Goal: Task Accomplishment & Management: Manage account settings

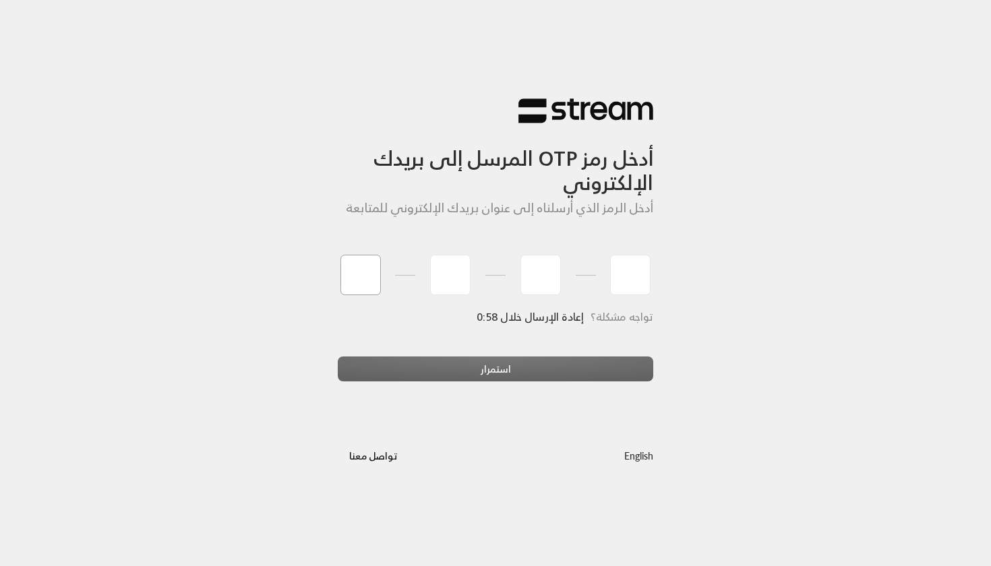
click at [359, 273] on input "tel" at bounding box center [360, 275] width 40 height 40
type input "6"
type input "5"
type input "9"
type input "7"
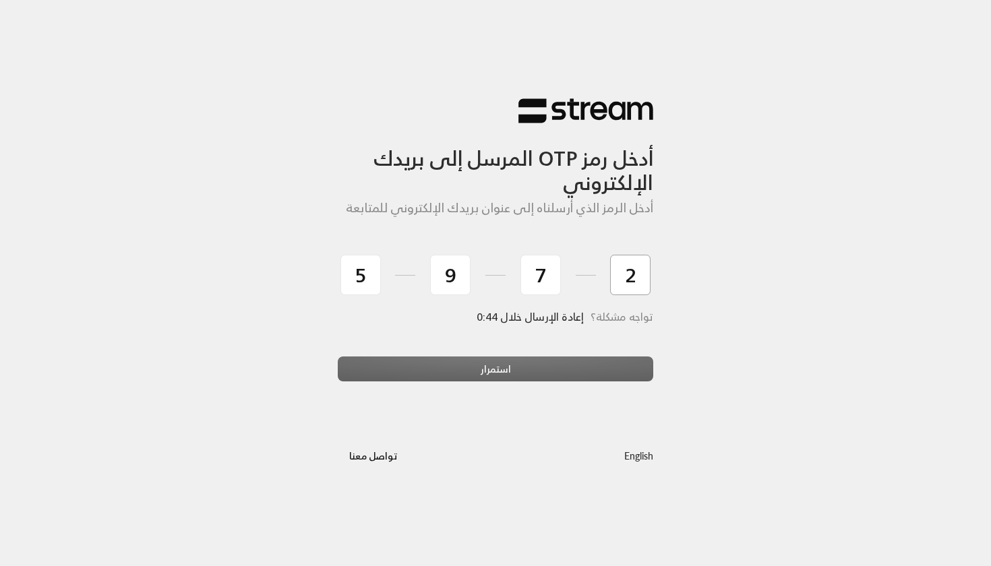
type input "2"
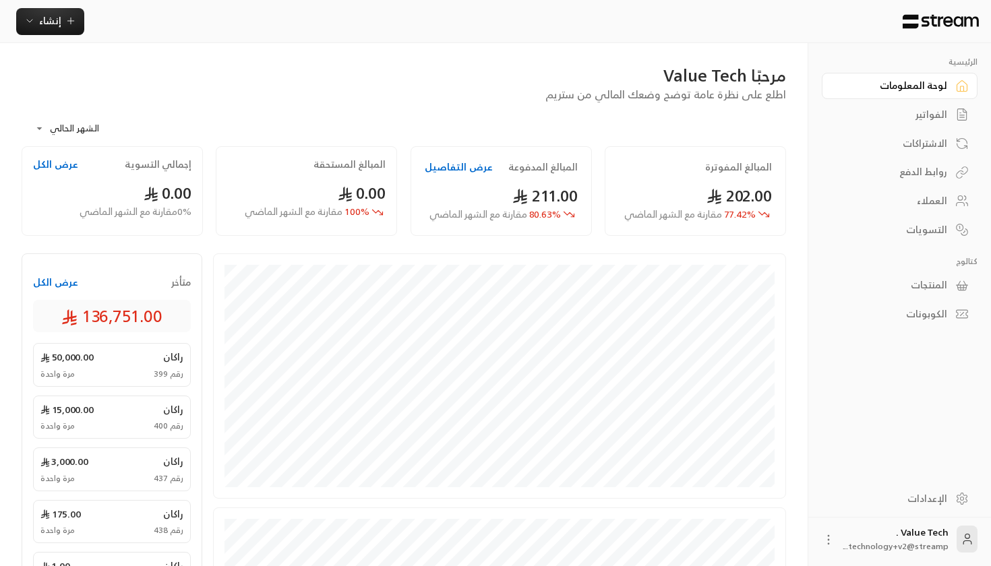
click at [901, 491] on link "الإعدادات" at bounding box center [900, 498] width 156 height 26
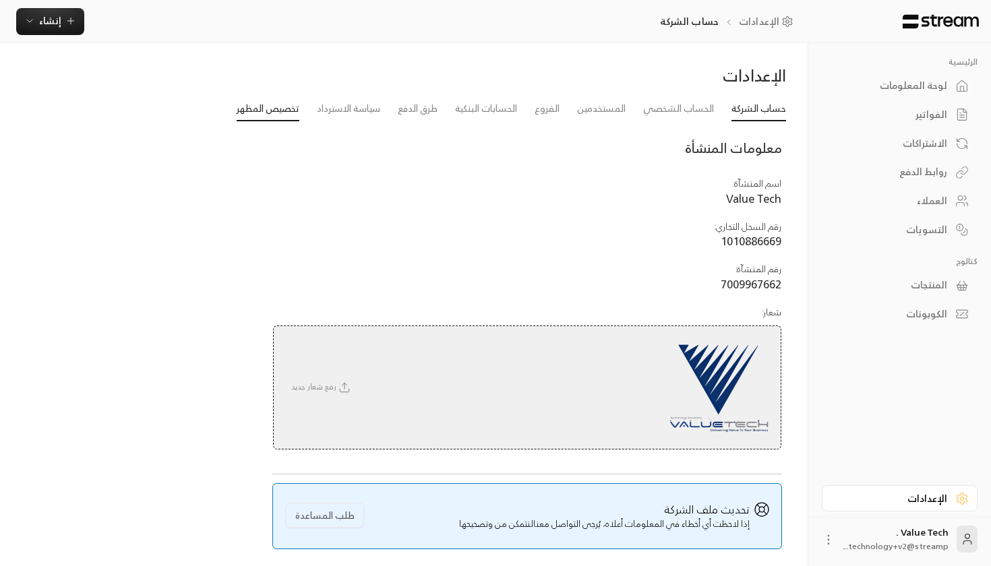
click at [258, 114] on link "تخصيص المظهر" at bounding box center [268, 109] width 63 height 24
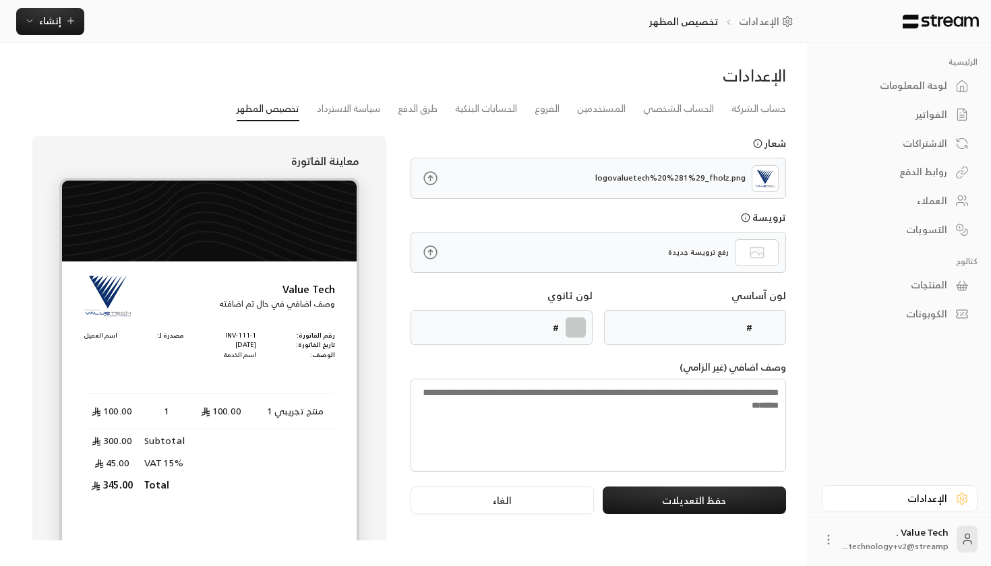
type input "******"
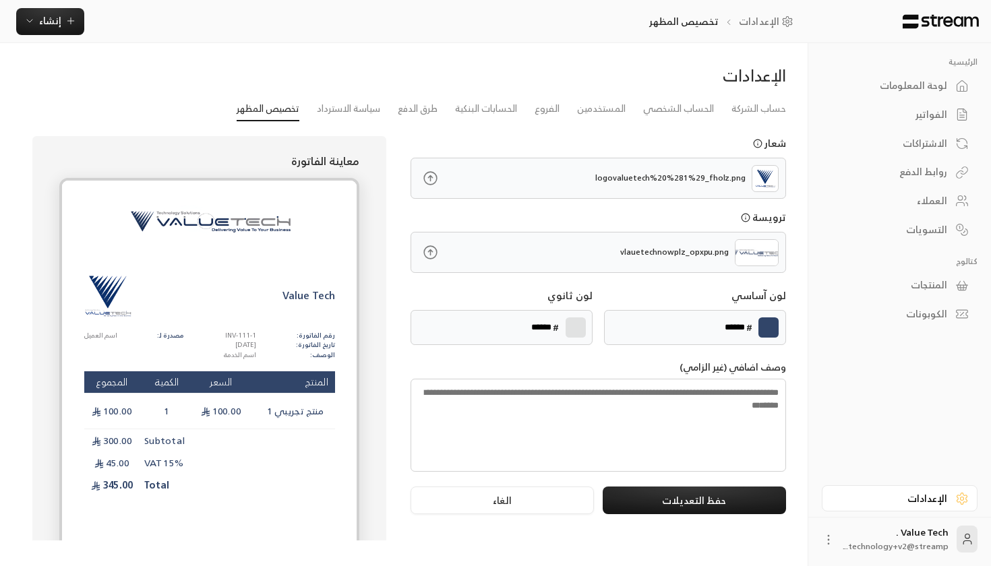
click at [910, 81] on div "لوحة المعلومات" at bounding box center [892, 85] width 109 height 13
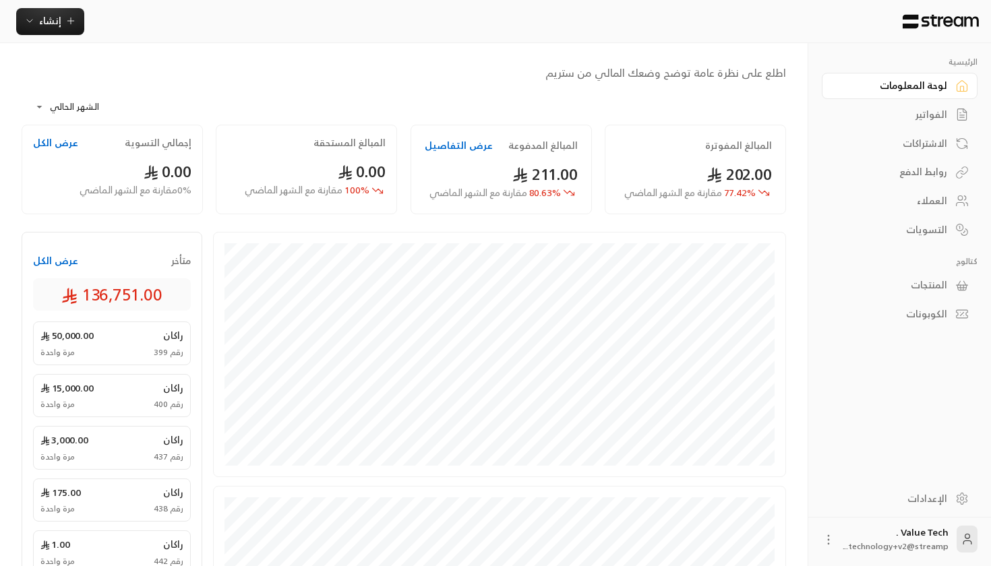
click at [910, 81] on div "لوحة المعلومات" at bounding box center [892, 85] width 109 height 13
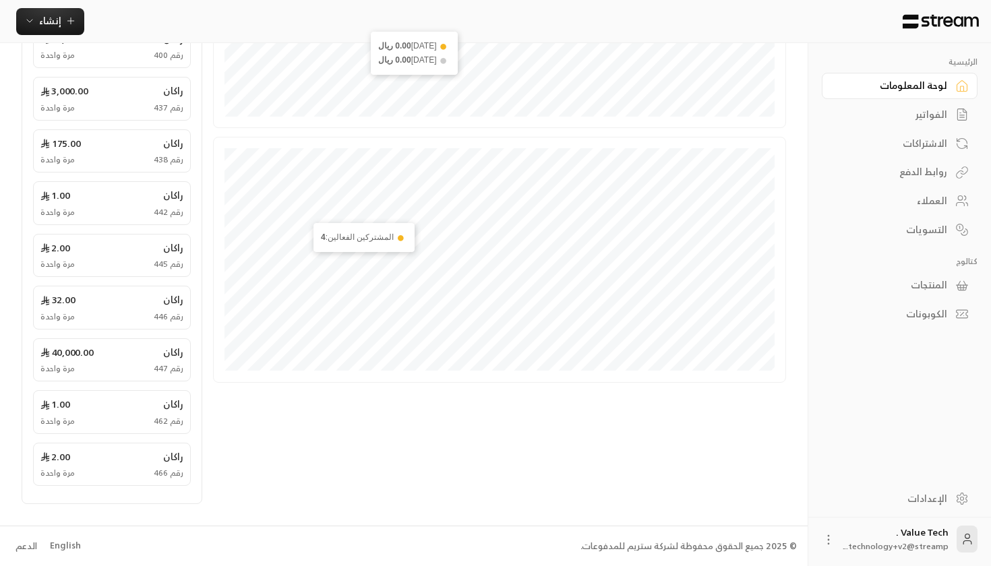
scroll to position [370, 0]
click at [60, 540] on div "English" at bounding box center [65, 546] width 31 height 13
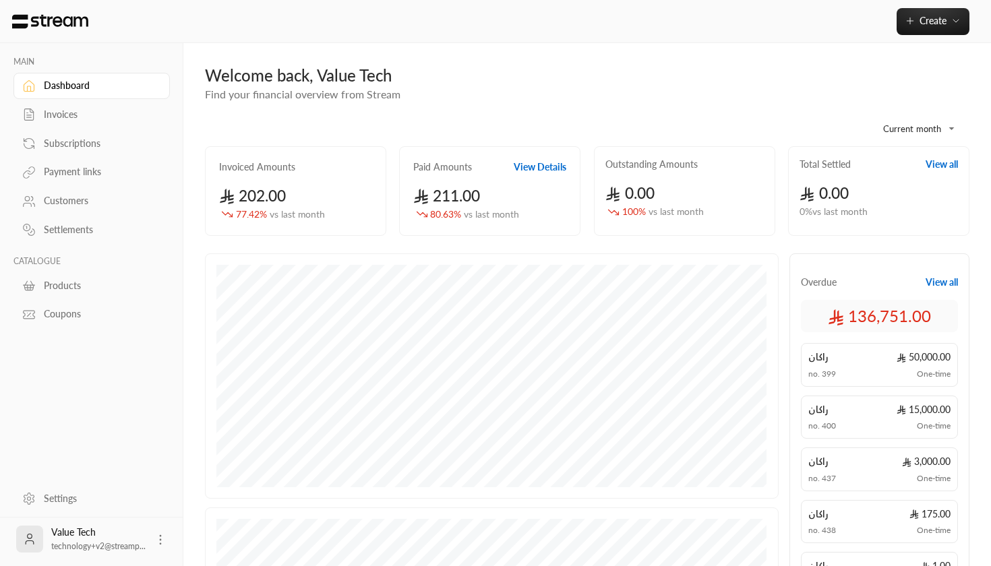
click at [330, 111] on div "**********" at bounding box center [587, 124] width 764 height 44
click at [920, 24] on span "Create" at bounding box center [932, 20] width 27 height 11
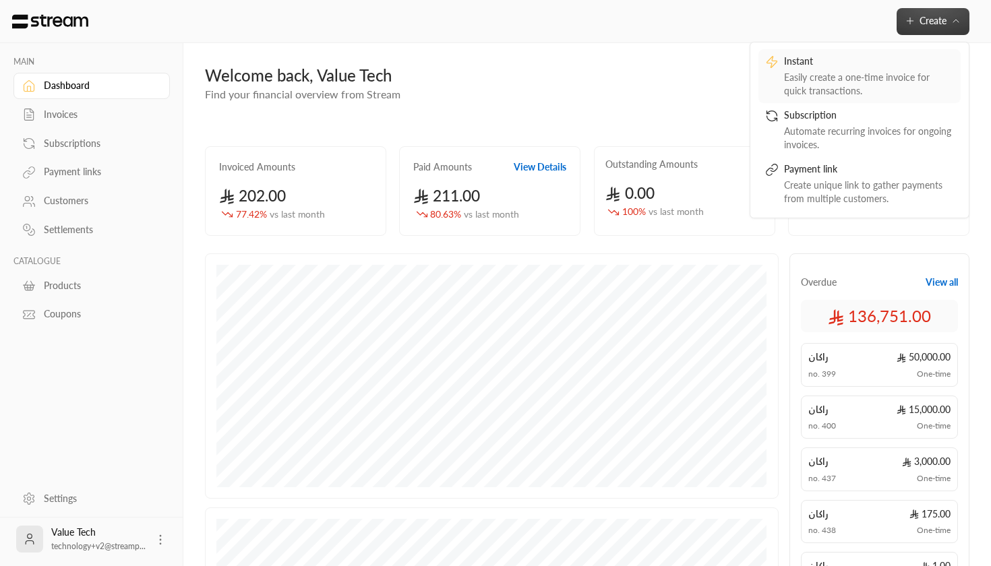
click at [850, 83] on div "Easily create a one-time invoice for quick transactions." at bounding box center [869, 84] width 170 height 27
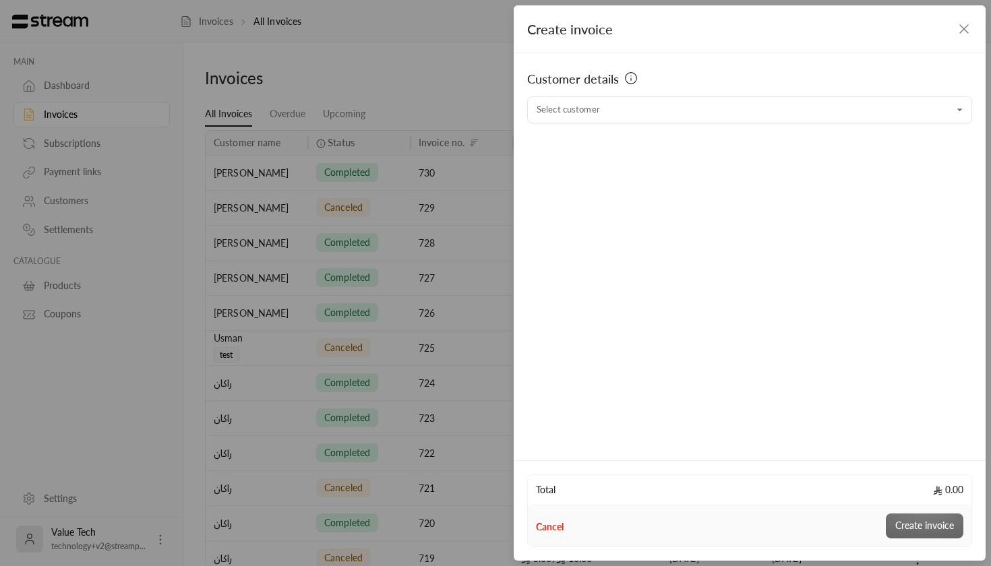
click at [962, 18] on div "Create invoice" at bounding box center [750, 29] width 472 height 48
click at [962, 24] on icon "button" at bounding box center [964, 29] width 16 height 16
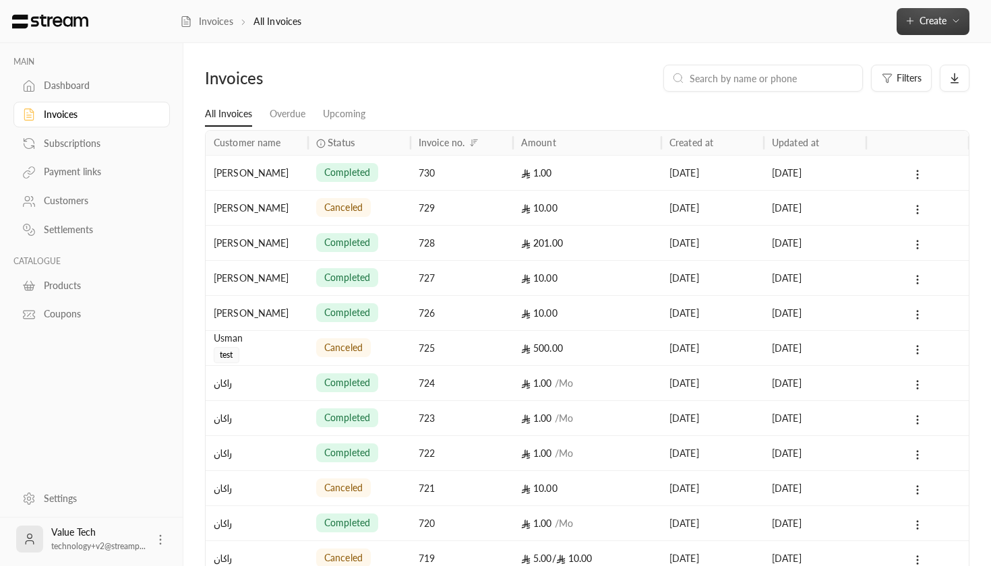
click at [920, 29] on button "Create" at bounding box center [932, 21] width 73 height 27
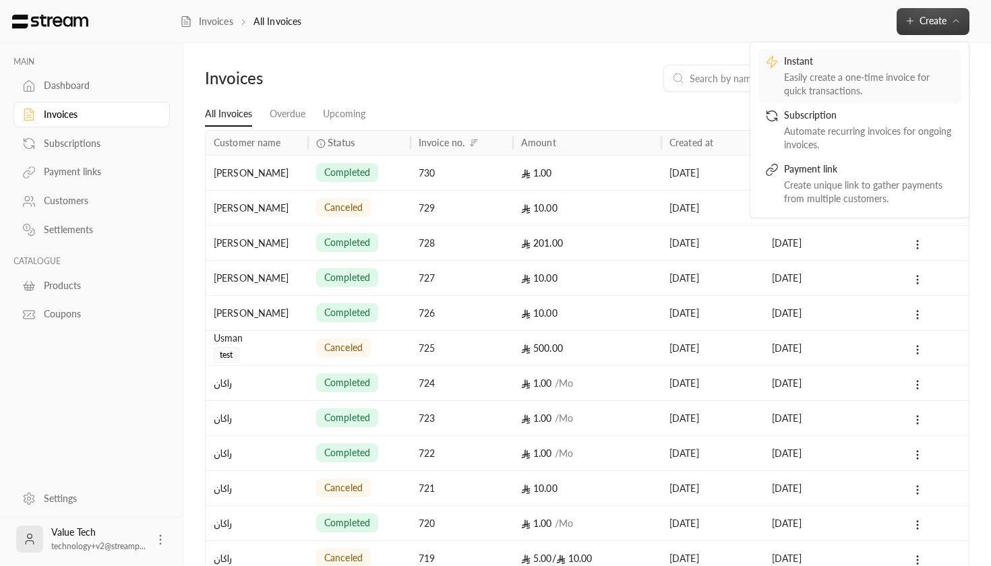
click at [885, 85] on div "Easily create a one-time invoice for quick transactions." at bounding box center [869, 84] width 170 height 27
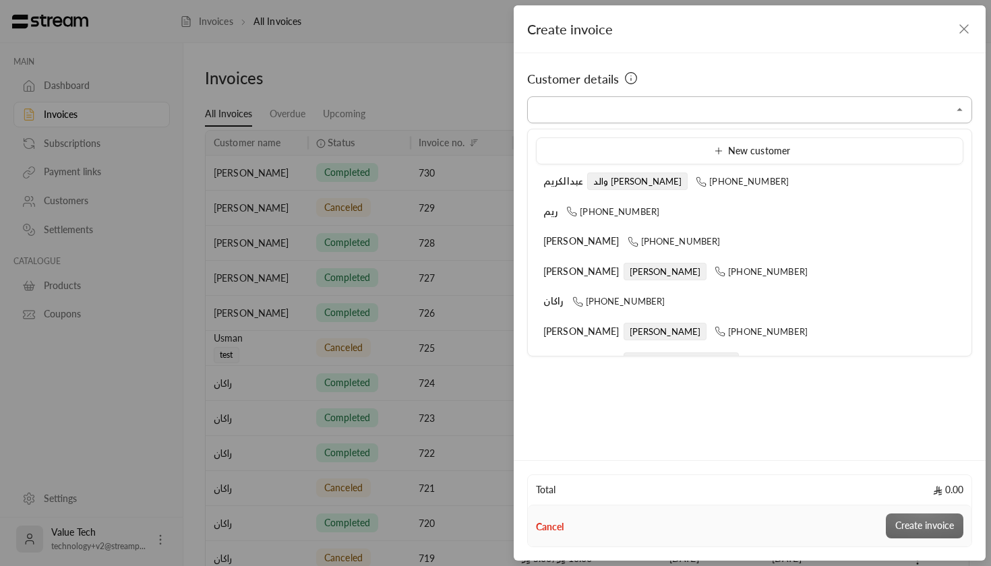
click at [607, 120] on input "Select customer" at bounding box center [749, 110] width 445 height 24
click at [630, 102] on input "Select customer" at bounding box center [749, 110] width 445 height 24
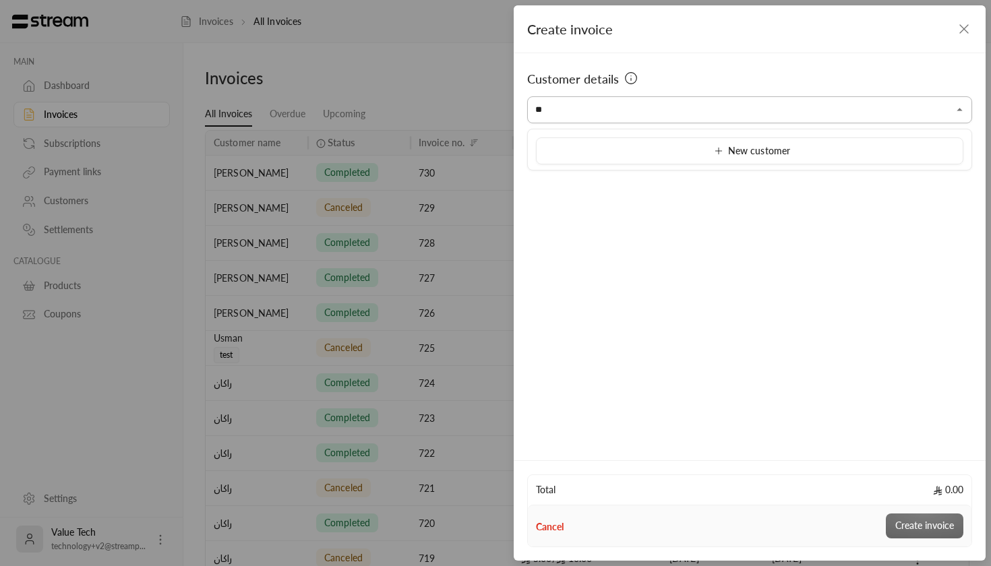
type input "*"
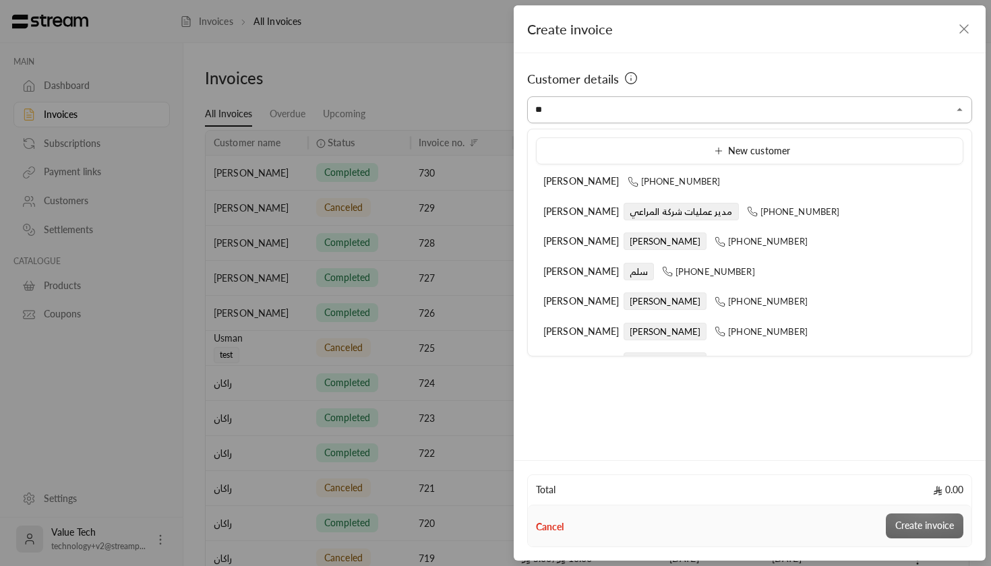
type input "*"
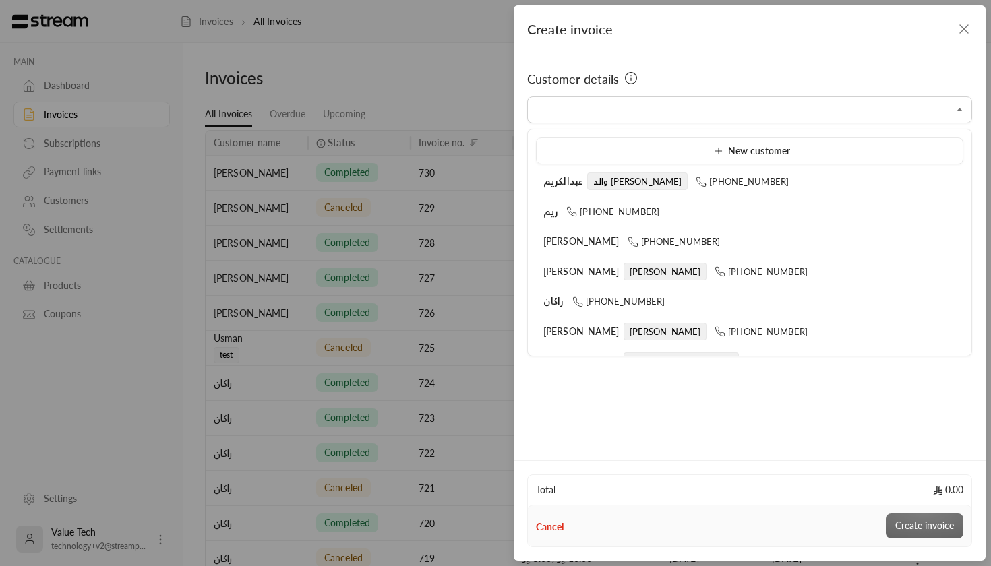
click at [963, 36] on icon "button" at bounding box center [964, 29] width 16 height 16
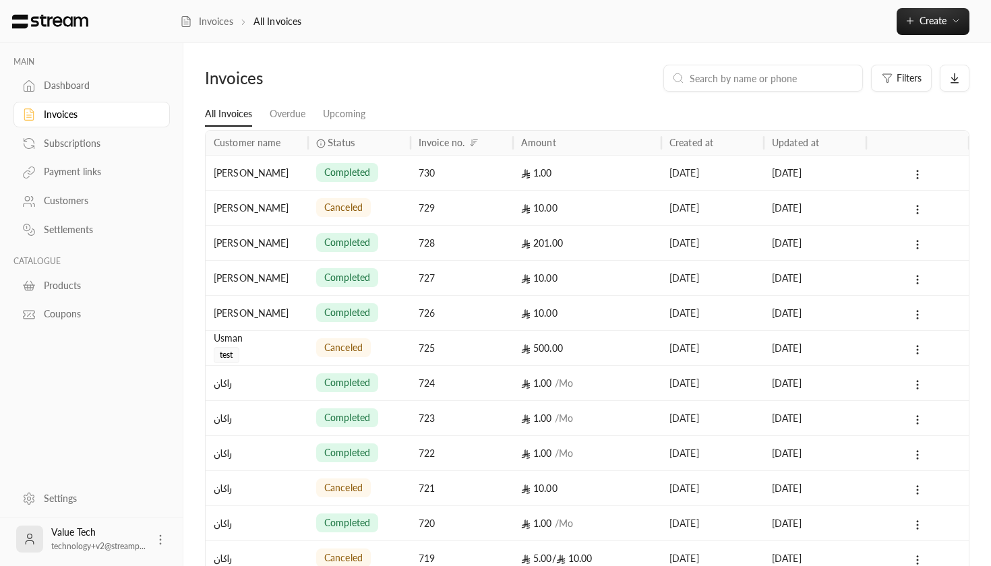
click at [94, 84] on div "Dashboard" at bounding box center [98, 85] width 109 height 13
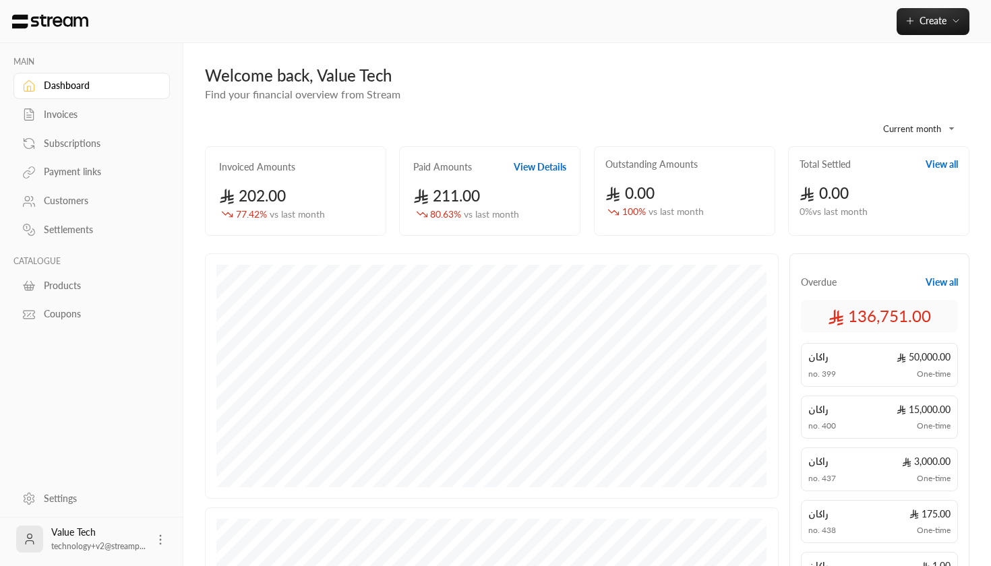
click at [515, 76] on div "Welcome back, Value Tech" at bounding box center [587, 76] width 764 height 22
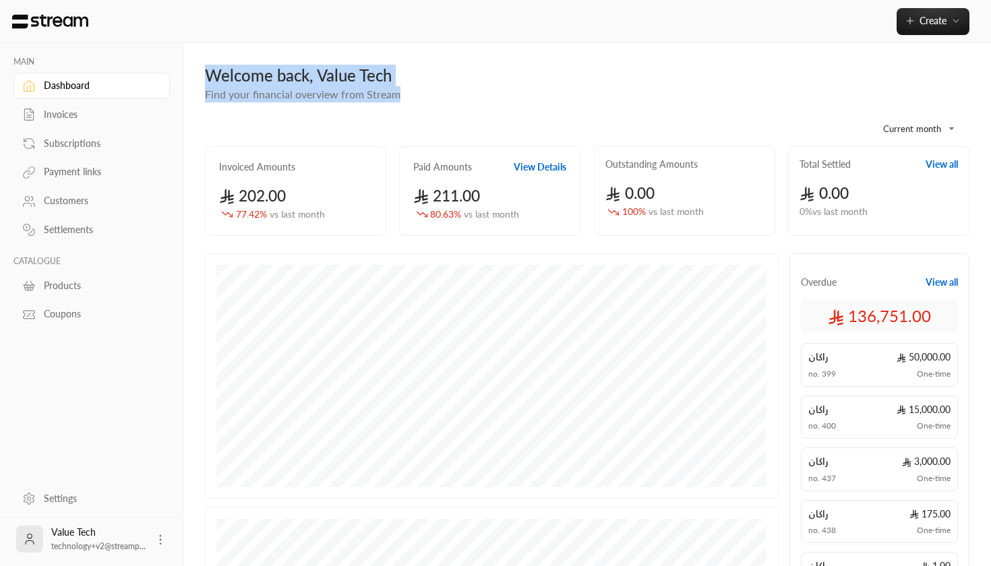
drag, startPoint x: 403, startPoint y: 87, endPoint x: 316, endPoint y: 58, distance: 91.7
click at [316, 58] on div "**********" at bounding box center [586, 469] width 807 height 853
click at [317, 58] on div "**********" at bounding box center [586, 469] width 807 height 853
drag, startPoint x: 208, startPoint y: 69, endPoint x: 357, endPoint y: 102, distance: 152.6
click at [357, 102] on div "**********" at bounding box center [587, 470] width 764 height 810
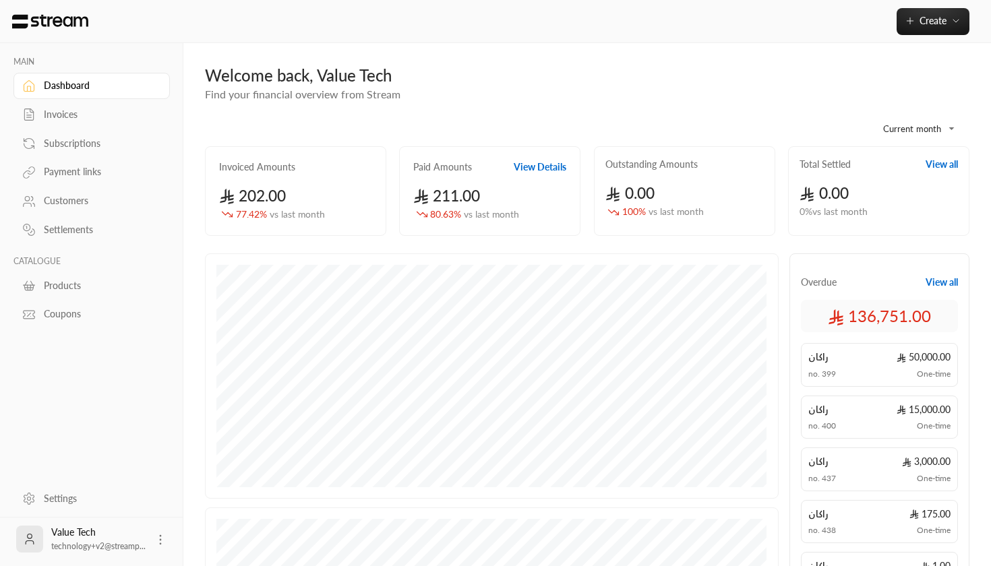
click at [339, 221] on div "Invoiced Amounts 202.00 77.42 % vs last month" at bounding box center [295, 191] width 181 height 90
click at [352, 138] on div "**********" at bounding box center [587, 124] width 764 height 44
click at [946, 18] on span "Create" at bounding box center [932, 20] width 27 height 11
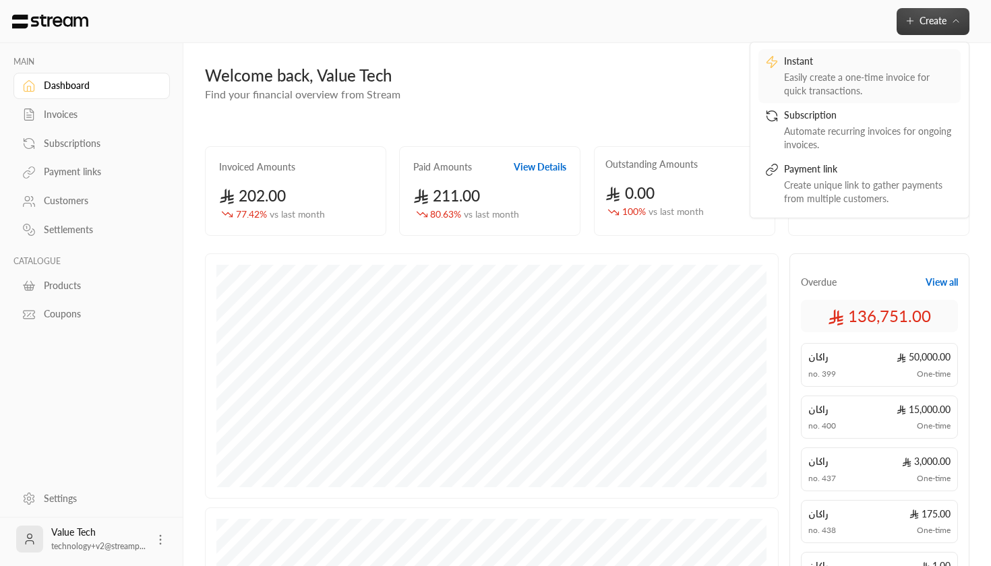
click at [850, 65] on div "Instant" at bounding box center [869, 63] width 170 height 16
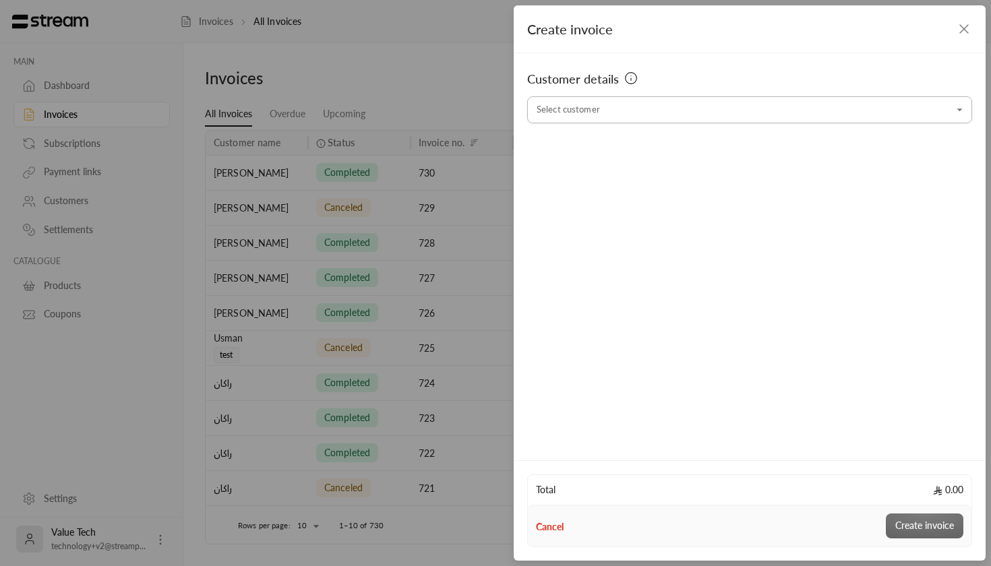
click at [646, 117] on input "Select customer" at bounding box center [749, 110] width 445 height 24
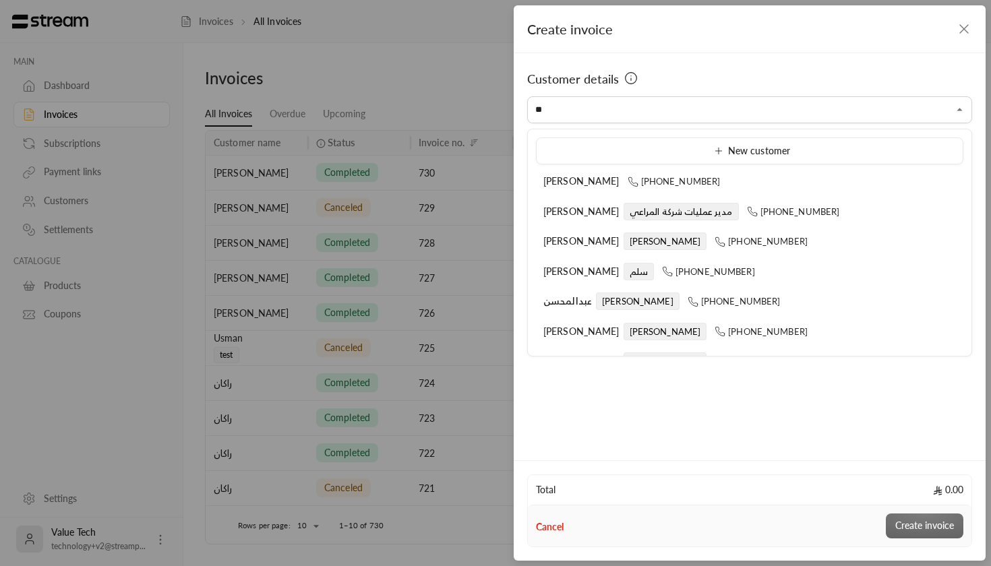
type input "*"
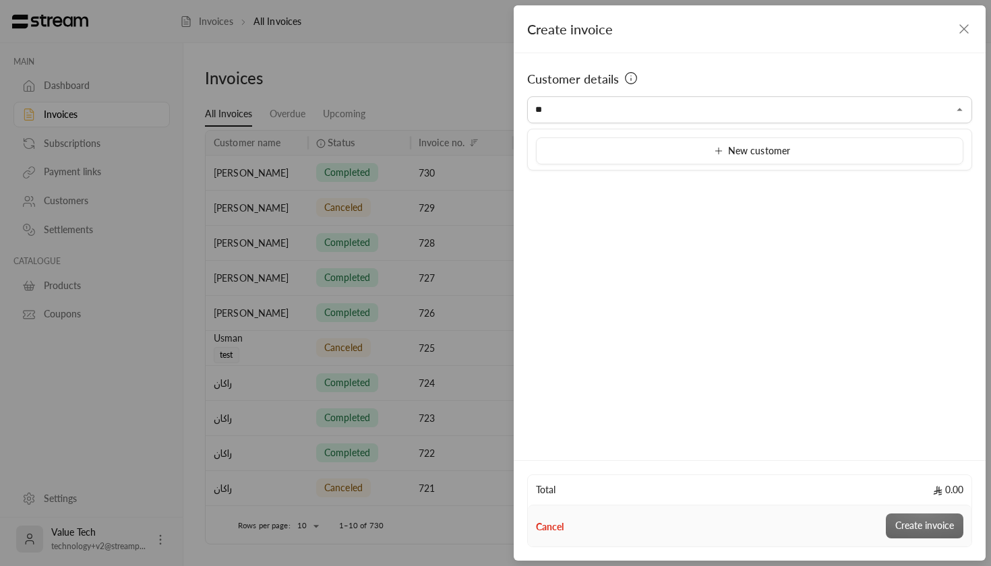
type input "*"
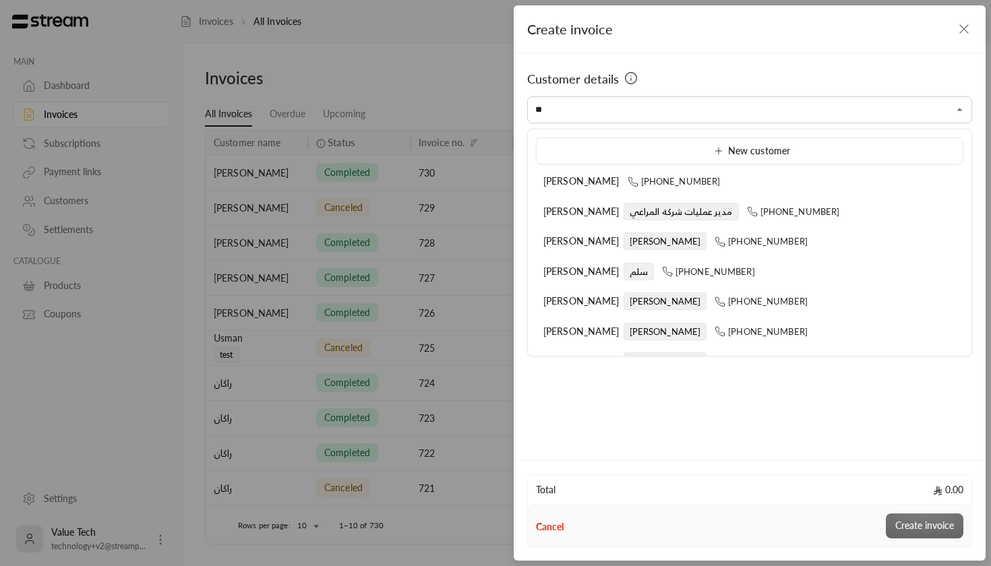
type input "*"
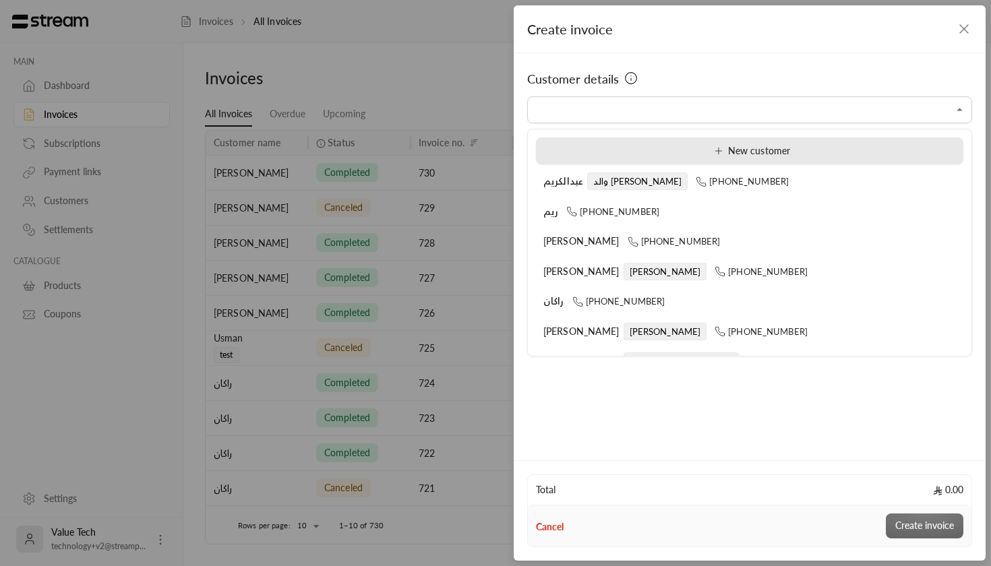
click at [634, 160] on li "New customer" at bounding box center [749, 151] width 427 height 27
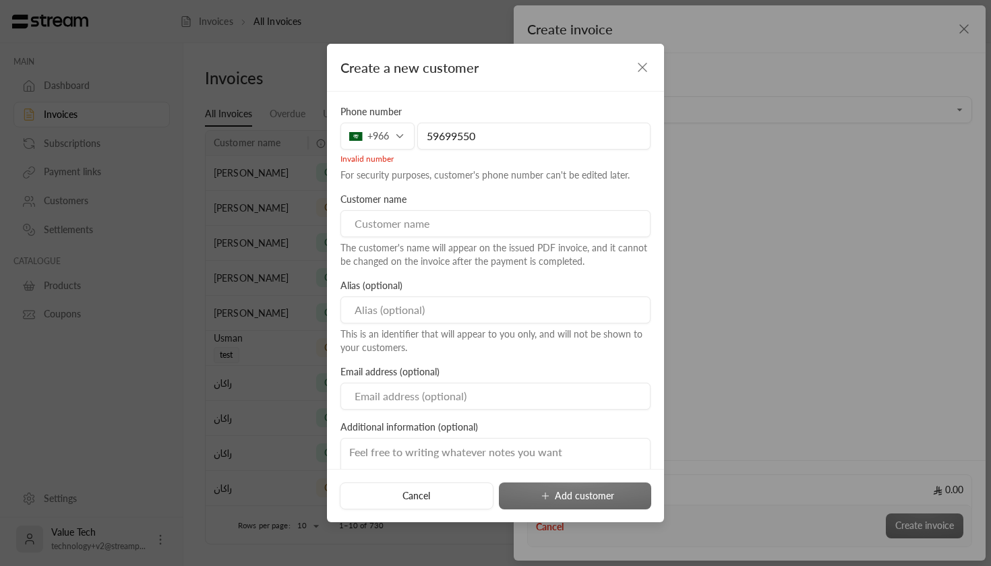
type input "596995502"
click at [377, 155] on div "A customer already exists with this phone number" at bounding box center [495, 157] width 310 height 15
click at [446, 503] on button "Cancel" at bounding box center [416, 496] width 153 height 27
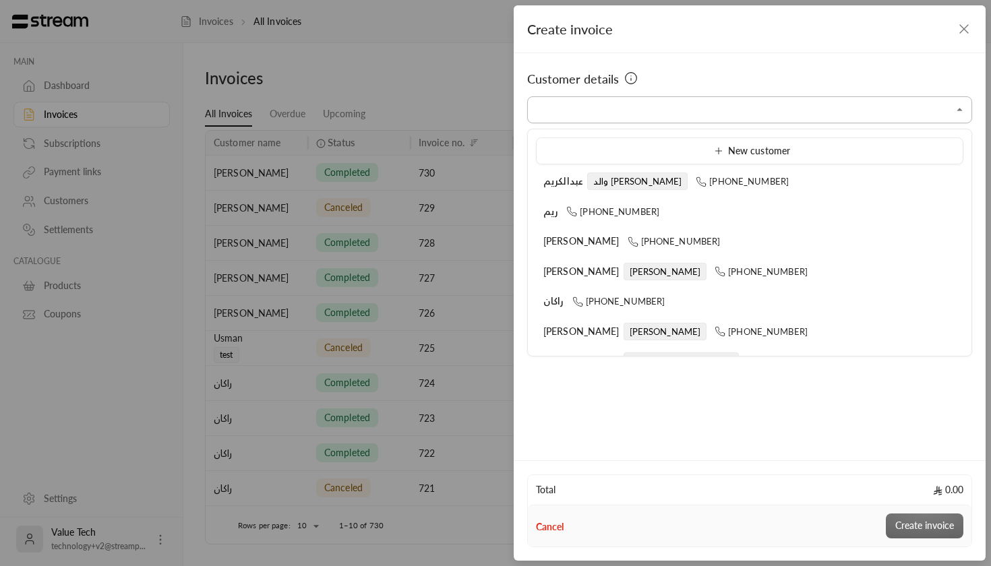
click at [603, 113] on input "Select customer" at bounding box center [749, 110] width 445 height 24
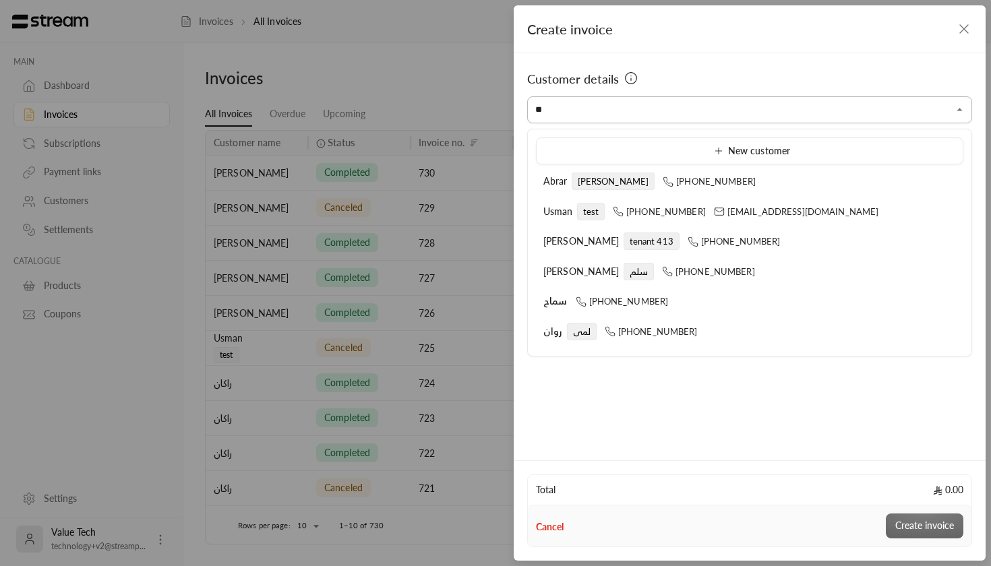
type input "*"
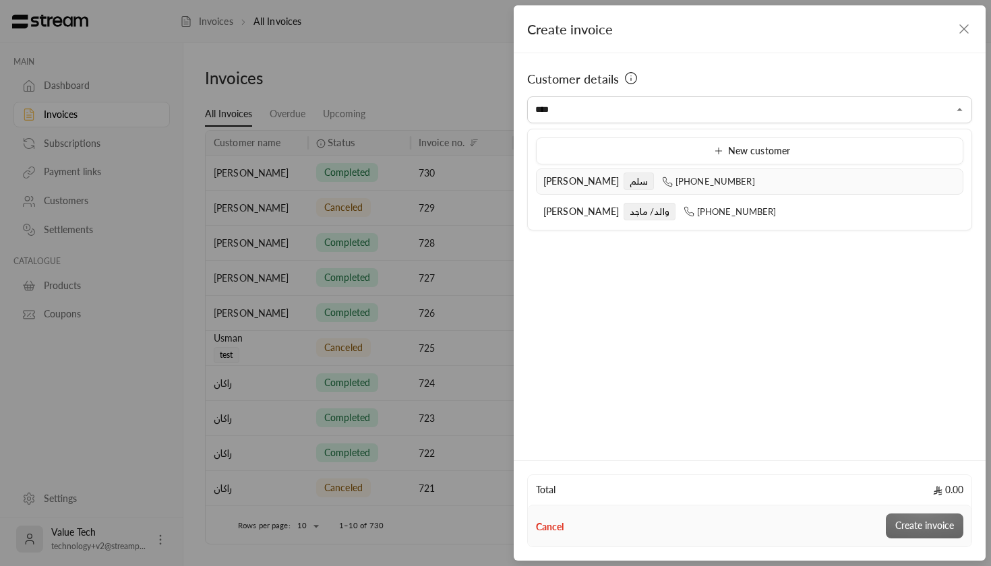
click at [623, 181] on span "سلم" at bounding box center [638, 182] width 30 height 18
type input "**********"
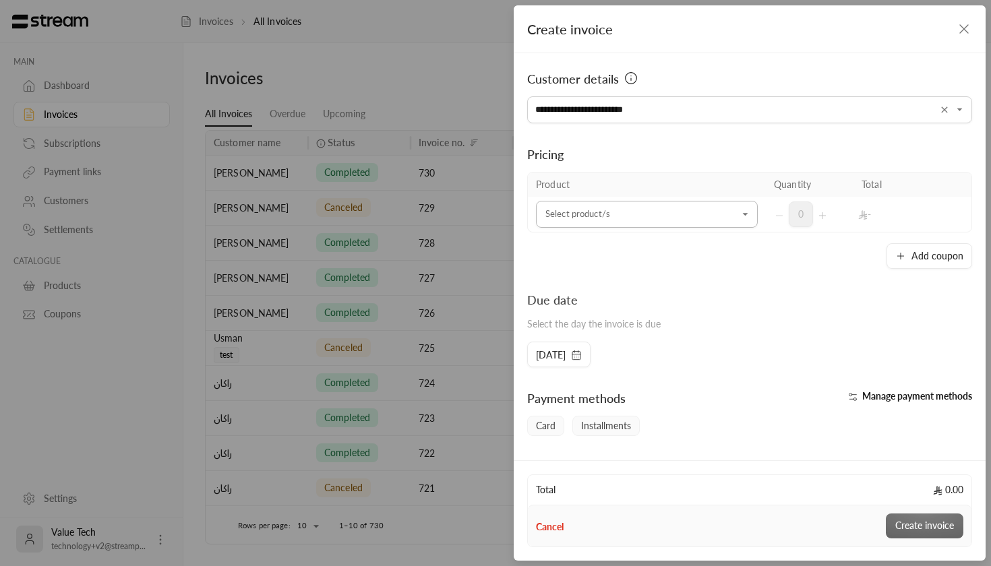
click at [613, 218] on input "Select customer" at bounding box center [647, 215] width 222 height 24
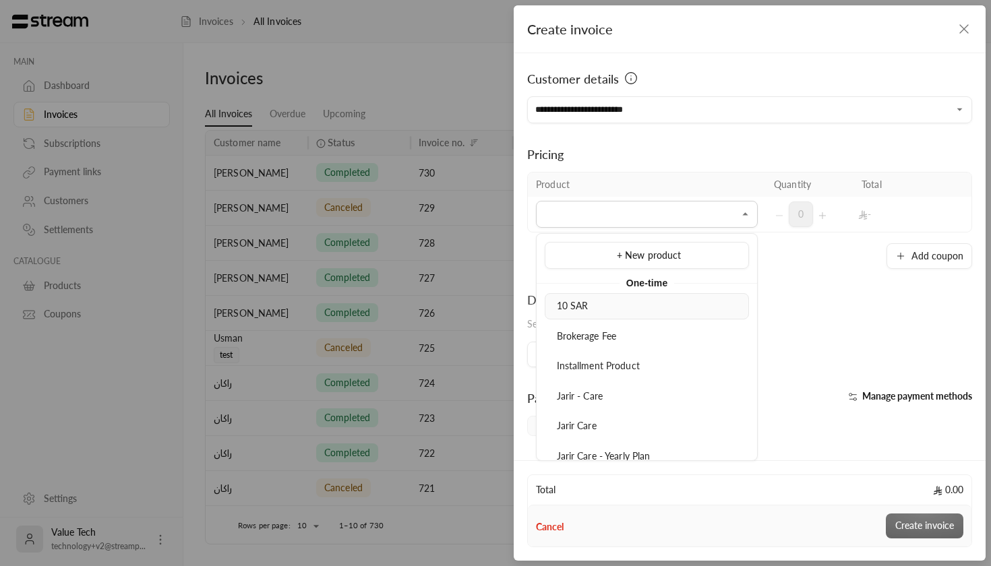
click at [576, 308] on span "10 SAR" at bounding box center [573, 305] width 32 height 11
type input "******"
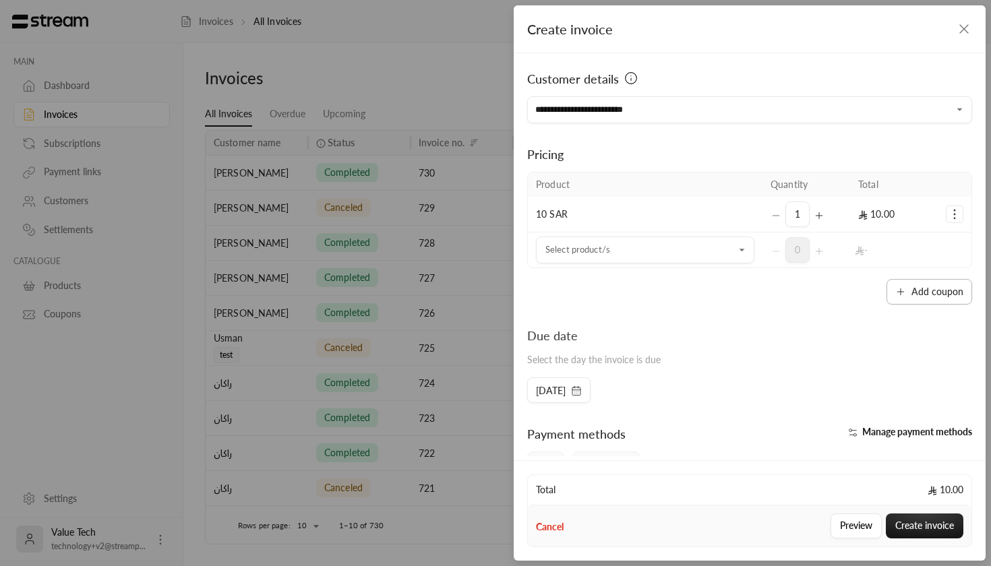
click at [903, 302] on button "Add coupon" at bounding box center [929, 292] width 86 height 26
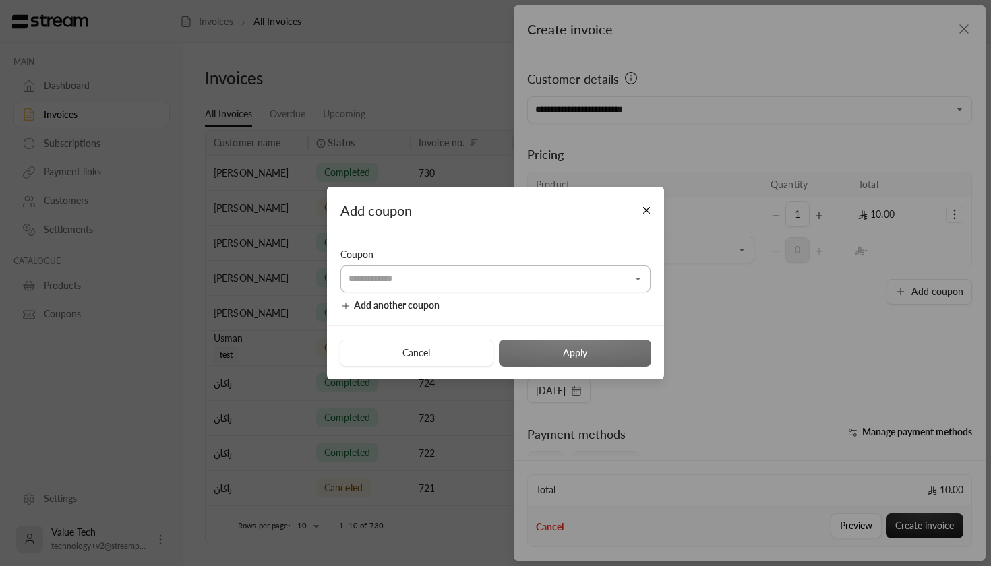
click at [494, 280] on input "Select customer" at bounding box center [495, 280] width 310 height 24
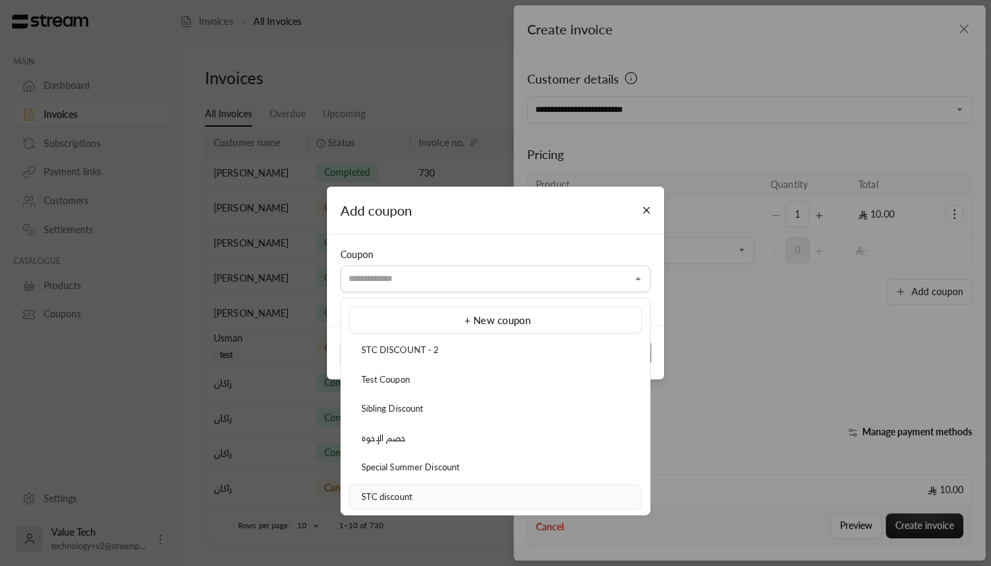
click at [427, 495] on div "STC discount" at bounding box center [496, 497] width 278 height 13
type input "**********"
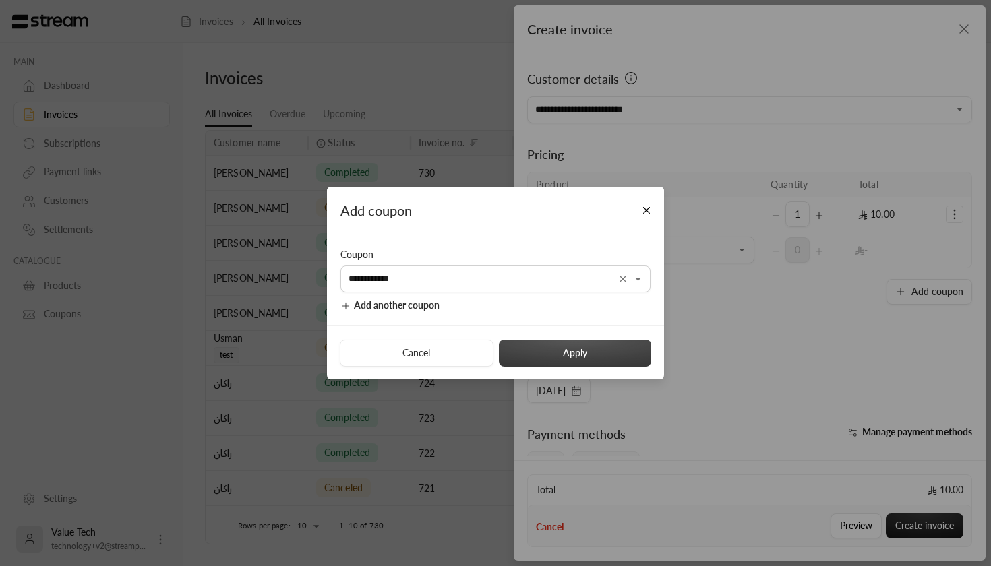
click at [510, 357] on button "Apply" at bounding box center [575, 353] width 152 height 27
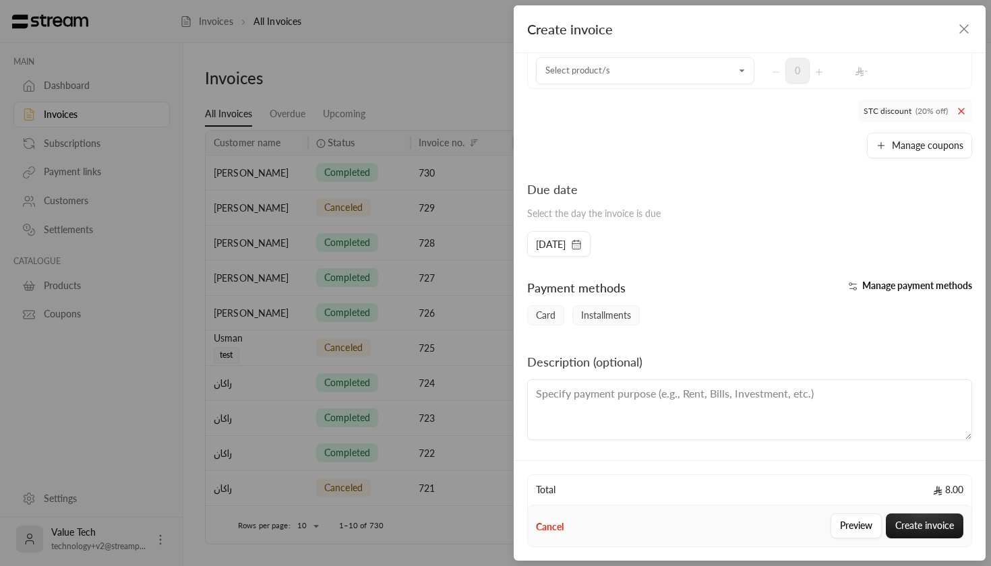
scroll to position [179, 0]
click at [549, 251] on span "[DATE]" at bounding box center [551, 244] width 30 height 13
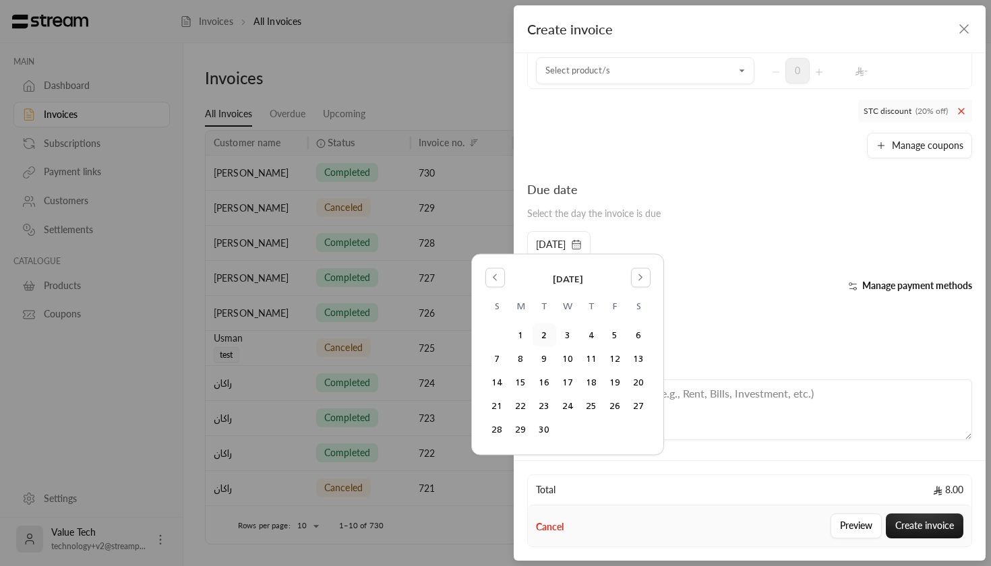
click at [631, 220] on div "Due date Select the day the invoice is due" at bounding box center [749, 205] width 458 height 51
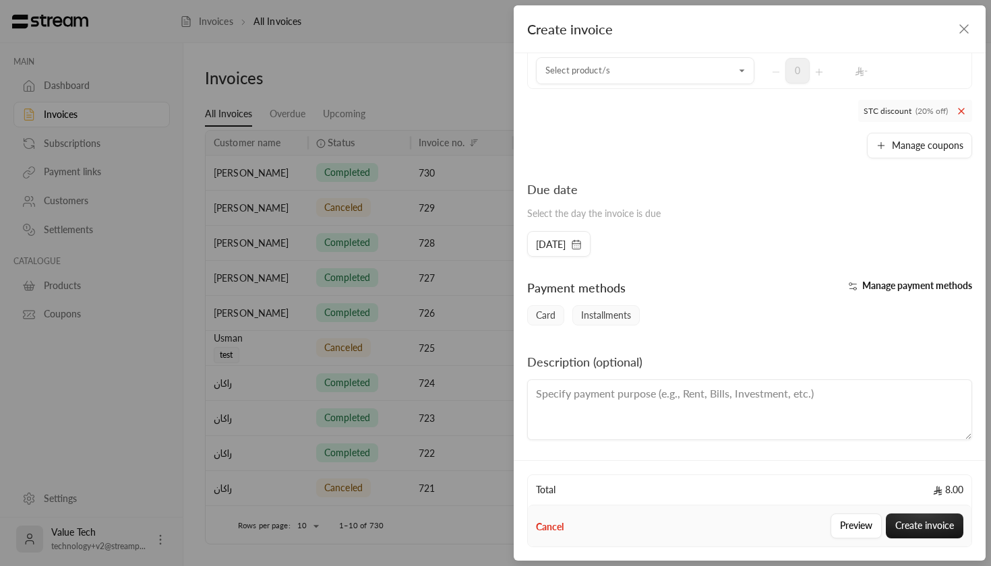
click at [912, 297] on div "Manage payment methods" at bounding box center [864, 291] width 229 height 27
click at [912, 279] on button "Manage payment methods" at bounding box center [907, 285] width 129 height 13
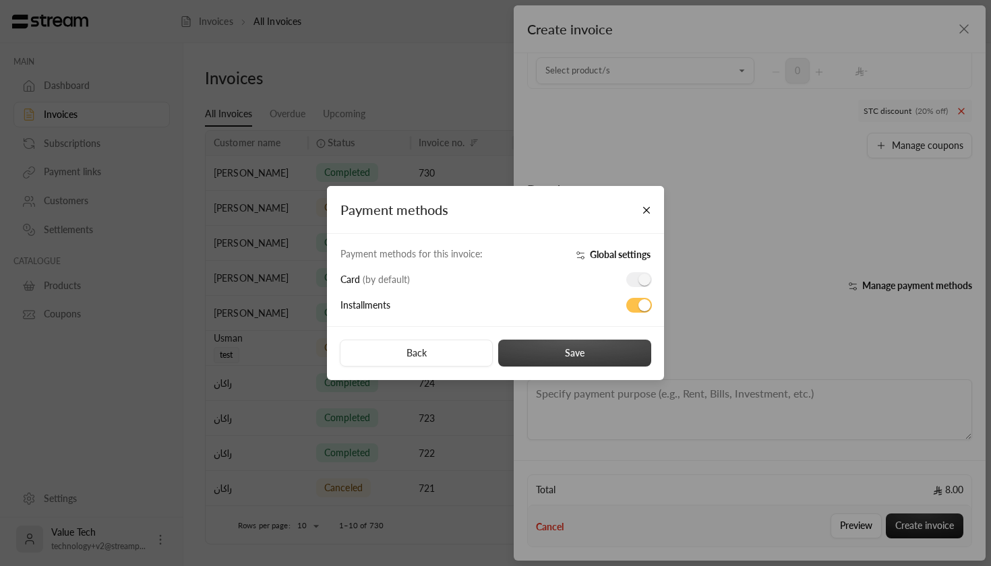
click at [542, 359] on button "Save" at bounding box center [574, 353] width 153 height 27
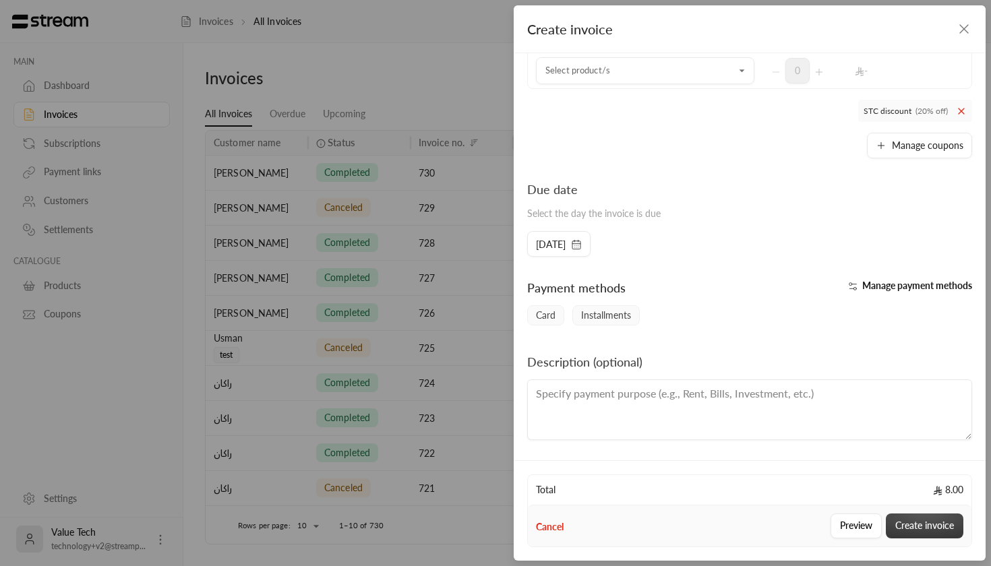
click at [919, 529] on button "Create invoice" at bounding box center [925, 526] width 78 height 25
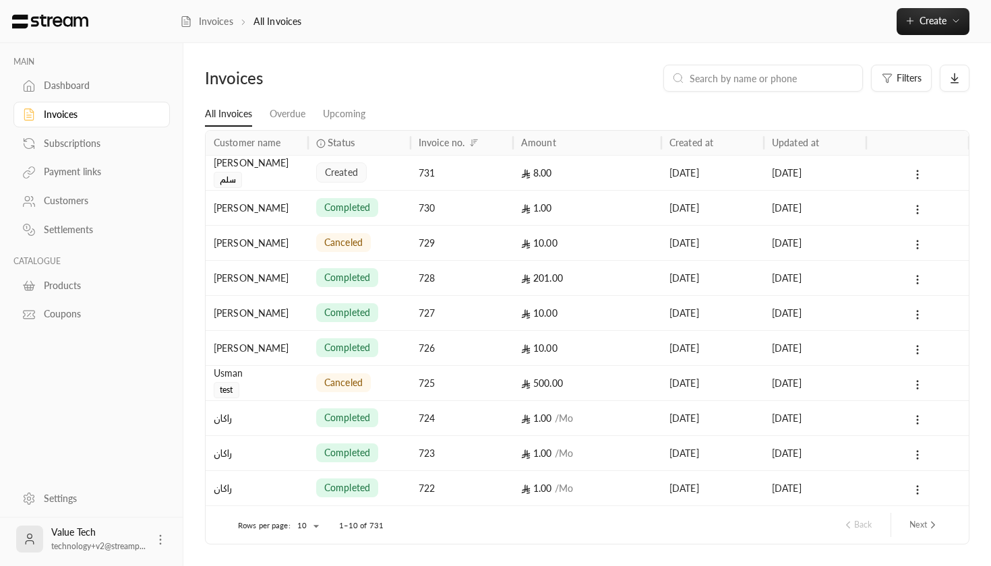
click at [56, 502] on div "Settings" at bounding box center [98, 498] width 109 height 13
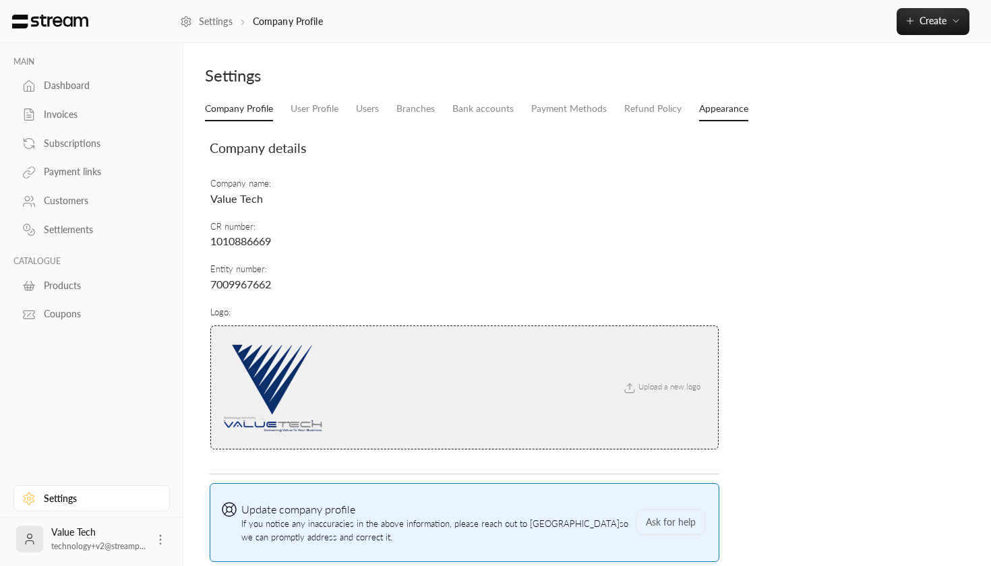
click at [727, 106] on link "Appearance" at bounding box center [723, 109] width 49 height 24
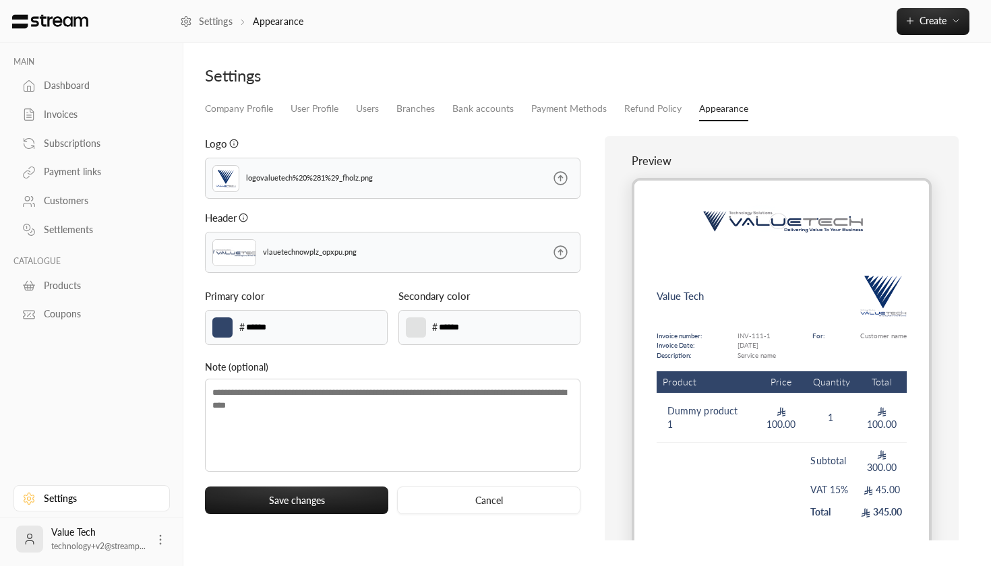
scroll to position [1, 0]
click at [231, 99] on link "Company Profile" at bounding box center [239, 108] width 68 height 24
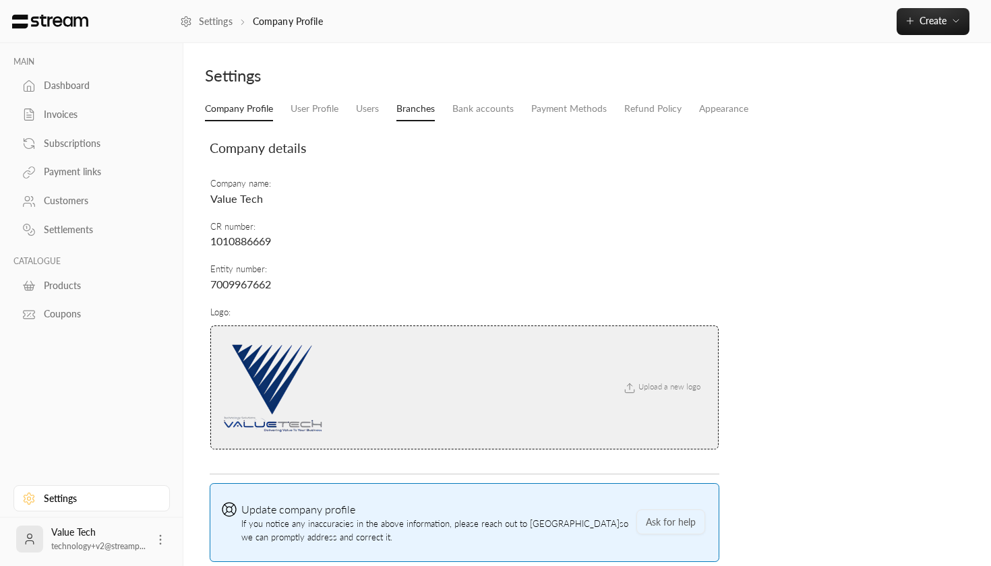
click at [420, 118] on link "Branches" at bounding box center [415, 109] width 38 height 24
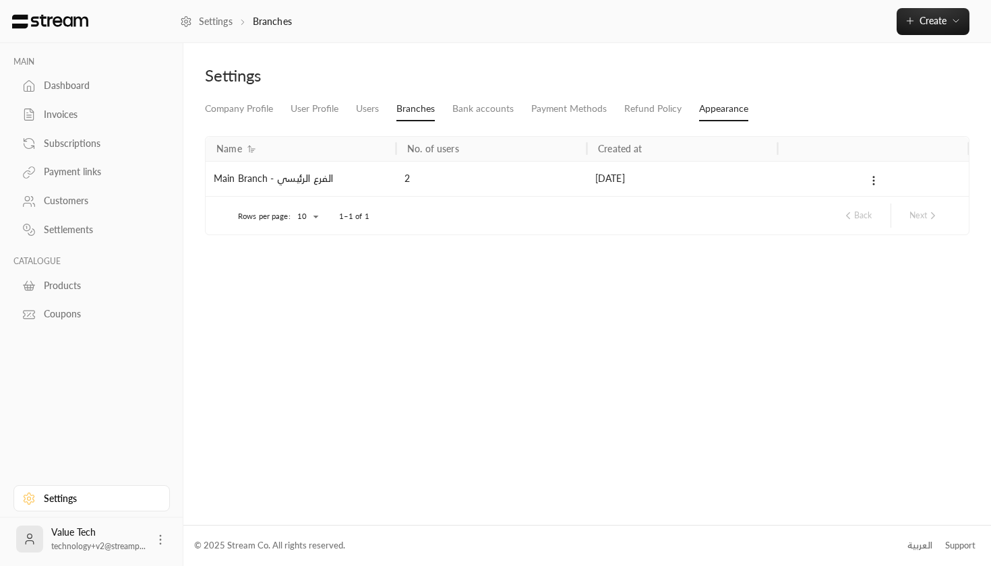
click at [726, 111] on link "Appearance" at bounding box center [723, 109] width 49 height 24
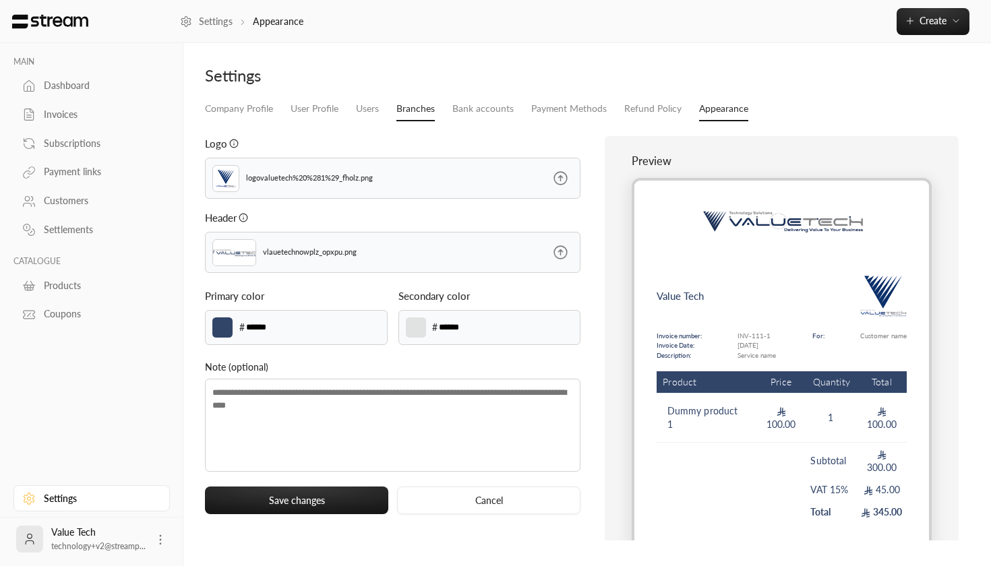
click at [417, 110] on link "Branches" at bounding box center [415, 109] width 38 height 24
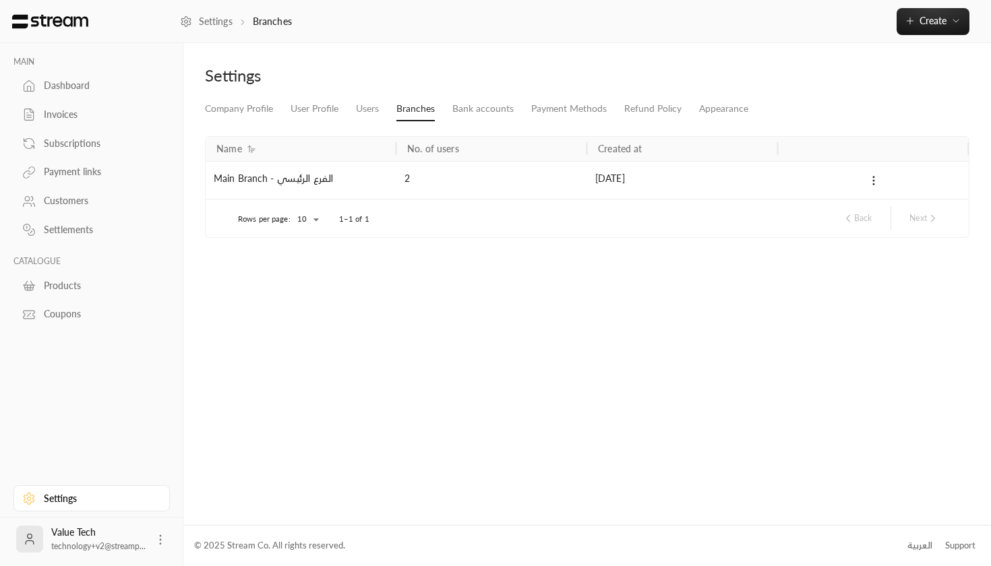
click at [77, 91] on div "Dashboard" at bounding box center [98, 85] width 109 height 13
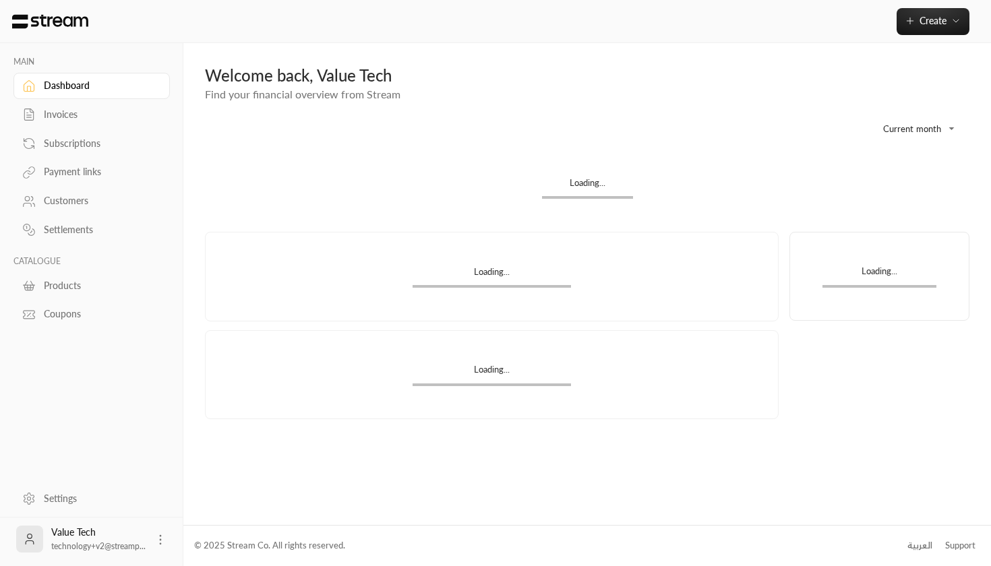
click at [73, 104] on link "Invoices" at bounding box center [91, 115] width 156 height 26
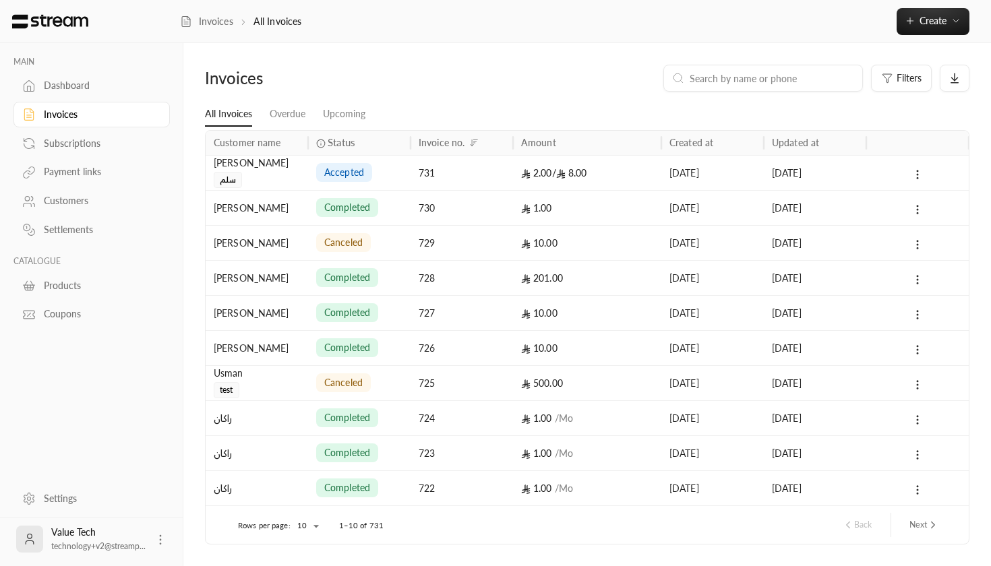
click at [512, 174] on div "731" at bounding box center [461, 172] width 102 height 35
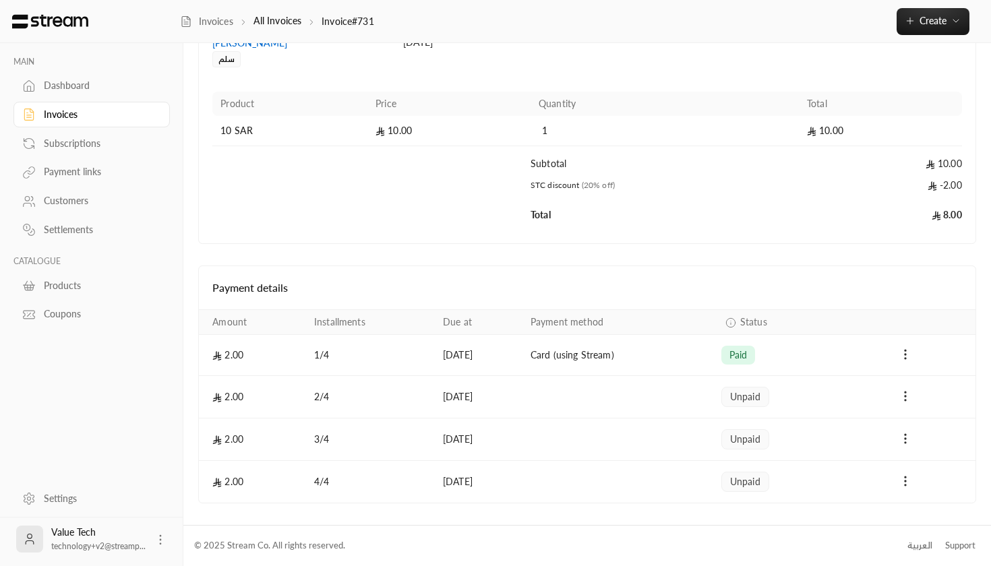
scroll to position [149, 0]
click at [903, 390] on icon "Payments" at bounding box center [904, 396] width 13 height 13
click at [934, 430] on li "Mark as paid" at bounding box center [935, 432] width 62 height 24
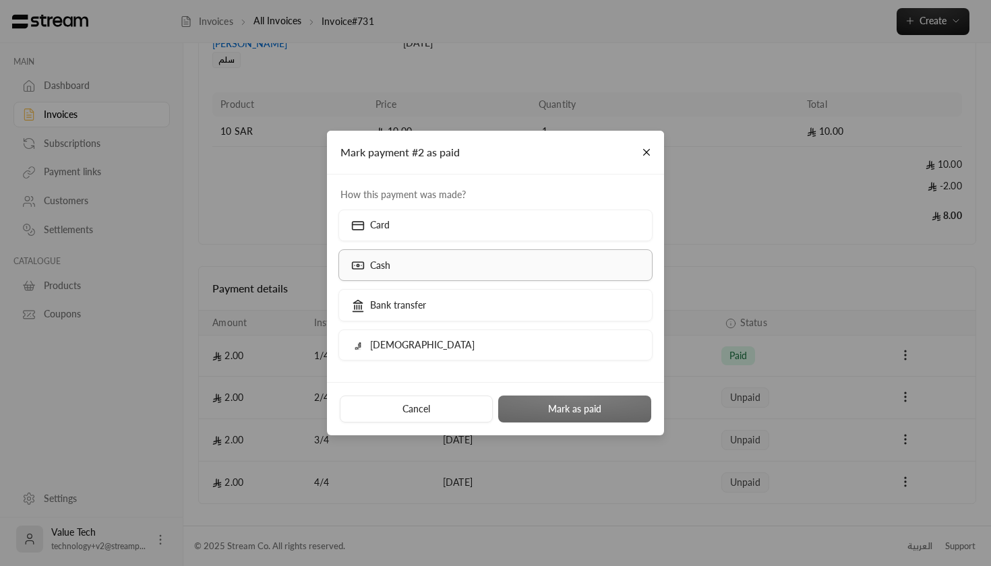
click at [454, 266] on label "Cash" at bounding box center [495, 265] width 315 height 32
click at [583, 417] on button "Mark as paid" at bounding box center [574, 409] width 153 height 27
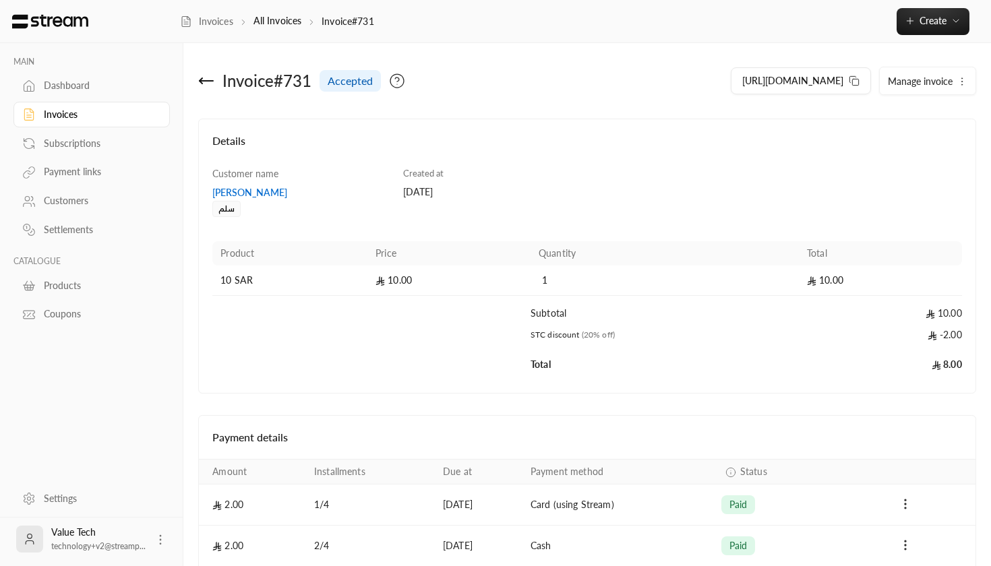
scroll to position [0, 0]
click at [931, 86] on span "Manage invoice" at bounding box center [920, 80] width 65 height 11
click at [741, 303] on td "Subtotal" at bounding box center [664, 312] width 268 height 32
click at [70, 93] on link "Dashboard" at bounding box center [91, 86] width 156 height 26
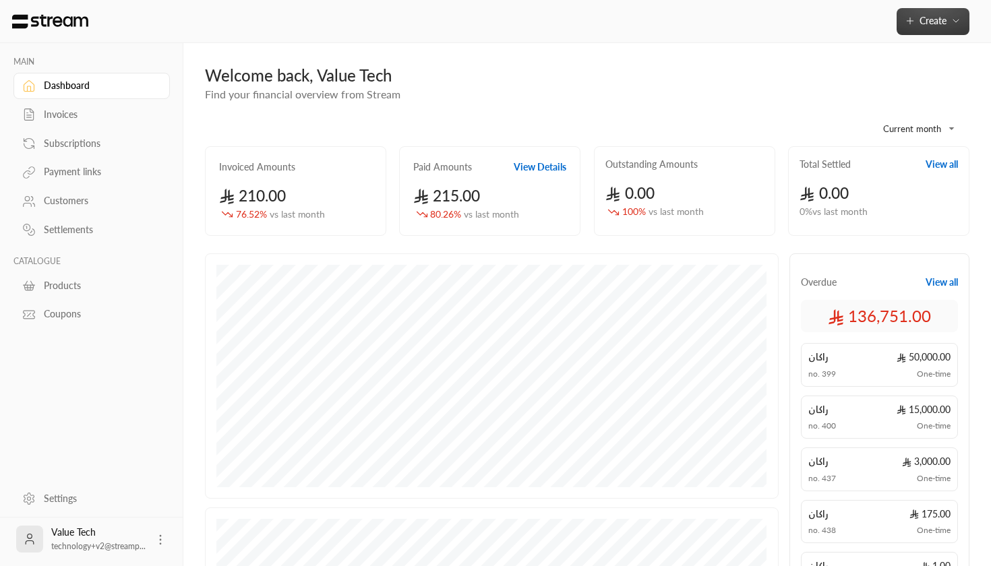
click at [954, 19] on icon "button" at bounding box center [955, 21] width 11 height 11
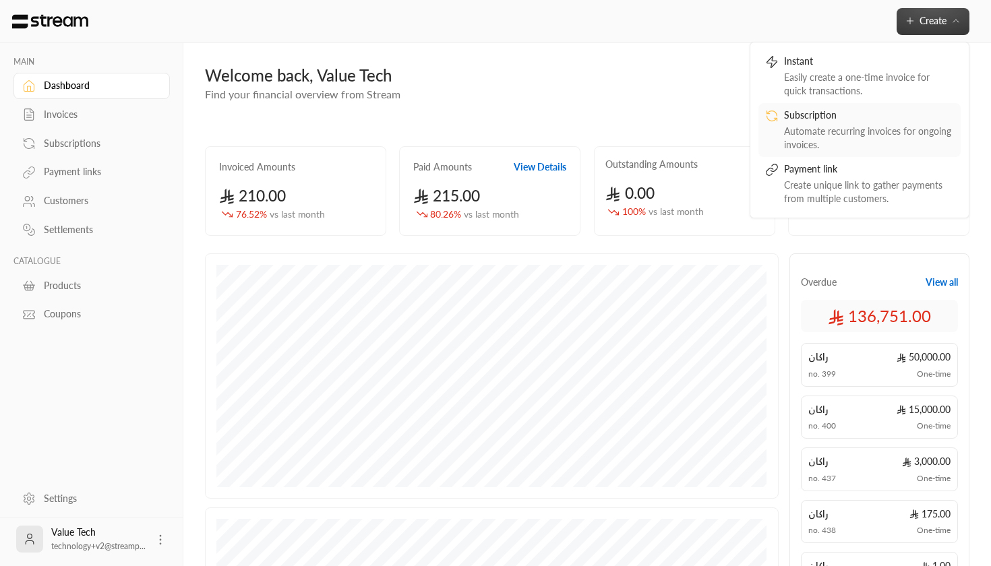
click at [837, 126] on div "Automate recurring invoices for ongoing invoices." at bounding box center [869, 138] width 170 height 27
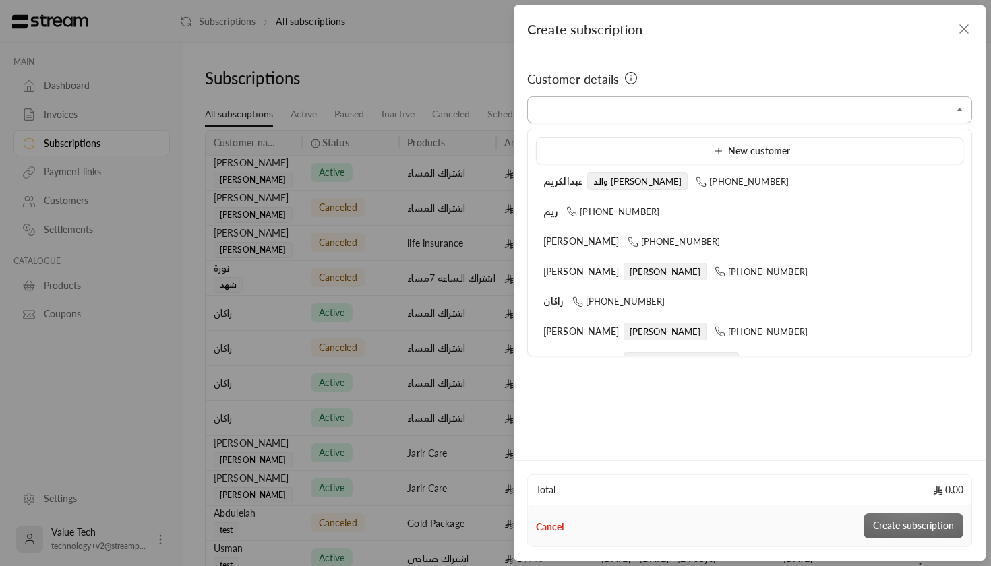
click at [607, 103] on input "Select customer" at bounding box center [749, 110] width 445 height 24
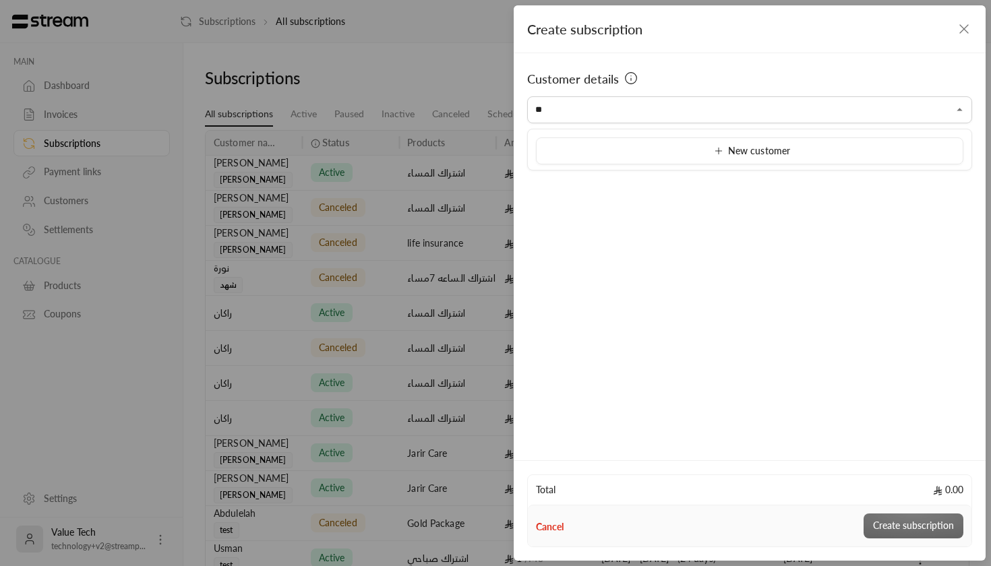
type input "*"
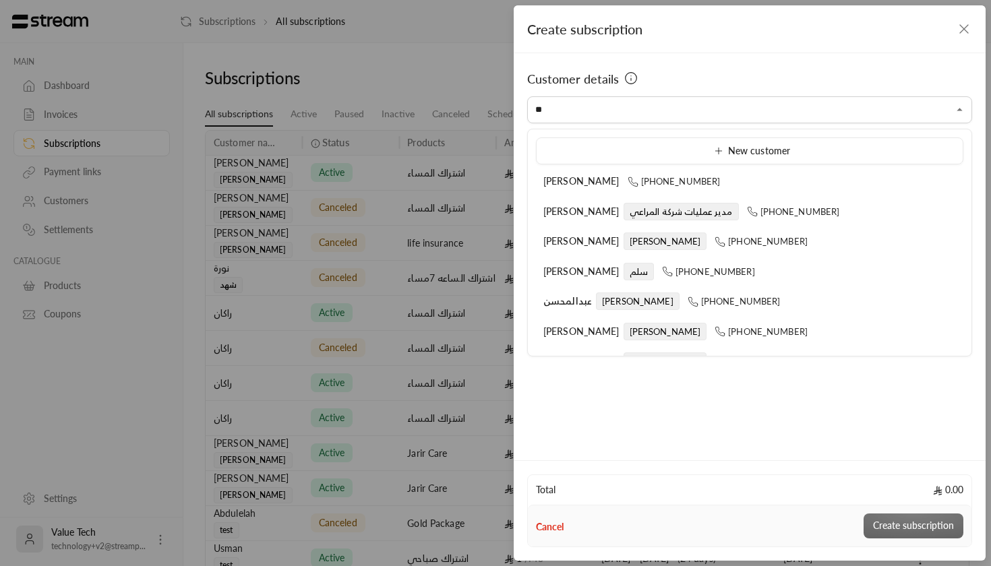
type input "*"
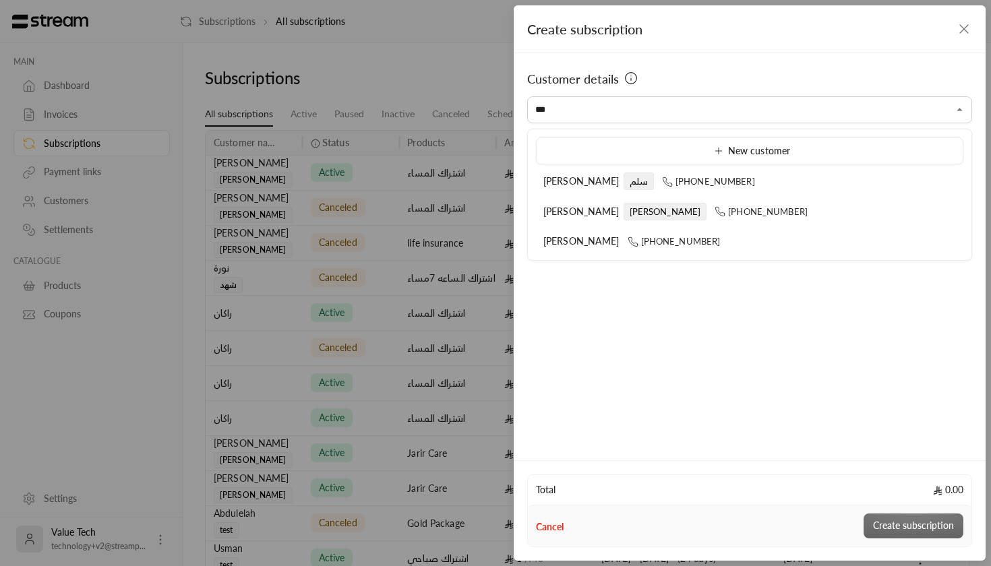
click at [570, 166] on ul "New customer [PERSON_NAME] [PHONE_NUMBER] [PERSON_NAME] [PHONE_NUMBER] [PERSON_…" at bounding box center [750, 194] width 444 height 131
click at [623, 180] on span "سلم" at bounding box center [638, 182] width 30 height 18
type input "**********"
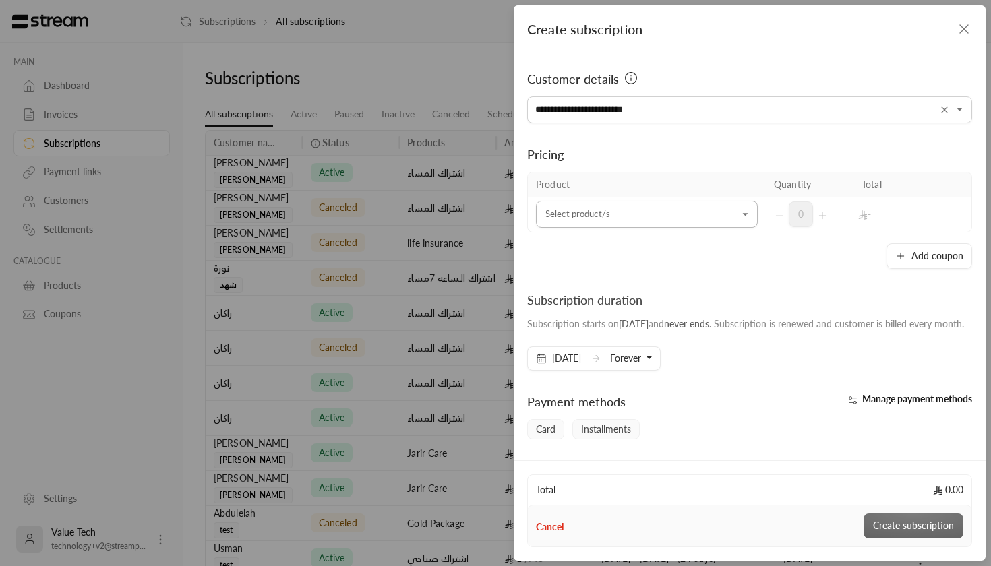
click at [621, 222] on input "Select customer" at bounding box center [647, 215] width 222 height 24
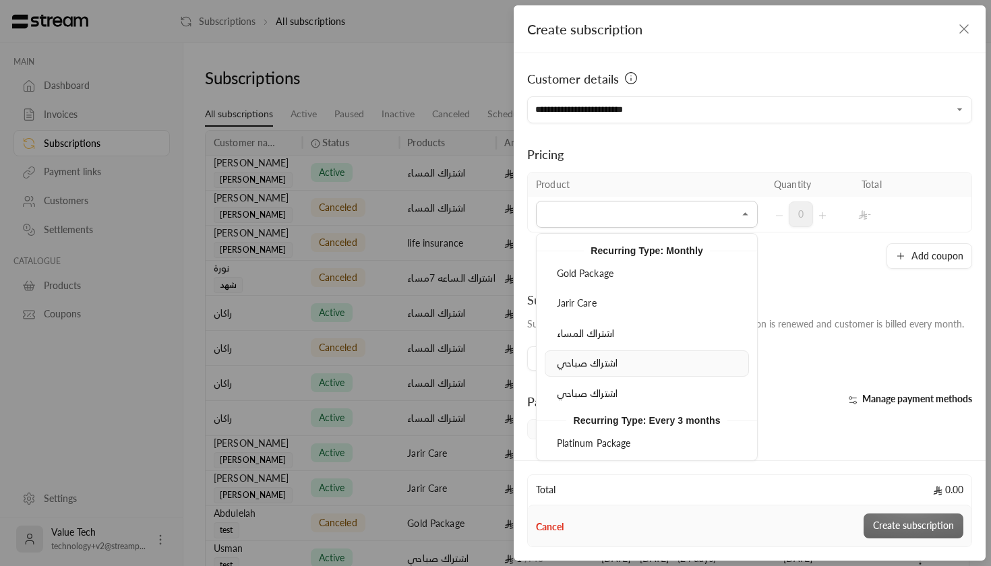
scroll to position [454, 0]
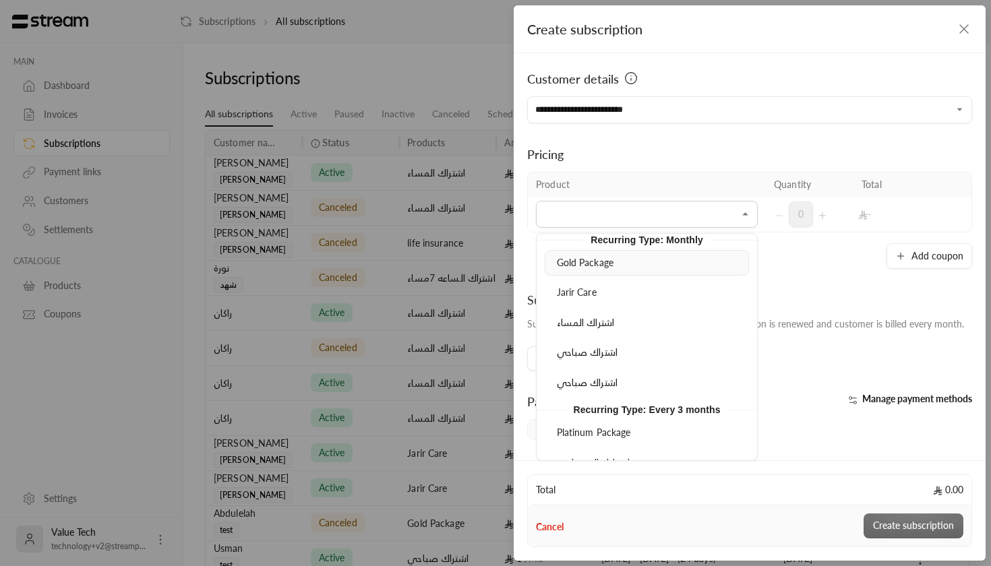
click at [610, 257] on span "Gold Package" at bounding box center [585, 262] width 57 height 11
type input "**********"
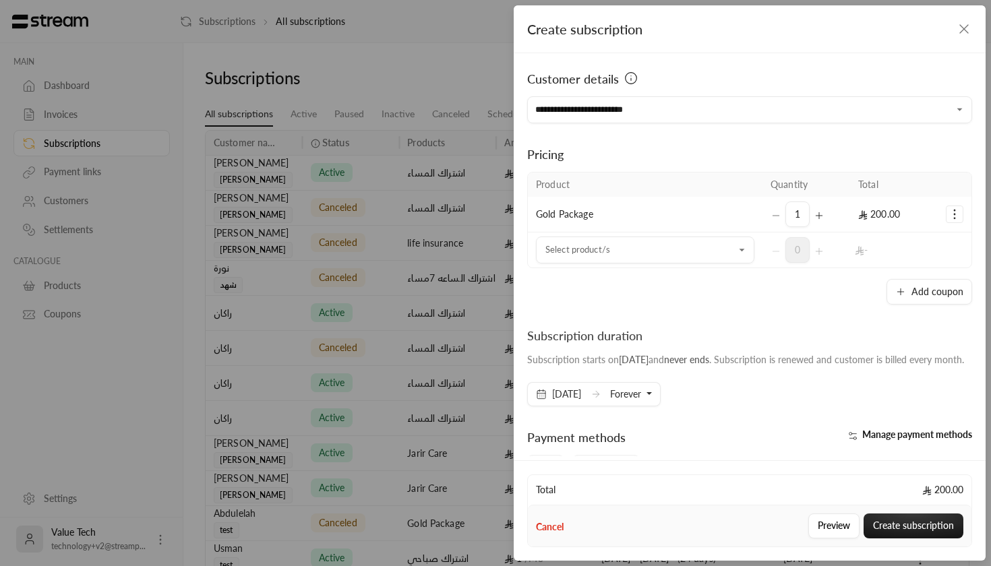
click at [953, 213] on icon "Selected Products" at bounding box center [954, 214] width 13 height 13
click at [762, 299] on div "Add coupon" at bounding box center [749, 292] width 445 height 26
click at [926, 303] on button "Add coupon" at bounding box center [929, 292] width 86 height 26
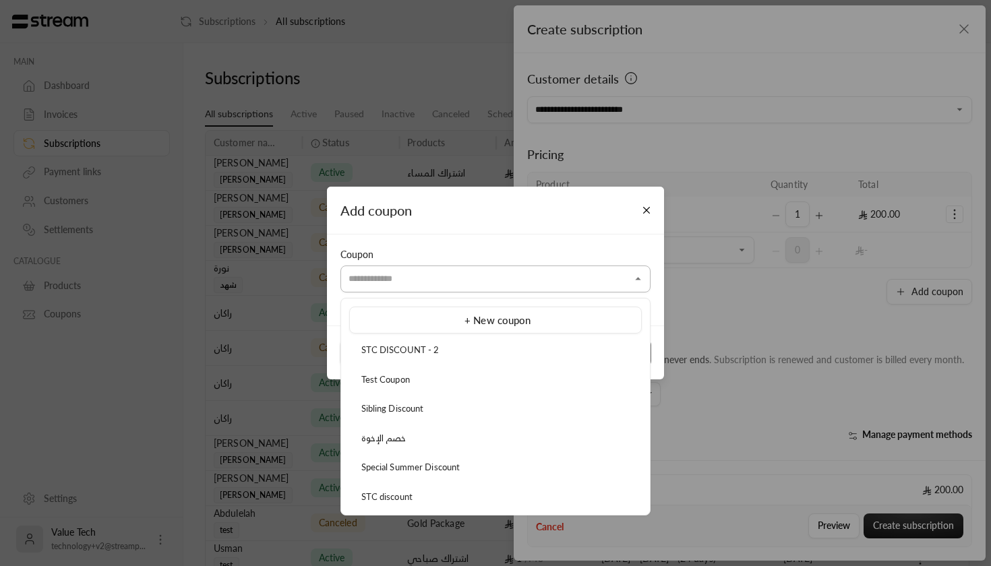
click at [542, 287] on input "Select customer" at bounding box center [495, 280] width 310 height 24
click at [446, 371] on li "Test Coupon" at bounding box center [495, 380] width 293 height 26
type input "**********"
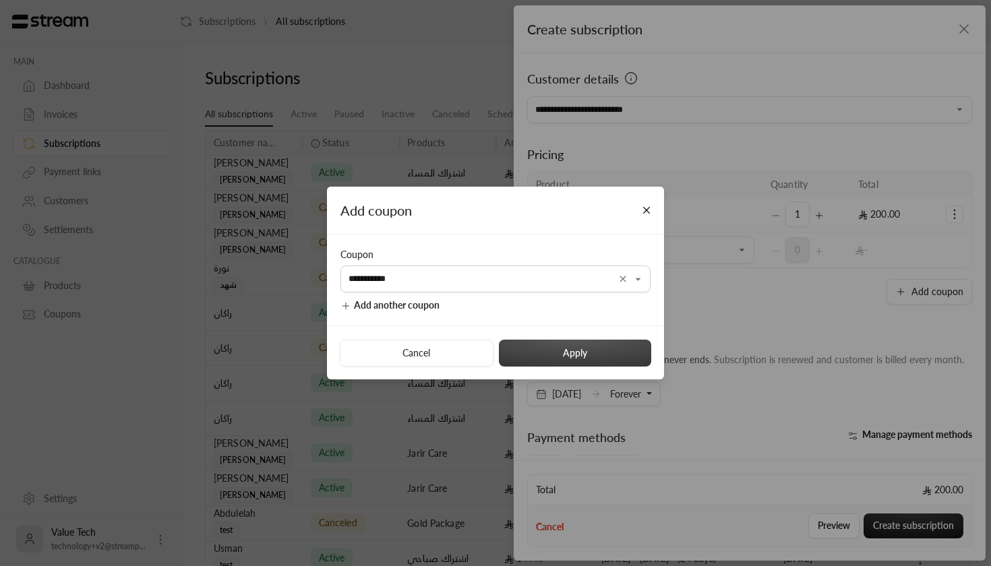
click at [523, 361] on button "Apply" at bounding box center [575, 353] width 152 height 27
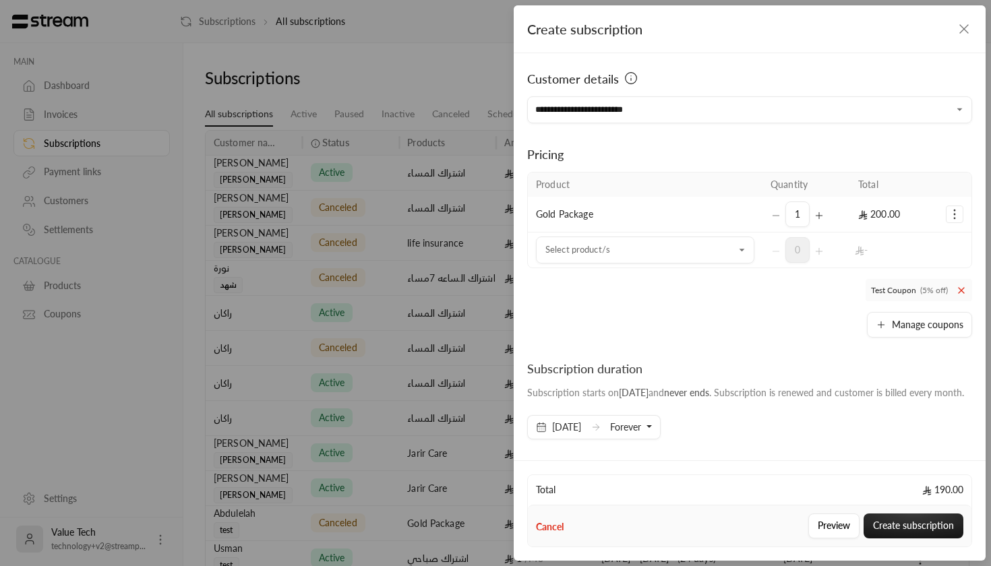
scroll to position [169, 0]
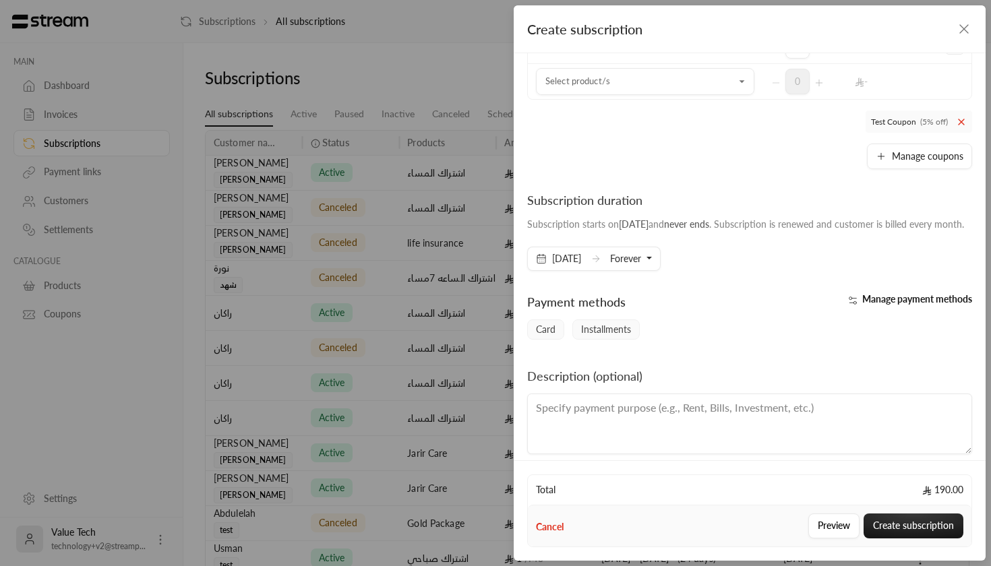
drag, startPoint x: 618, startPoint y: 222, endPoint x: 663, endPoint y: 224, distance: 45.2
click at [663, 224] on div "Subscription starts on [DATE] and never ends . Subscription is renewed and cust…" at bounding box center [745, 224] width 437 height 13
click at [652, 263] on button "Forever" at bounding box center [631, 258] width 42 height 23
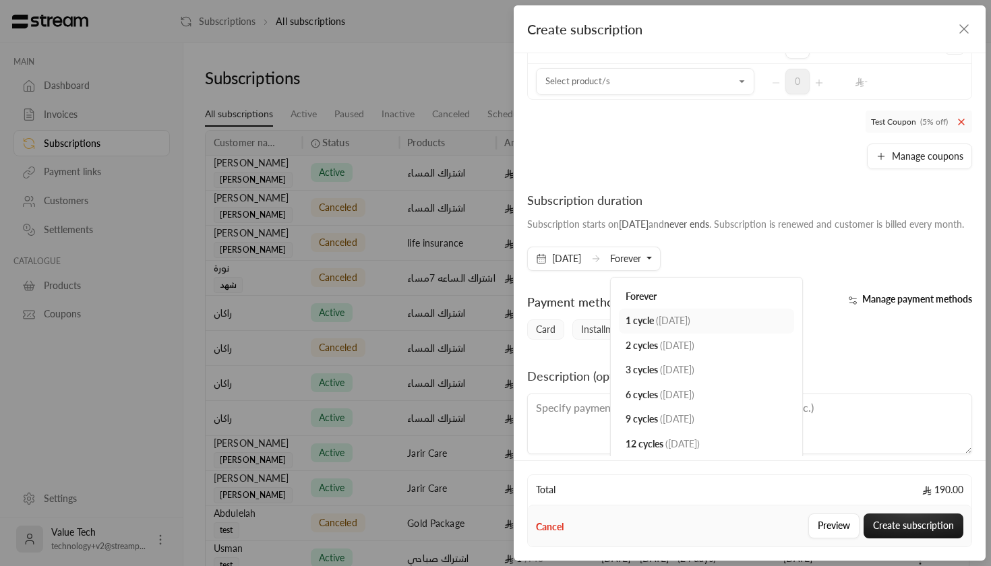
scroll to position [203, 0]
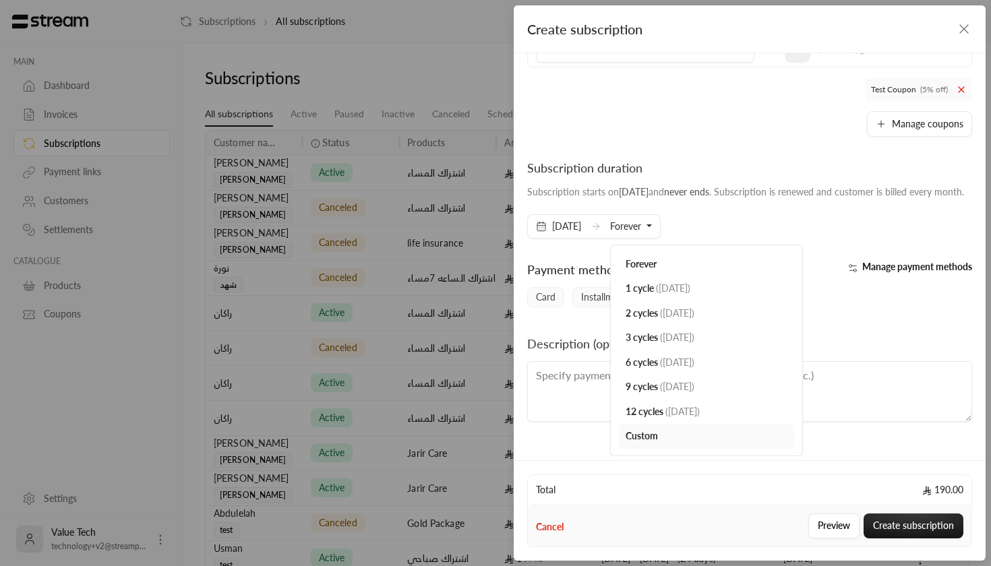
click at [758, 187] on div "Subscription starts on [DATE] and never ends . Subscription is renewed and cust…" at bounding box center [745, 191] width 437 height 13
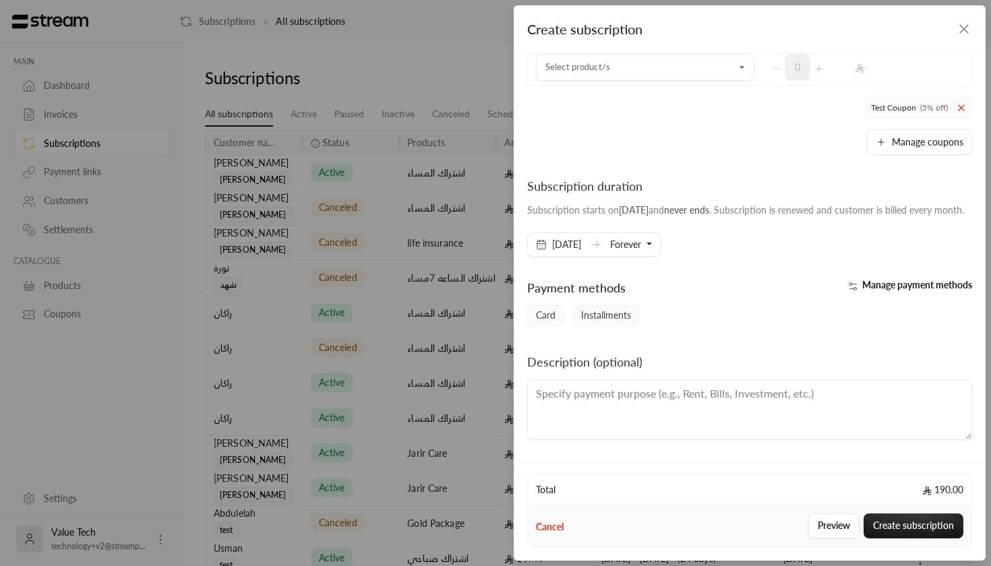
scroll to position [196, 0]
click at [917, 286] on span "Manage payment methods" at bounding box center [917, 284] width 110 height 11
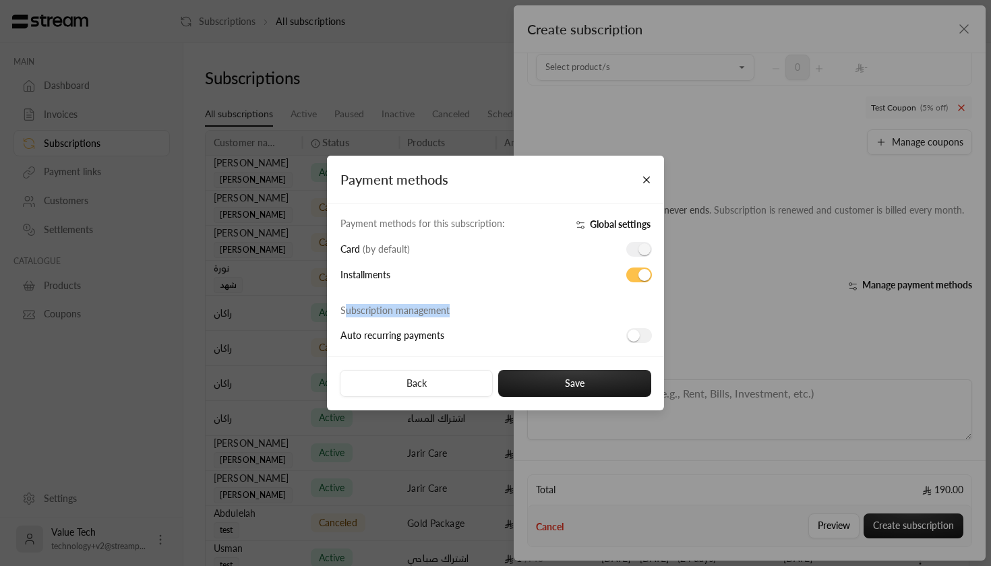
drag, startPoint x: 343, startPoint y: 310, endPoint x: 467, endPoint y: 317, distance: 124.2
click at [467, 317] on div "Subscription management" at bounding box center [441, 310] width 202 height 13
drag, startPoint x: 338, startPoint y: 341, endPoint x: 450, endPoint y: 340, distance: 111.9
click at [450, 340] on div "Auto recurring payments" at bounding box center [499, 335] width 330 height 15
click at [458, 388] on button "Back" at bounding box center [416, 383] width 153 height 27
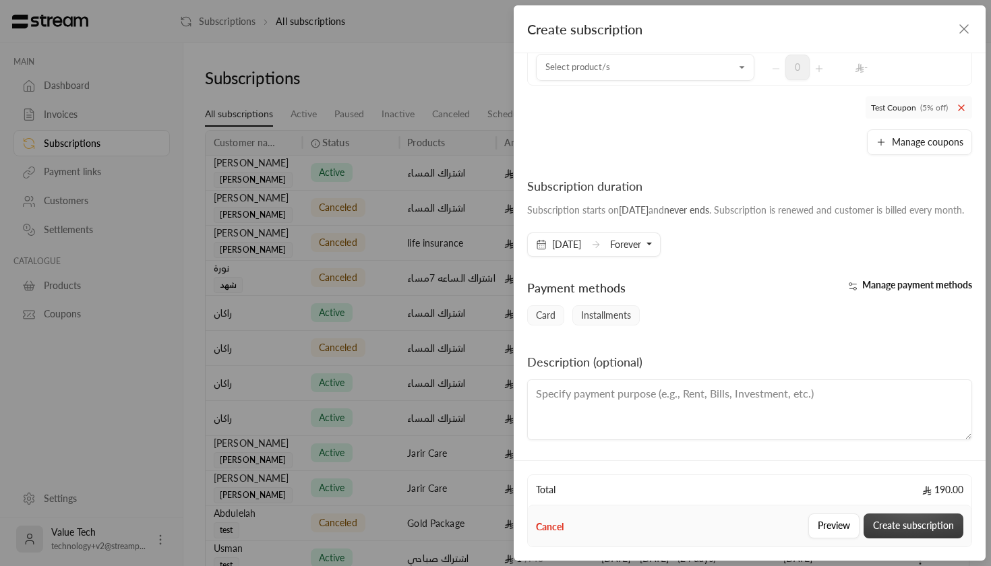
click at [927, 518] on button "Create subscription" at bounding box center [913, 526] width 100 height 25
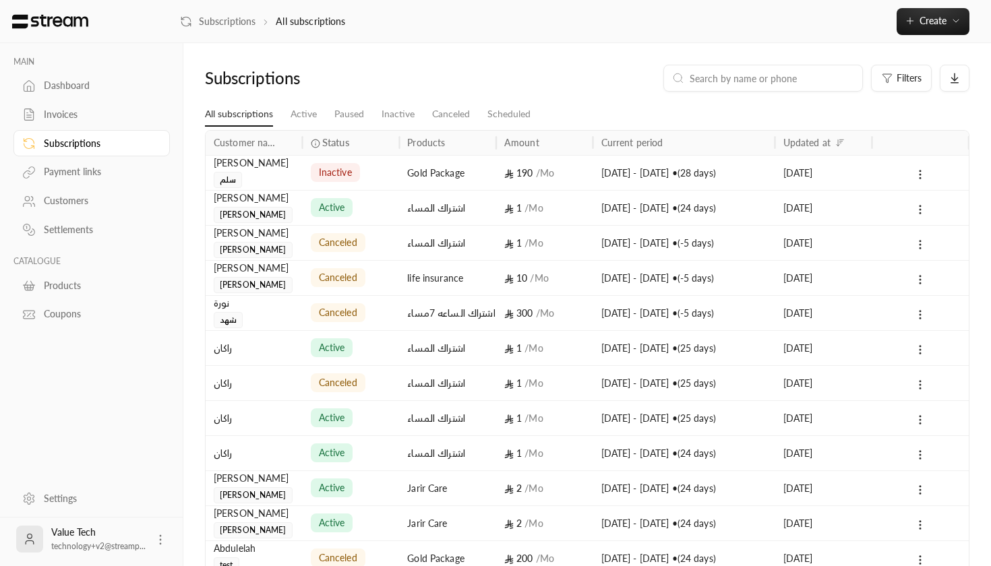
click at [351, 167] on span "inactive" at bounding box center [335, 172] width 33 height 13
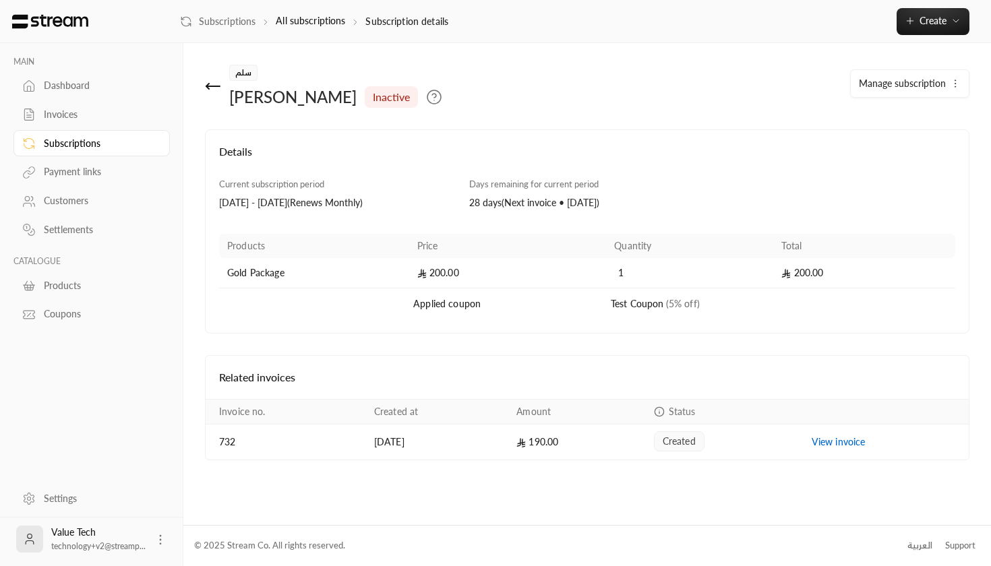
drag, startPoint x: 332, startPoint y: 200, endPoint x: 491, endPoint y: 200, distance: 158.4
click at [491, 200] on div "Current subscription period [DATE] - [DATE] ( Renews Monthly ) Days remaining f…" at bounding box center [587, 202] width 750 height 49
click at [514, 211] on div "Current subscription period [DATE] - [DATE] ( Renews Monthly ) Days remaining f…" at bounding box center [587, 202] width 750 height 49
drag, startPoint x: 467, startPoint y: 201, endPoint x: 659, endPoint y: 202, distance: 192.1
click at [660, 202] on div "Days remaining for current period 28 days ( Next invoice • [DATE] )" at bounding box center [587, 194] width 250 height 32
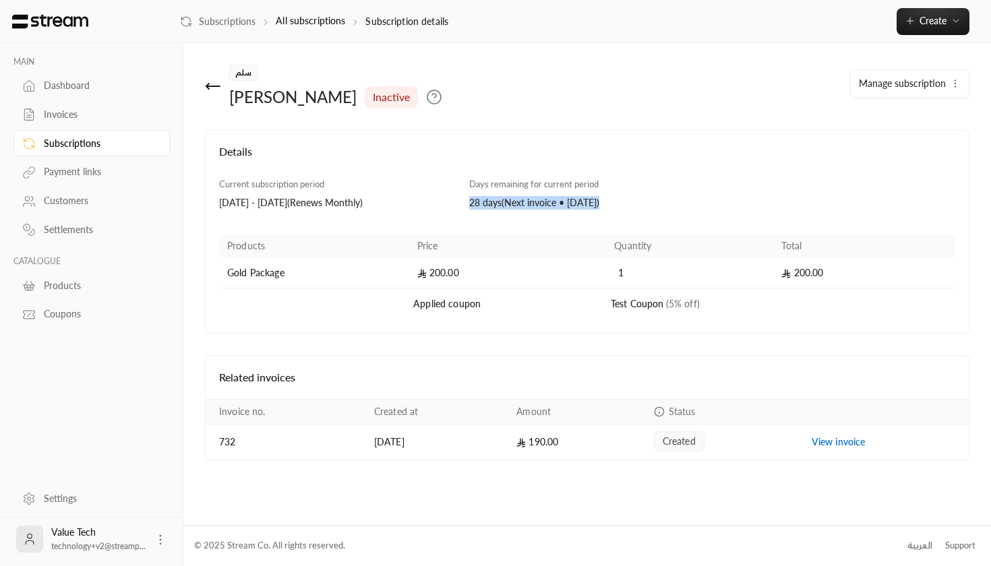
drag, startPoint x: 506, startPoint y: 201, endPoint x: 626, endPoint y: 200, distance: 120.0
click at [626, 200] on div "28 days ( Next invoice • [DATE] )" at bounding box center [587, 202] width 237 height 13
click at [619, 341] on div "Details Current subscription period [DATE] - [DATE] ( Renews Monthly ) Days rem…" at bounding box center [588, 294] width 752 height 331
click at [907, 74] on button "Manage subscription" at bounding box center [910, 83] width 118 height 27
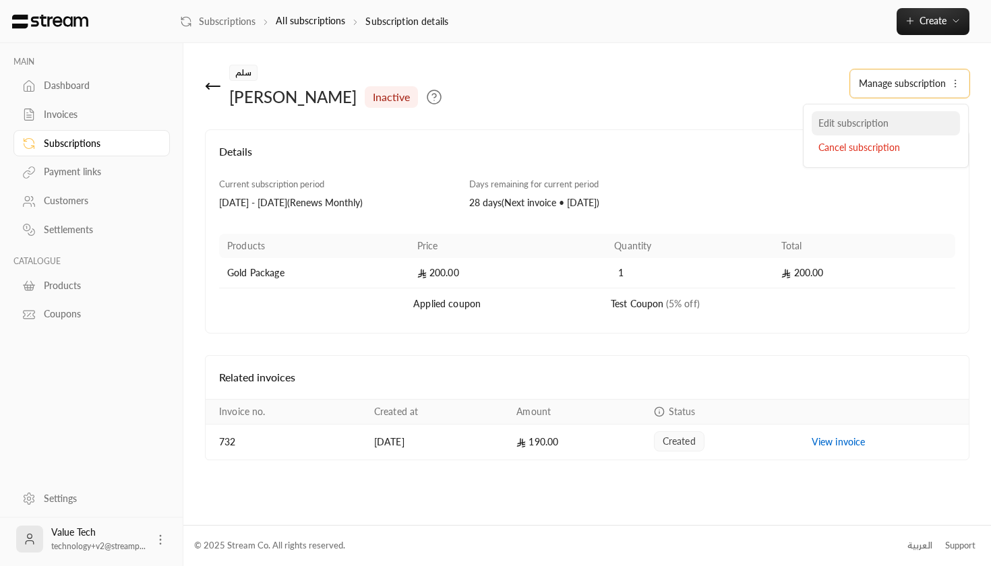
click at [834, 125] on span "Edit subscription" at bounding box center [853, 122] width 70 height 11
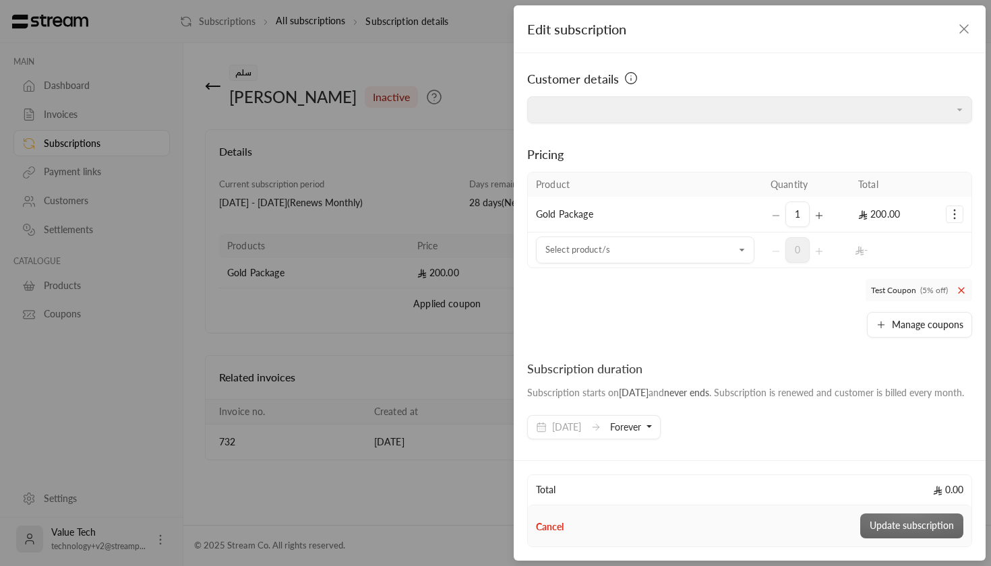
type input "**********"
click at [971, 26] on icon "button" at bounding box center [964, 29] width 16 height 16
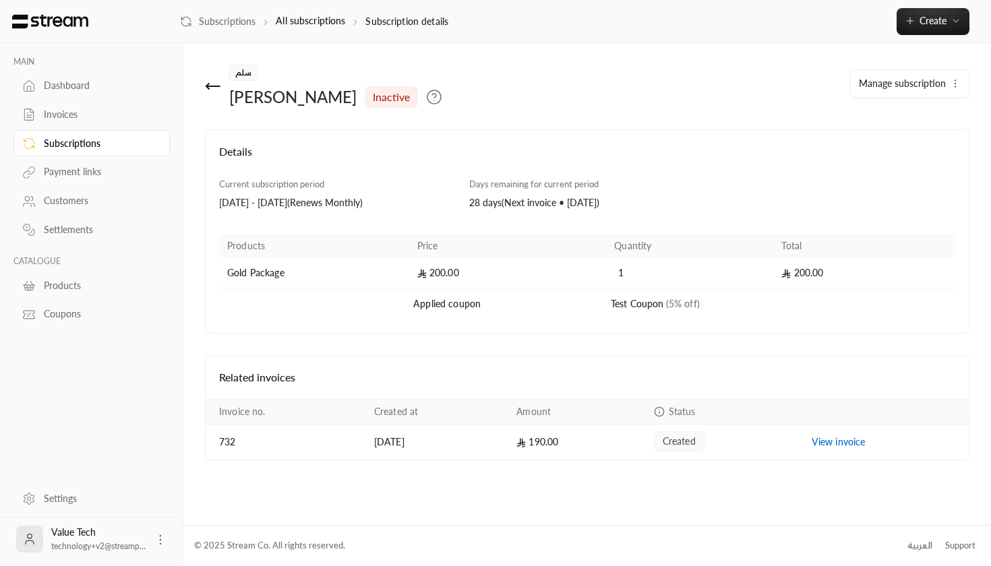
click at [952, 88] on icon "button" at bounding box center [955, 83] width 11 height 11
click at [396, 371] on h4 "Related invoices" at bounding box center [587, 377] width 736 height 16
click at [200, 90] on div "سلم [PERSON_NAME] inactive" at bounding box center [457, 86] width 518 height 43
click at [209, 90] on icon at bounding box center [213, 86] width 16 height 16
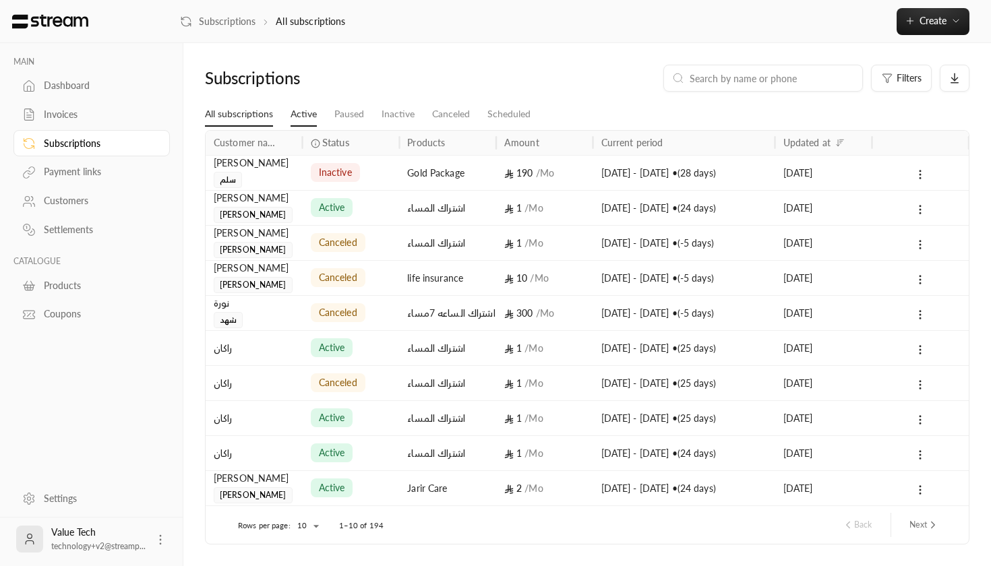
click at [291, 116] on link "Active" at bounding box center [304, 114] width 26 height 24
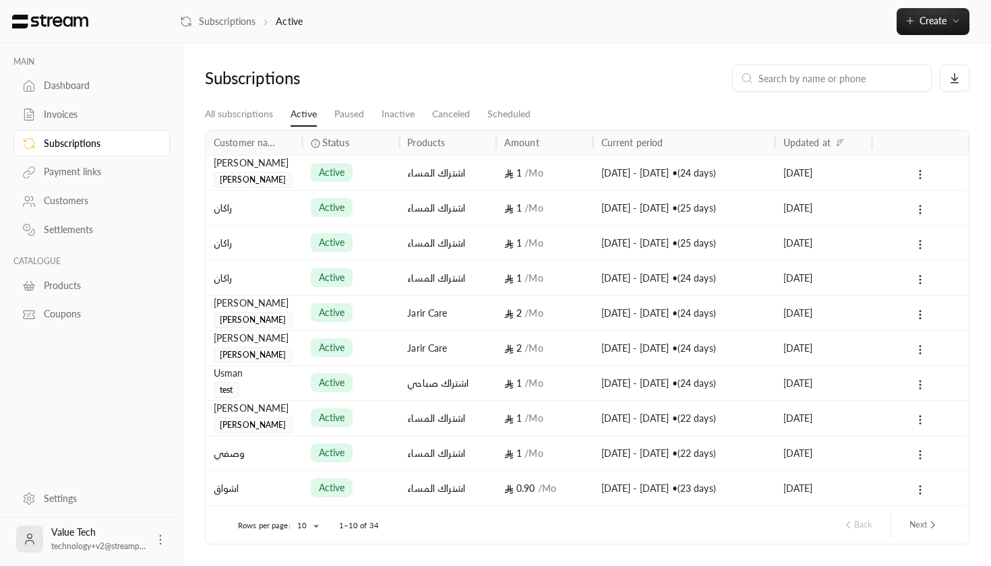
click at [271, 175] on div "[PERSON_NAME]" at bounding box center [254, 172] width 81 height 32
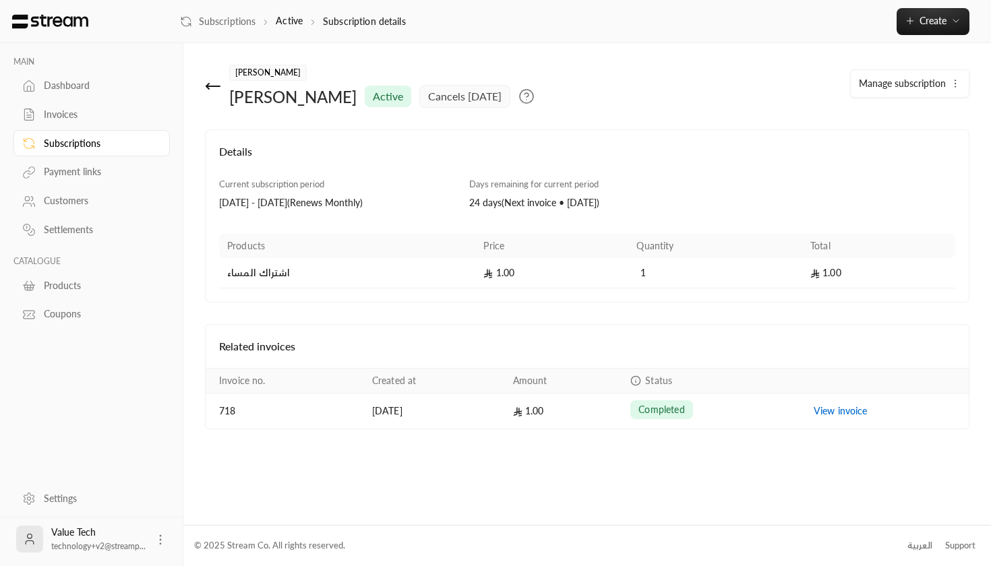
click at [916, 80] on span "Manage subscription" at bounding box center [902, 83] width 87 height 11
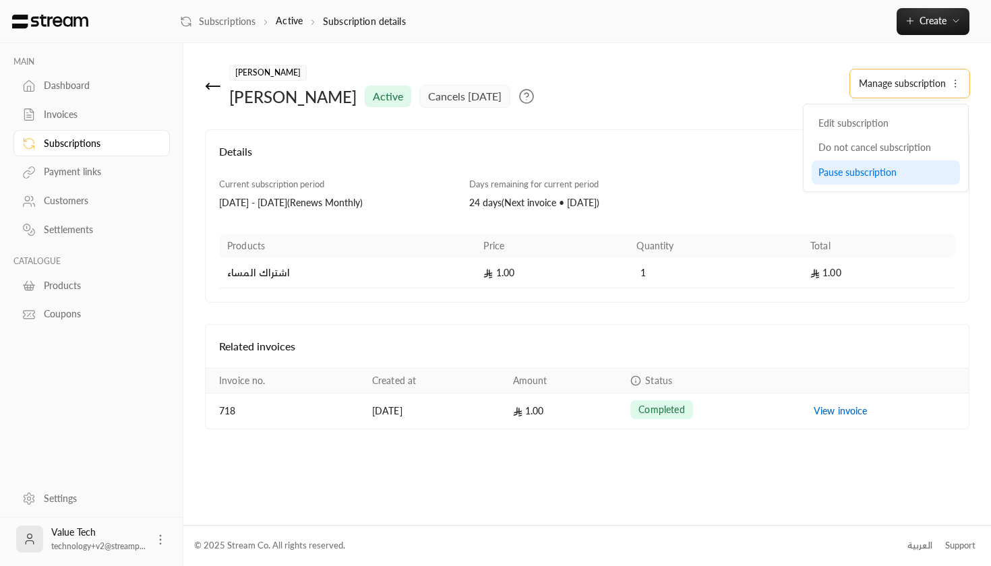
click at [860, 177] on div "Pause subscription" at bounding box center [885, 173] width 135 height 14
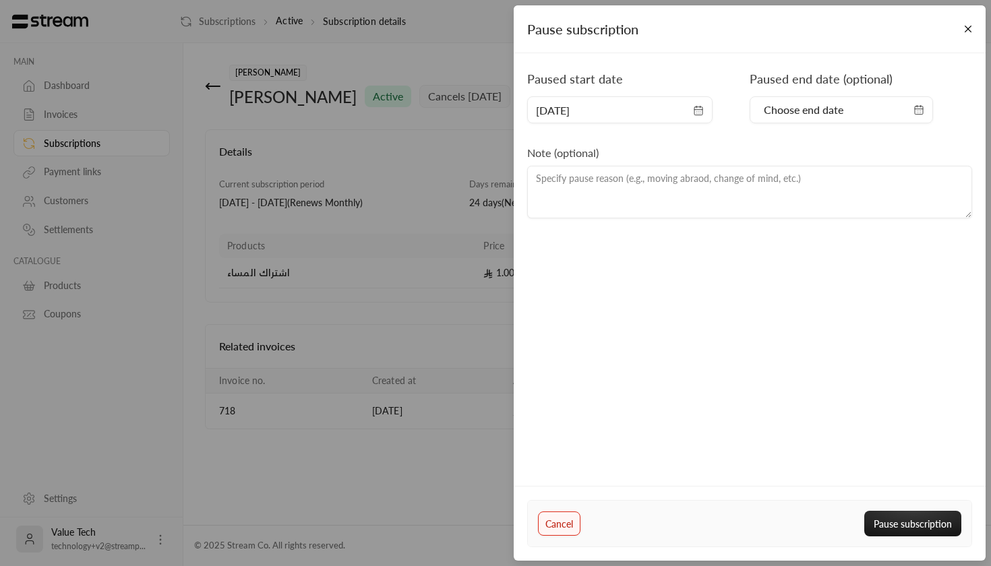
click at [557, 530] on button "Cancel" at bounding box center [559, 524] width 42 height 24
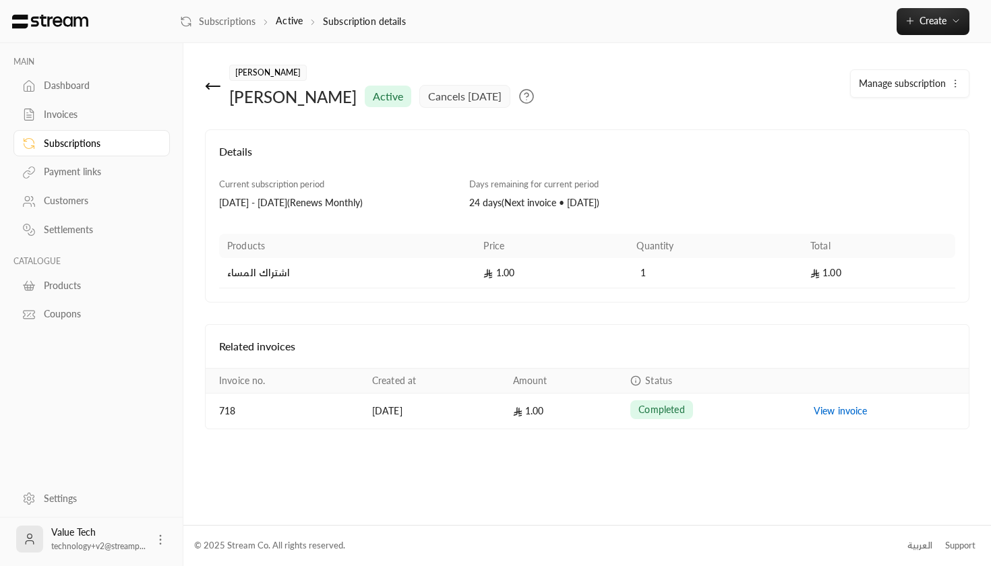
click at [47, 130] on div "Subscriptions" at bounding box center [91, 141] width 156 height 29
click at [46, 123] on link "Invoices" at bounding box center [91, 115] width 156 height 26
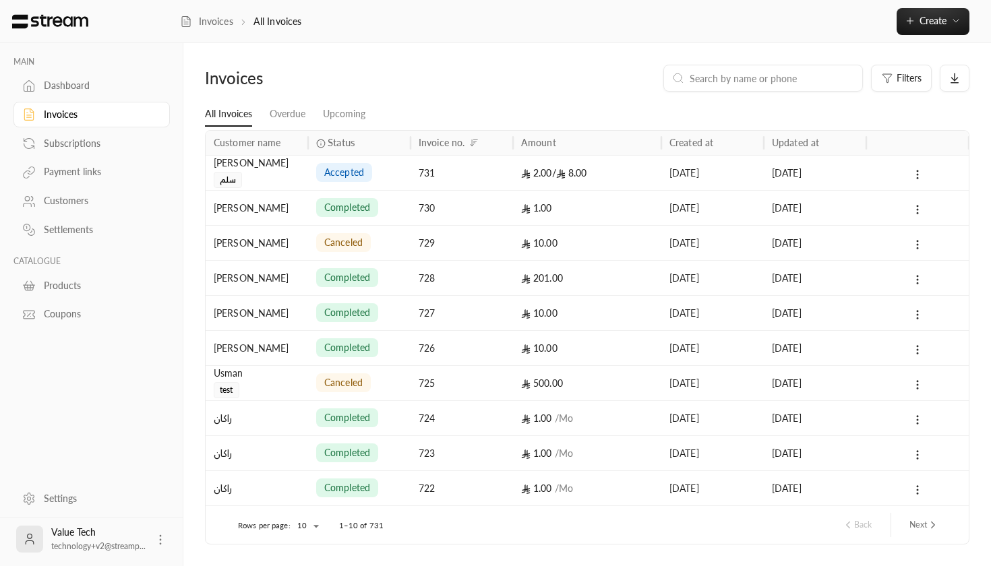
click at [52, 94] on link "Dashboard" at bounding box center [91, 86] width 156 height 26
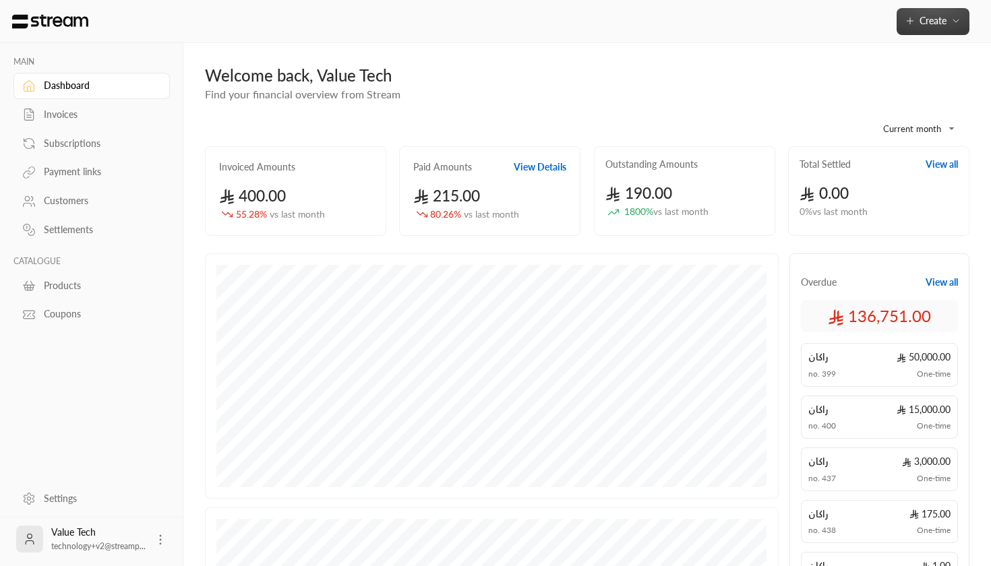
click at [934, 16] on span "Create" at bounding box center [932, 20] width 27 height 11
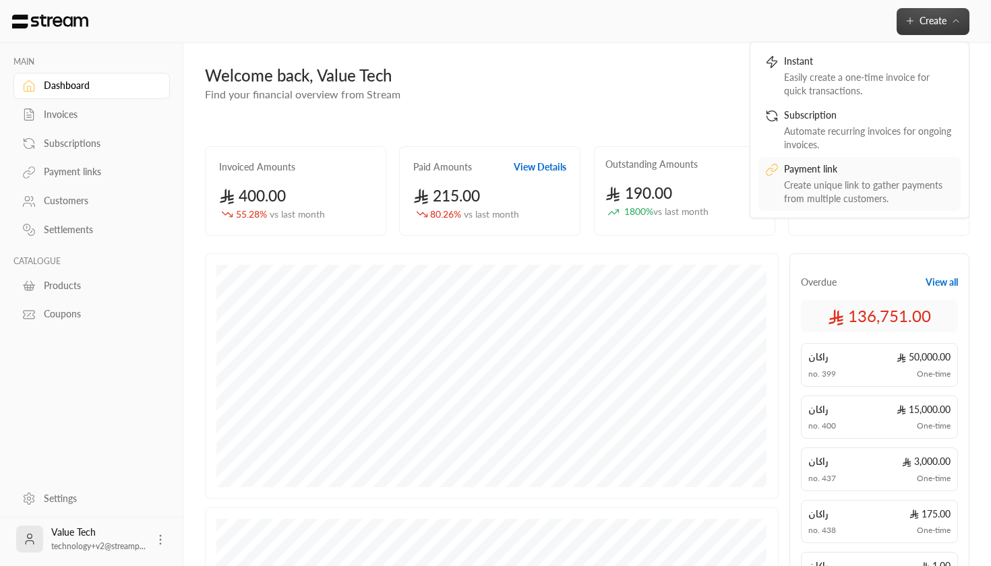
click at [816, 176] on div "Payment link" at bounding box center [869, 170] width 170 height 16
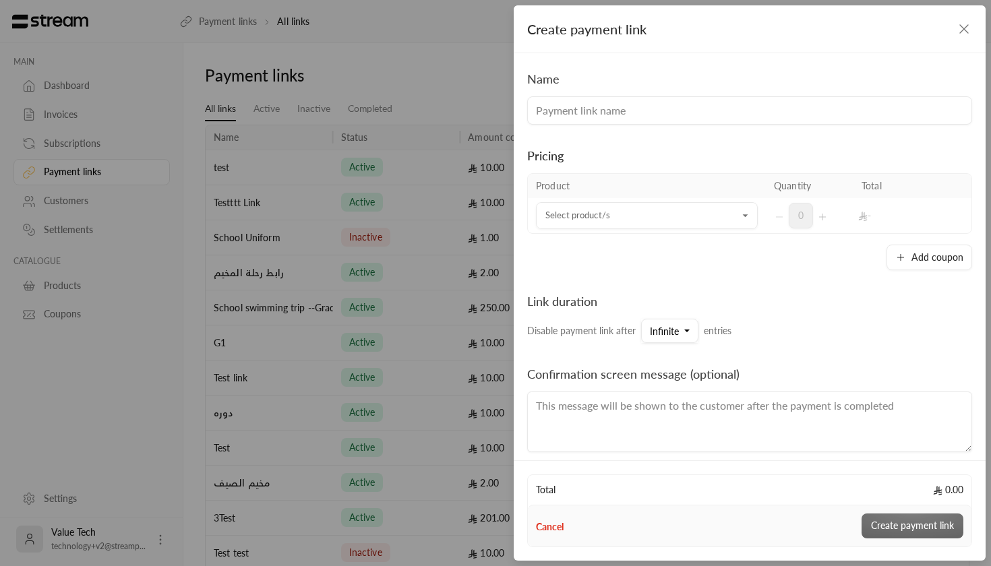
click at [559, 106] on input at bounding box center [749, 110] width 445 height 28
type input "ْ"
type input "ئ"
type input "Camping Trip"
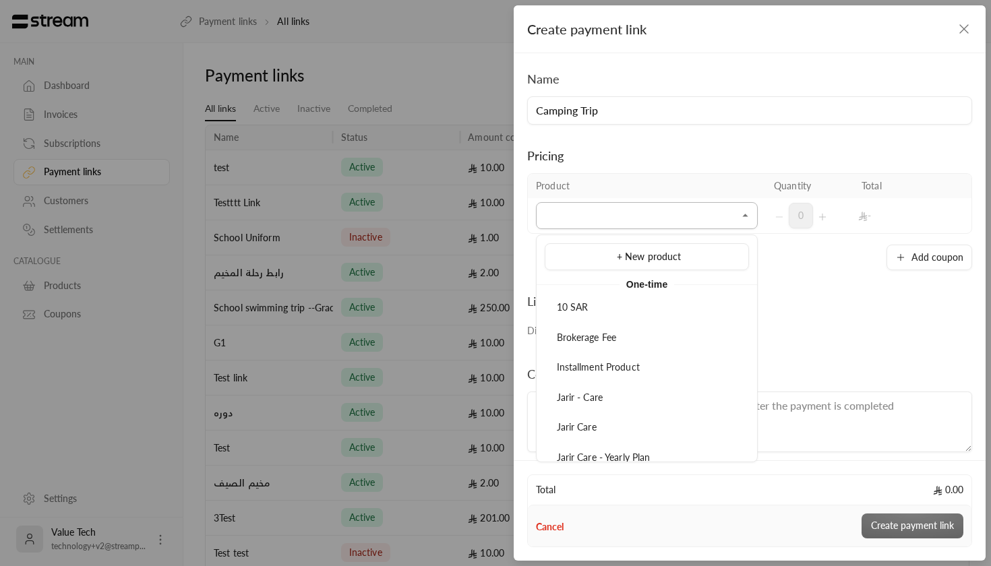
click at [573, 212] on input "Select product/s" at bounding box center [647, 216] width 222 height 24
click at [605, 282] on div "10 SAR" at bounding box center [646, 281] width 189 height 14
type input "******"
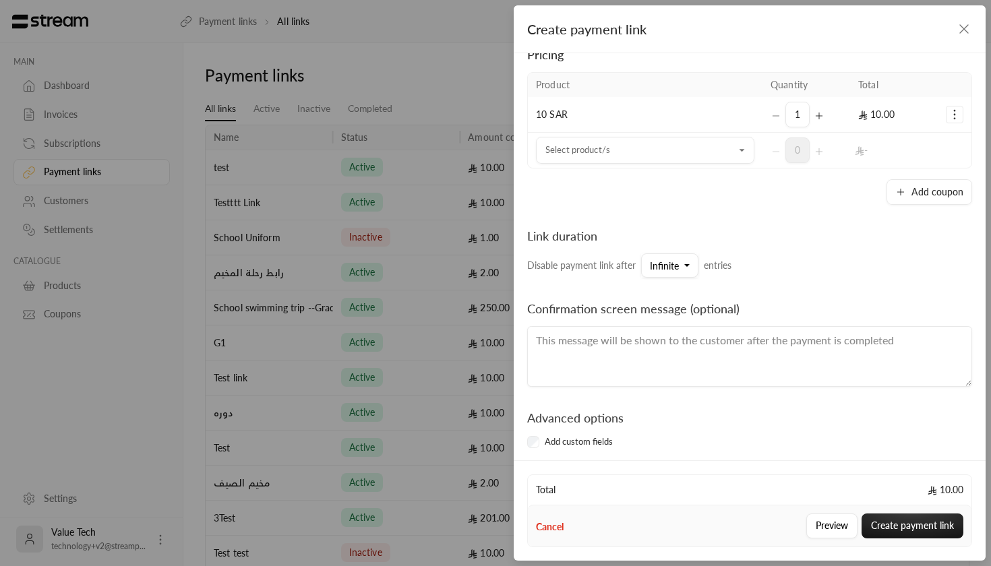
scroll to position [102, 0]
click at [669, 269] on span "Infinite" at bounding box center [664, 264] width 29 height 11
drag, startPoint x: 683, startPoint y: 324, endPoint x: 677, endPoint y: 315, distance: 11.1
click at [683, 330] on div "10" at bounding box center [737, 329] width 162 height 14
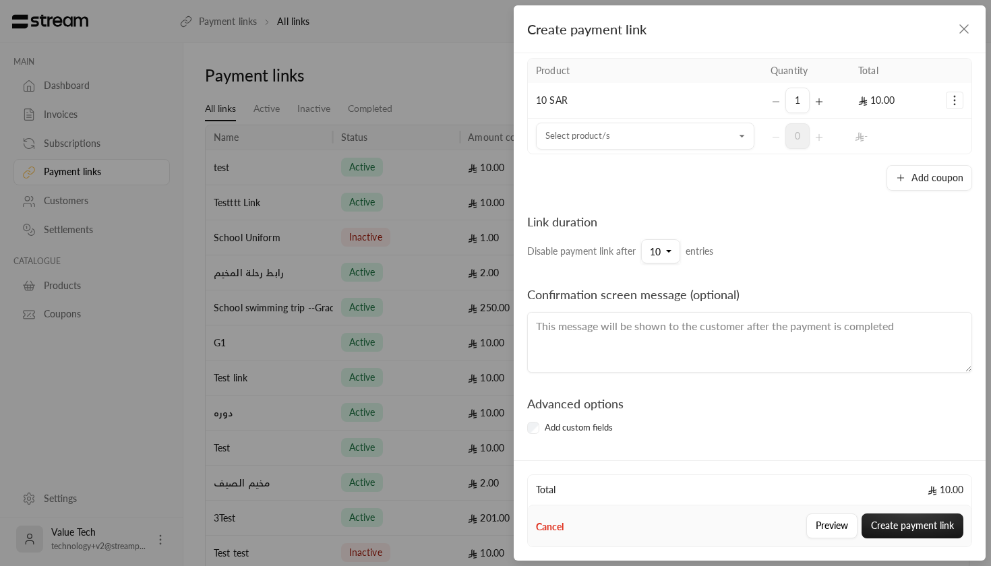
scroll to position [115, 0]
click at [559, 329] on textarea at bounding box center [749, 342] width 445 height 61
type textarea "f"
type textarea "Thank you for registering"
click at [546, 428] on label "Add custom fields" at bounding box center [579, 427] width 68 height 13
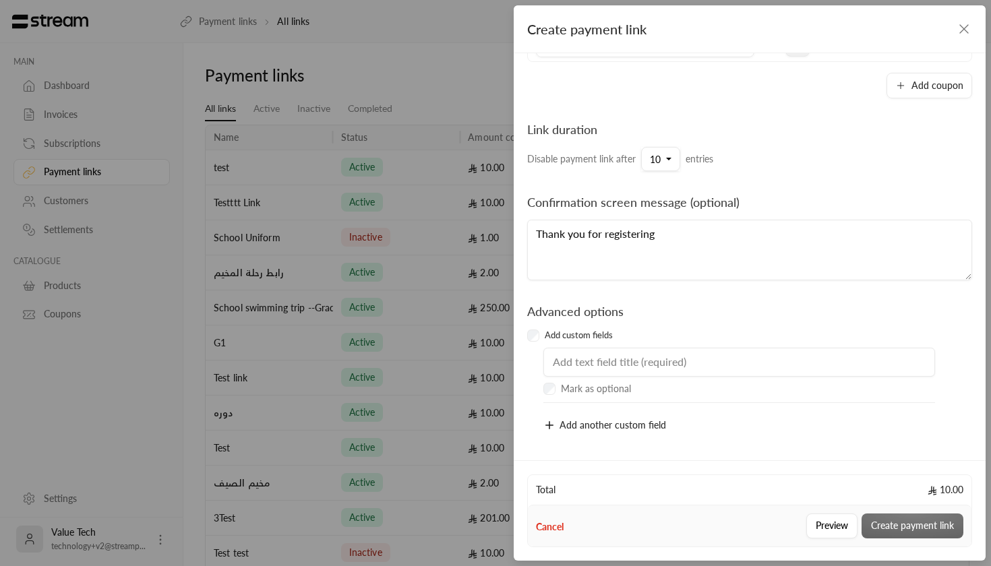
scroll to position [208, 0]
click at [589, 369] on input "text" at bounding box center [739, 363] width 392 height 30
type input "National ID"
click at [556, 422] on button "Add another custom field" at bounding box center [606, 426] width 127 height 28
click at [556, 422] on input "text" at bounding box center [739, 427] width 392 height 30
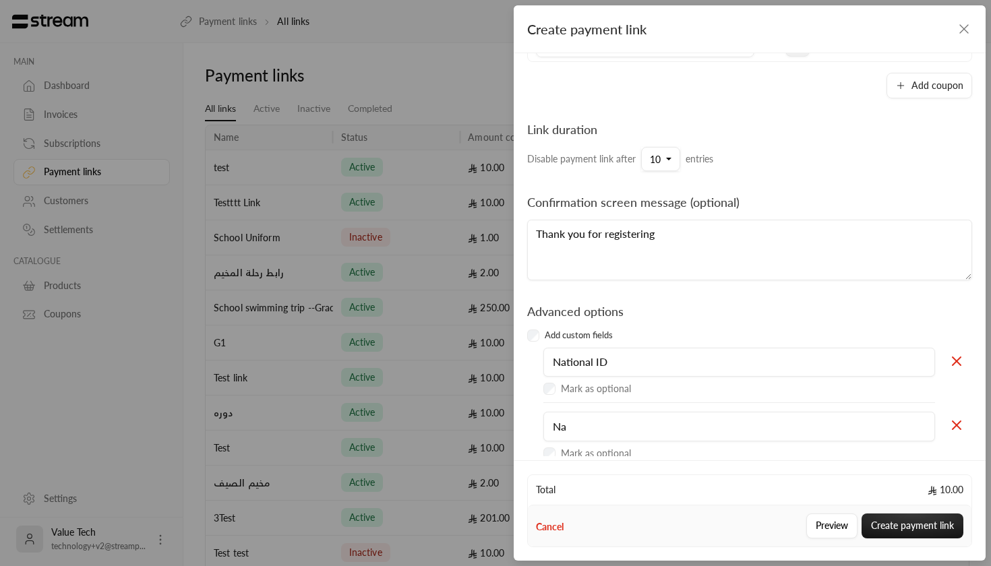
type input "N"
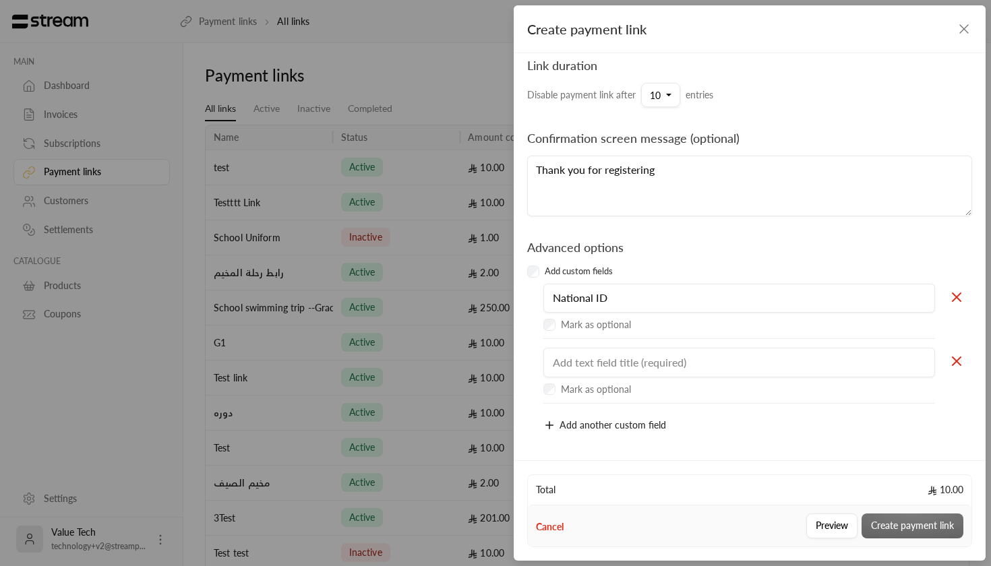
scroll to position [272, 0]
click at [576, 369] on input "text" at bounding box center [739, 363] width 392 height 30
type input "Test"
click at [901, 519] on button "Create payment link" at bounding box center [912, 526] width 102 height 25
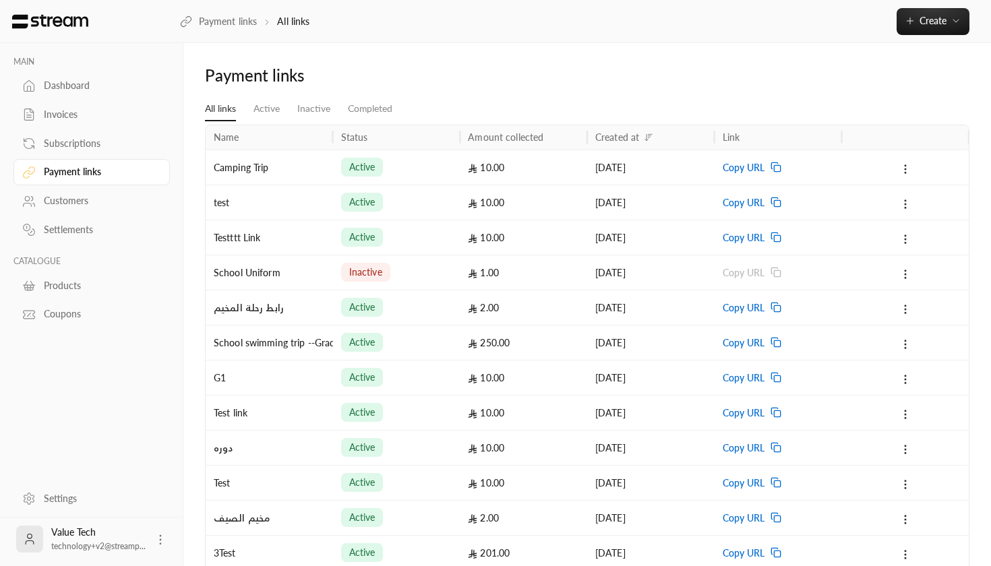
click at [331, 173] on div "Camping Trip" at bounding box center [269, 167] width 127 height 35
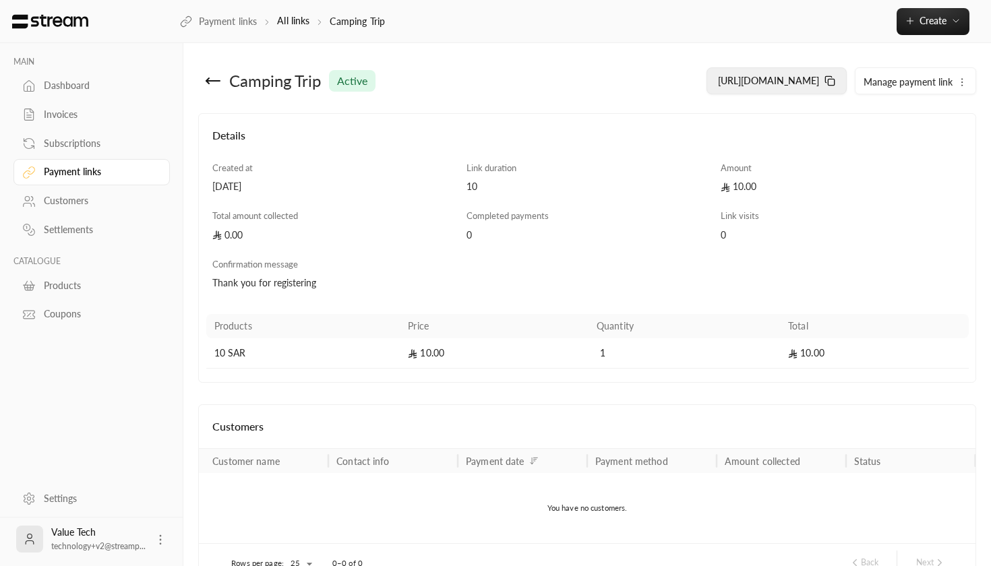
click at [815, 83] on span "[URL][DOMAIN_NAME]" at bounding box center [768, 80] width 101 height 11
click at [952, 78] on button "Manage payment link" at bounding box center [915, 81] width 120 height 27
click at [880, 110] on link "Deactivate" at bounding box center [906, 121] width 84 height 24
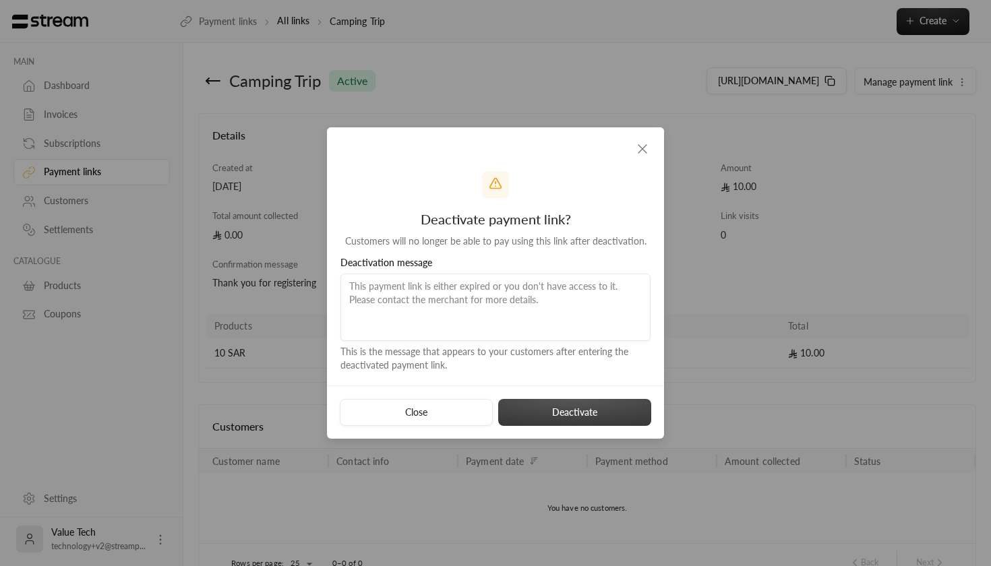
click at [609, 406] on button "Deactivate" at bounding box center [574, 412] width 153 height 27
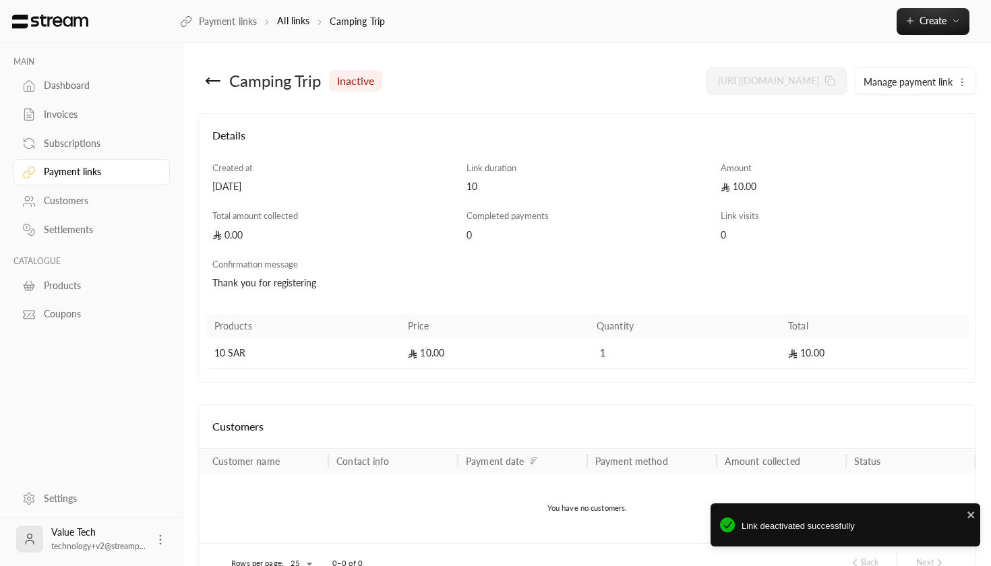
click at [78, 200] on div "Customers" at bounding box center [98, 200] width 109 height 13
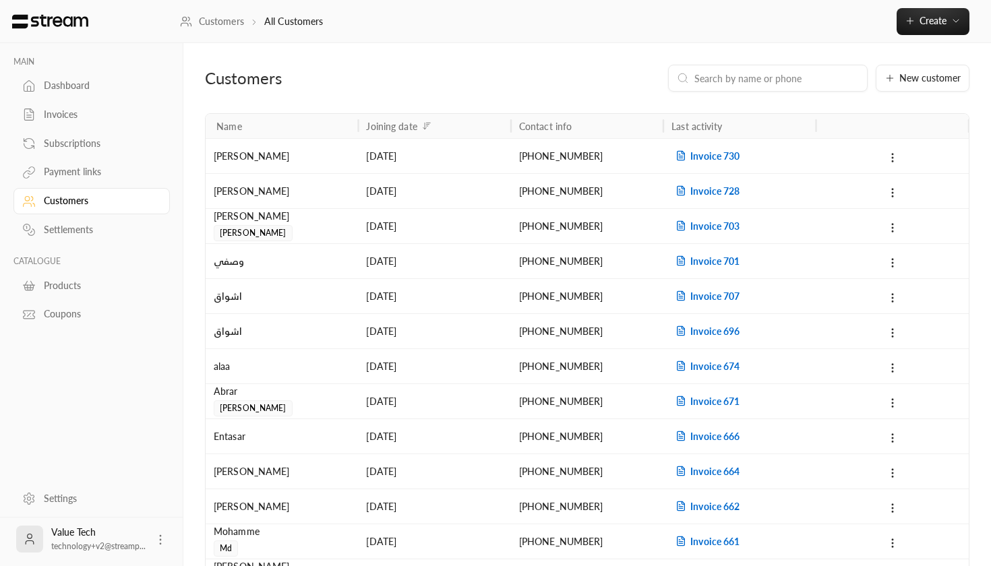
click at [288, 181] on div "[PERSON_NAME]" at bounding box center [282, 191] width 136 height 34
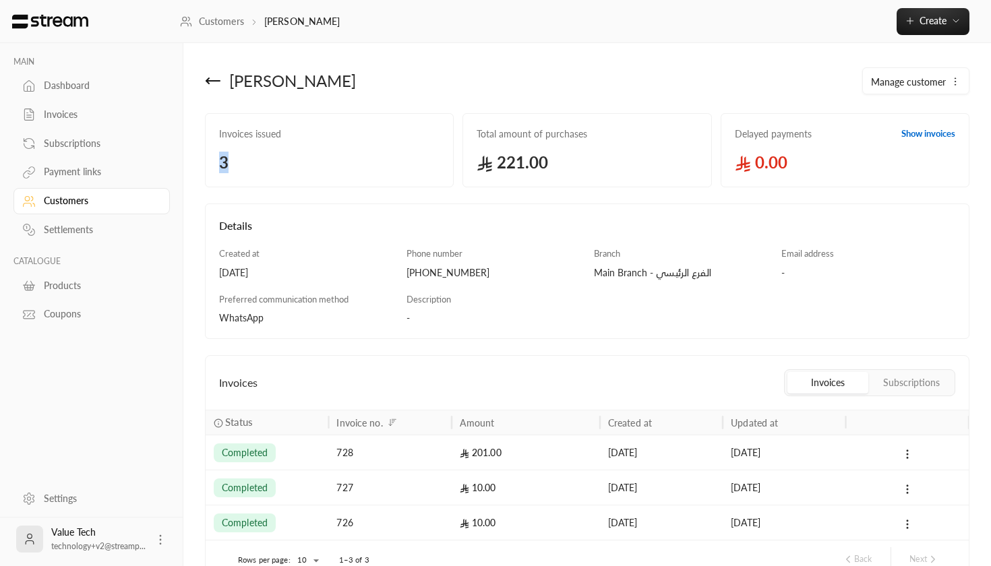
drag, startPoint x: 225, startPoint y: 148, endPoint x: 357, endPoint y: 164, distance: 133.1
click at [358, 164] on div "Invoices issued 3" at bounding box center [329, 150] width 249 height 74
drag, startPoint x: 485, startPoint y: 156, endPoint x: 566, endPoint y: 156, distance: 81.6
click at [566, 156] on span "221.00" at bounding box center [587, 163] width 220 height 22
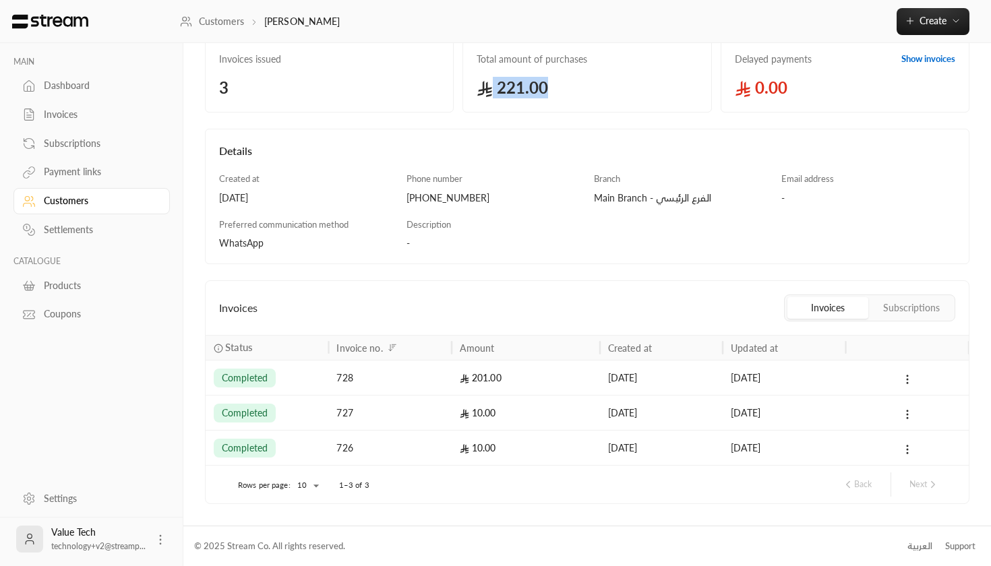
scroll to position [74, 0]
click at [905, 302] on button "Subscriptions" at bounding box center [911, 309] width 81 height 22
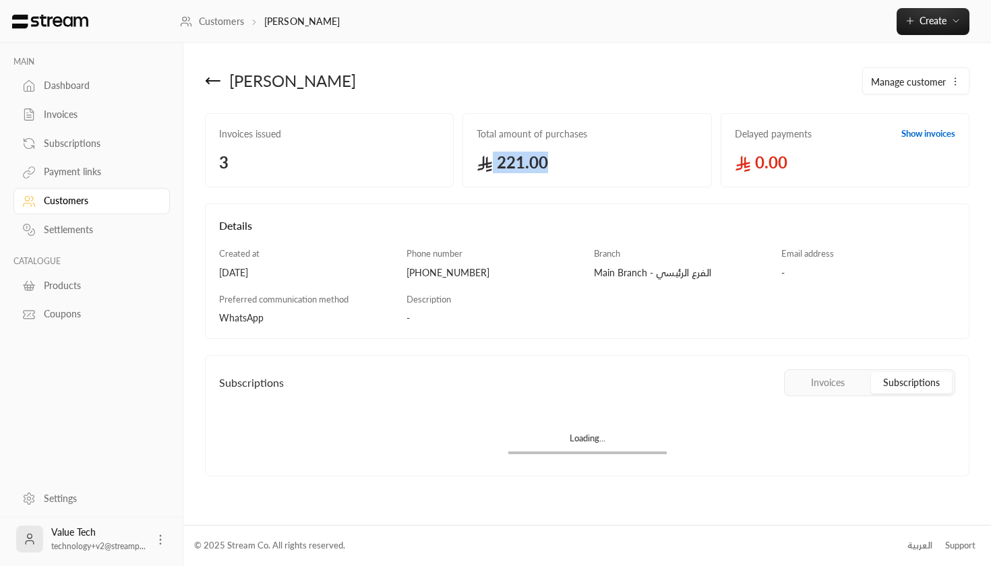
scroll to position [0, 0]
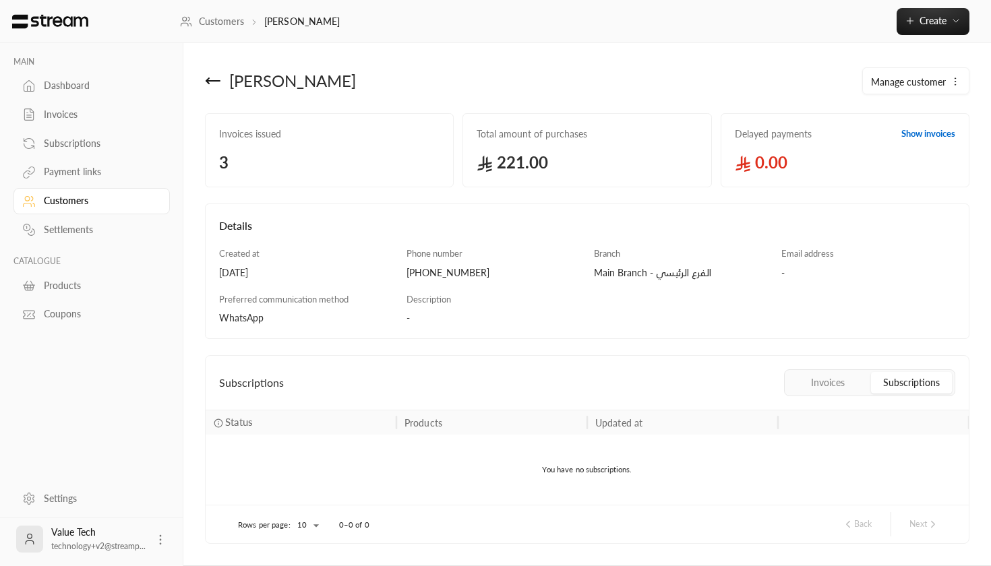
click at [5, 213] on div "MAIN Dashboard Invoices Subscriptions Payment links Customers Settlements CATAL…" at bounding box center [91, 185] width 183 height 284
click at [47, 220] on link "Settlements" at bounding box center [91, 230] width 156 height 26
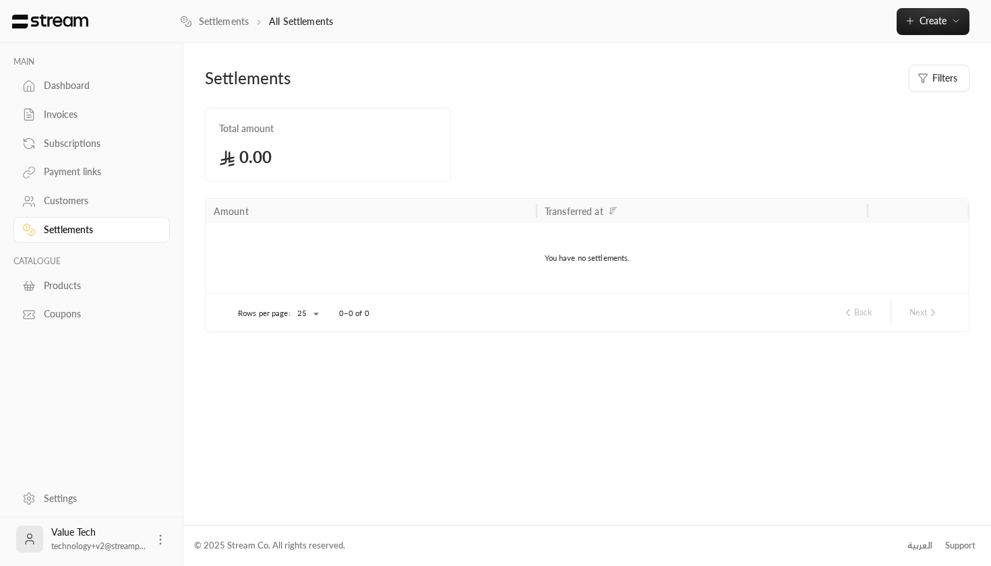
click at [55, 298] on div "MAIN Dashboard Invoices Subscriptions Payment links Customers Settlements CATAL…" at bounding box center [91, 192] width 156 height 271
click at [55, 293] on link "Products" at bounding box center [91, 285] width 156 height 26
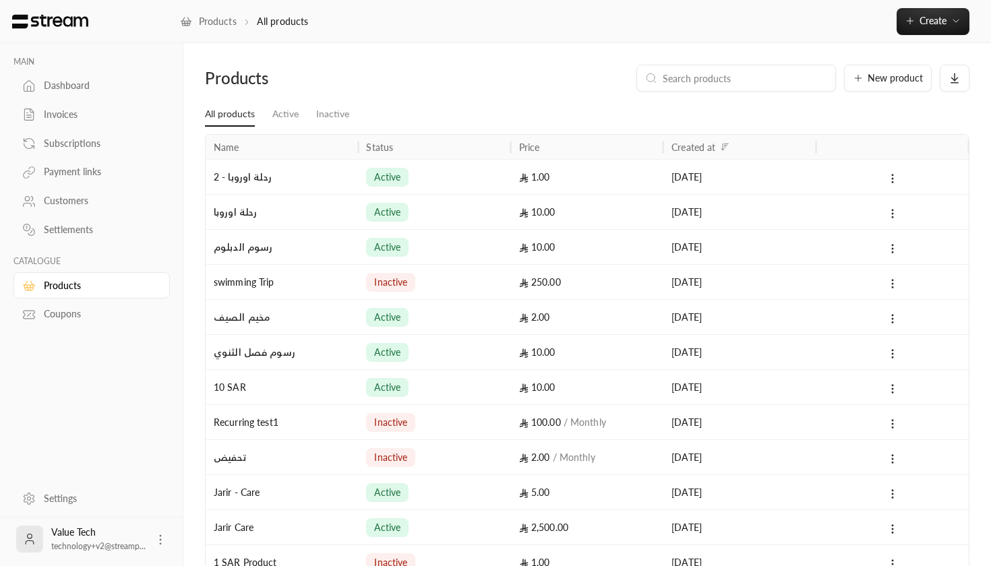
click at [80, 314] on div "Coupons" at bounding box center [98, 313] width 109 height 13
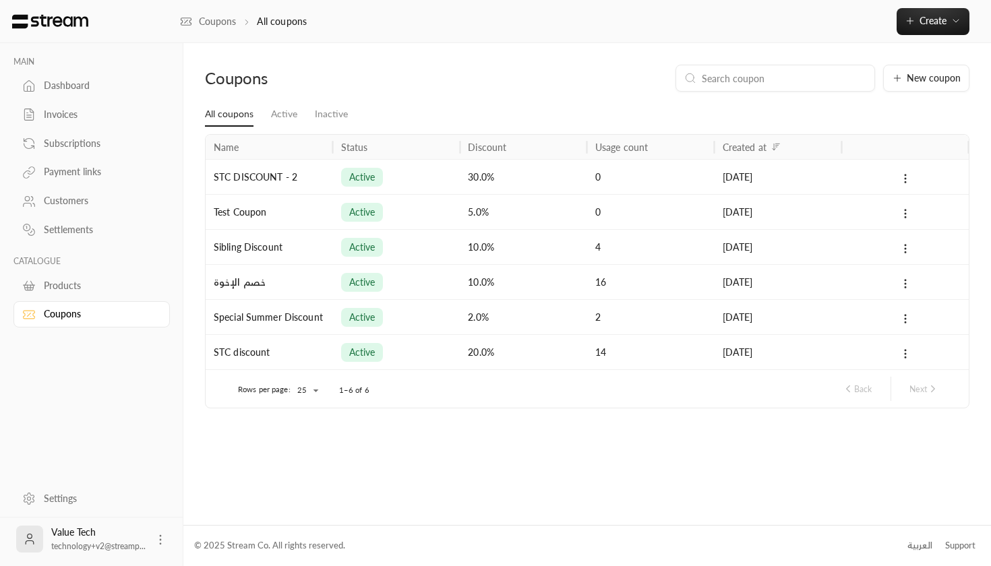
click at [77, 84] on div "Dashboard" at bounding box center [98, 85] width 109 height 13
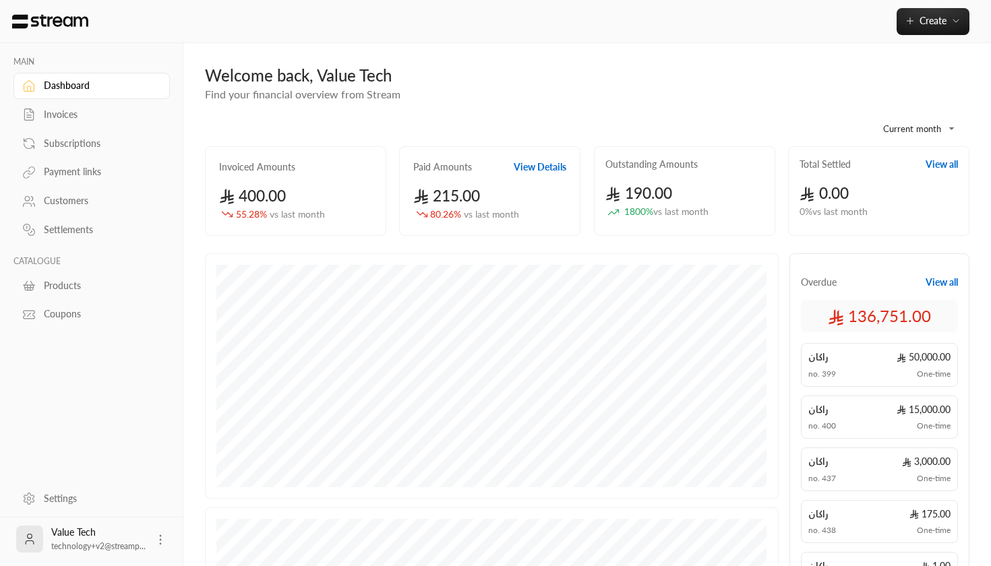
click at [77, 84] on div "Dashboard" at bounding box center [98, 85] width 109 height 13
click at [80, 103] on link "Invoices" at bounding box center [91, 115] width 156 height 26
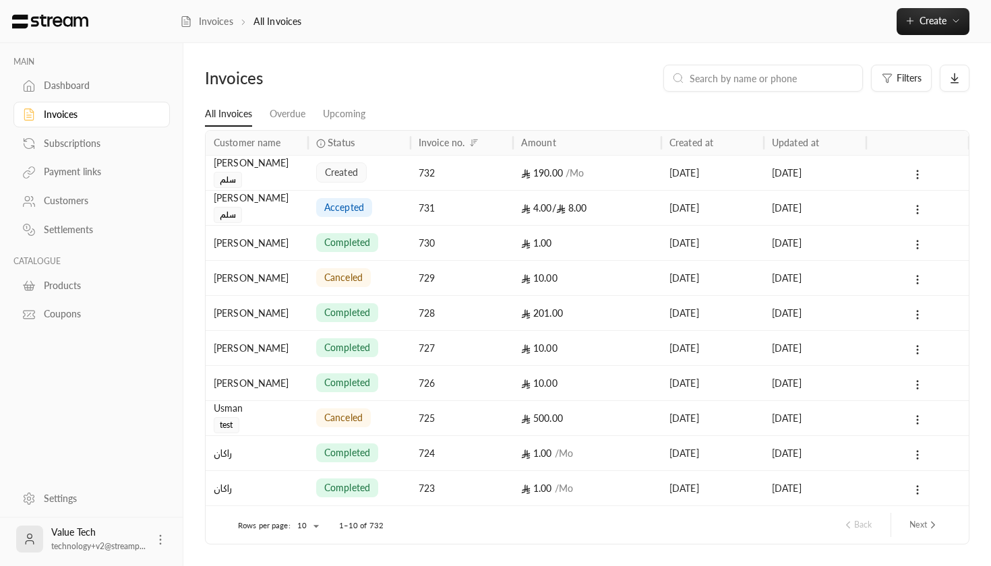
click at [77, 91] on div "Dashboard" at bounding box center [98, 85] width 109 height 13
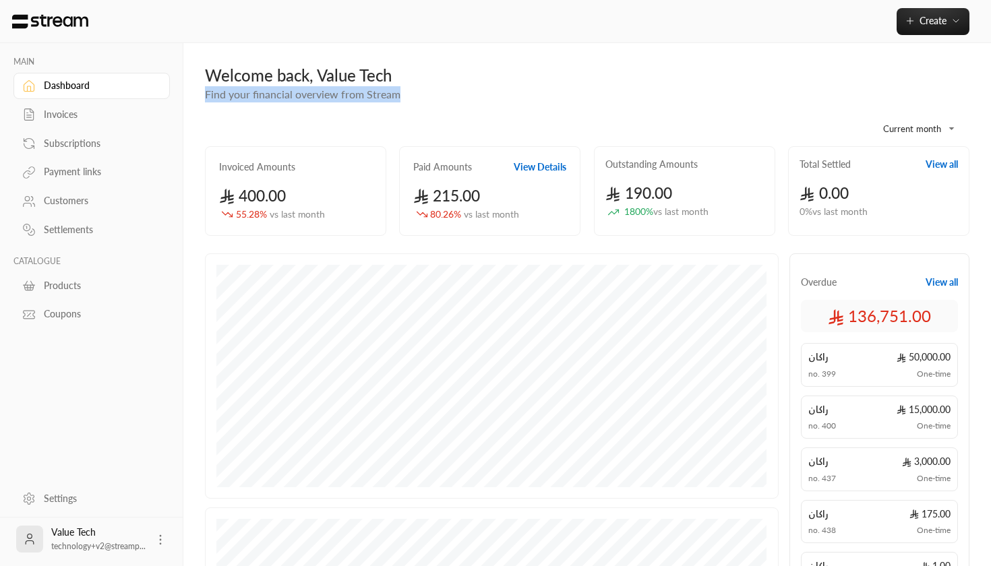
drag, startPoint x: 401, startPoint y: 94, endPoint x: 205, endPoint y: 92, distance: 196.1
click at [205, 92] on div "Welcome back, Value Tech Find your financial overview from Stream" at bounding box center [587, 84] width 778 height 38
click at [206, 94] on span "Find your financial overview from Stream" at bounding box center [302, 94] width 195 height 13
click at [71, 490] on link "Settings" at bounding box center [91, 498] width 156 height 26
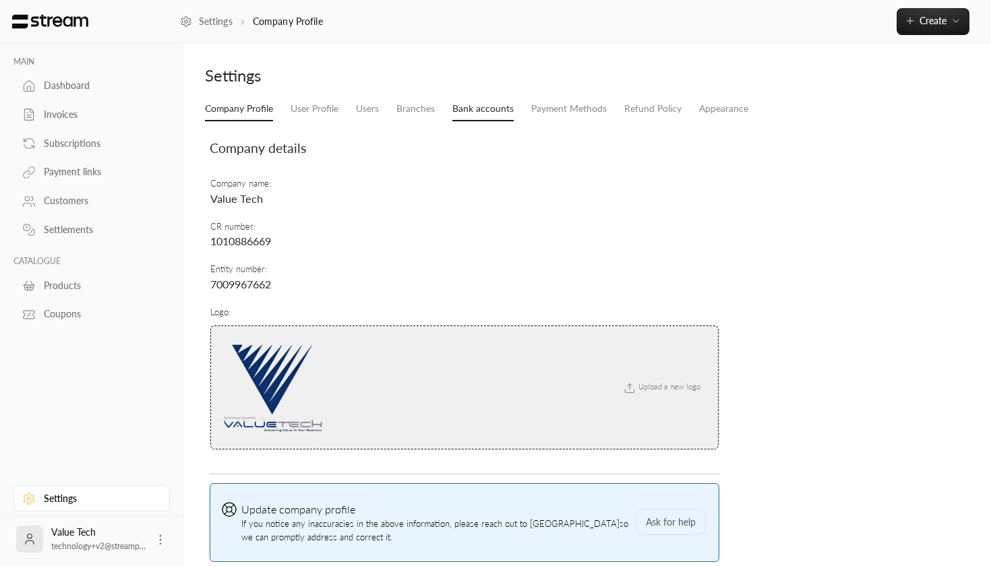
click at [481, 113] on link "Bank accounts" at bounding box center [482, 109] width 61 height 24
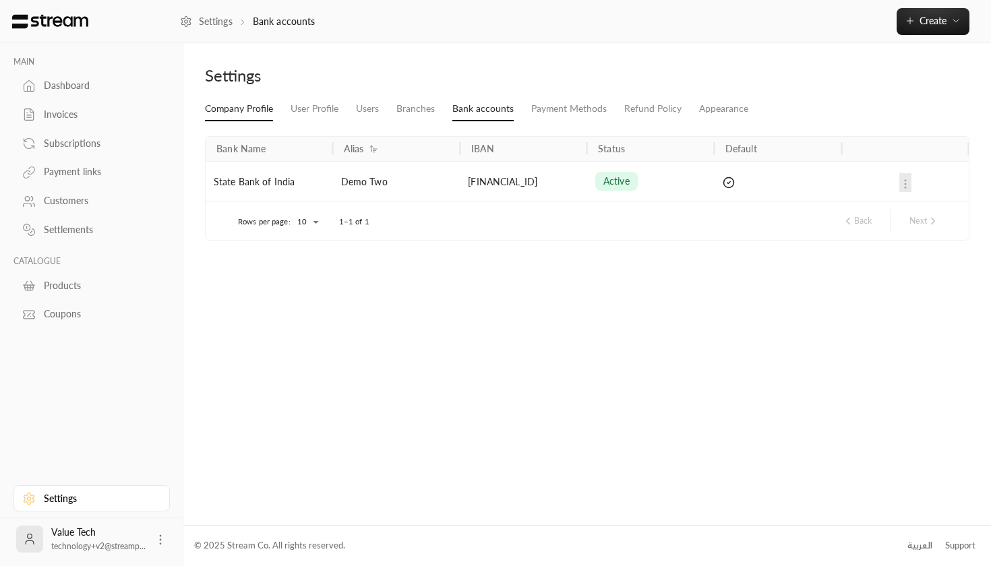
click at [241, 103] on link "Company Profile" at bounding box center [239, 109] width 68 height 24
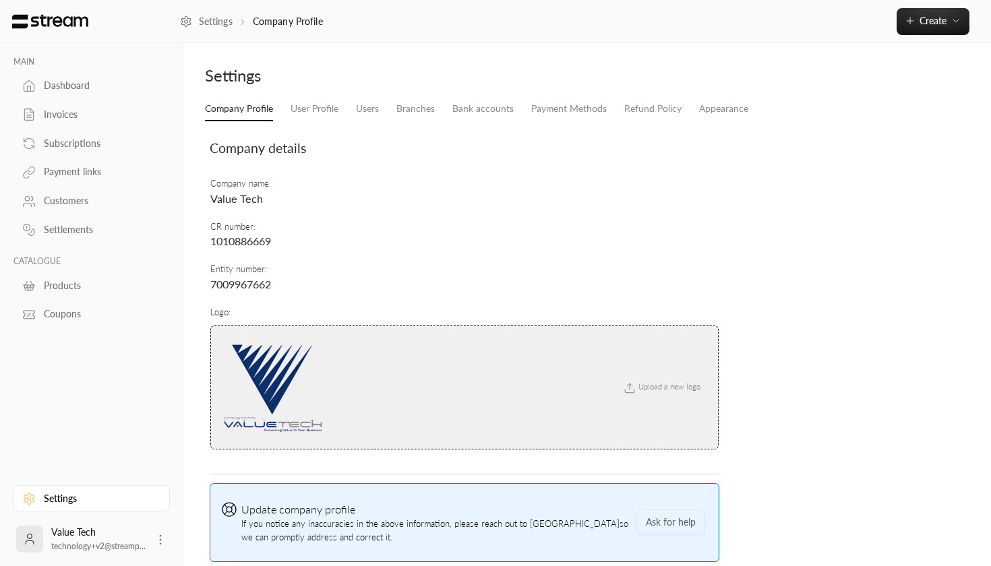
click at [82, 88] on div "Dashboard" at bounding box center [98, 85] width 109 height 13
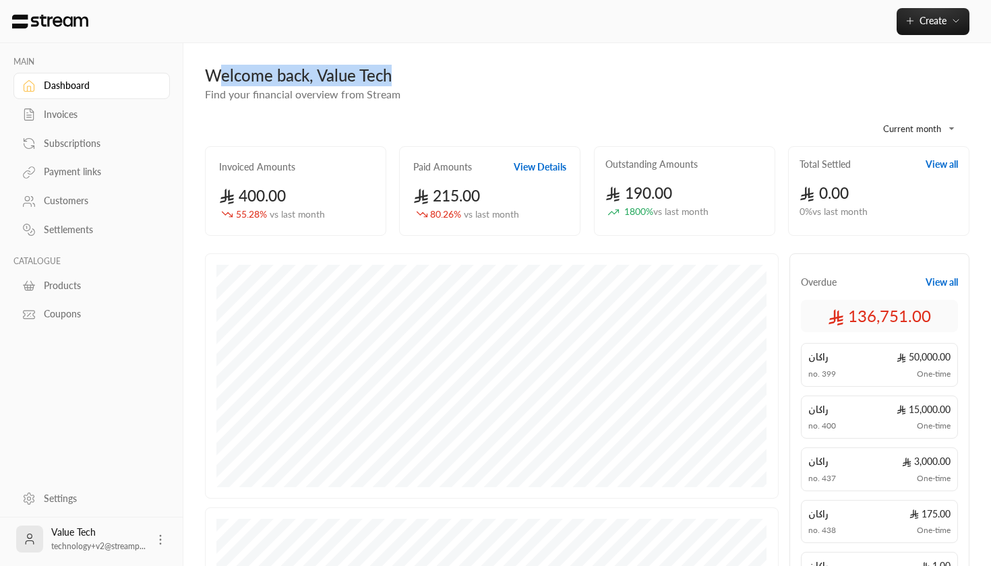
drag, startPoint x: 394, startPoint y: 78, endPoint x: 226, endPoint y: 82, distance: 168.5
click at [224, 82] on div "Welcome back, Value Tech" at bounding box center [587, 76] width 764 height 22
click at [226, 82] on div "Welcome back, Value Tech" at bounding box center [587, 76] width 764 height 22
click at [63, 122] on link "Invoices" at bounding box center [91, 115] width 156 height 26
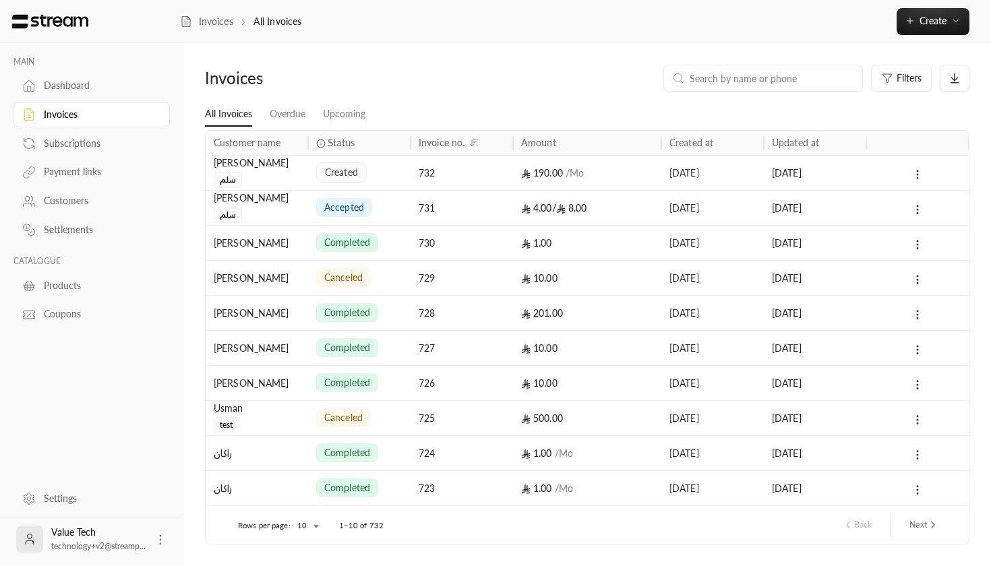
click at [921, 173] on icon at bounding box center [917, 175] width 12 height 12
click at [925, 207] on li "View" at bounding box center [932, 209] width 34 height 24
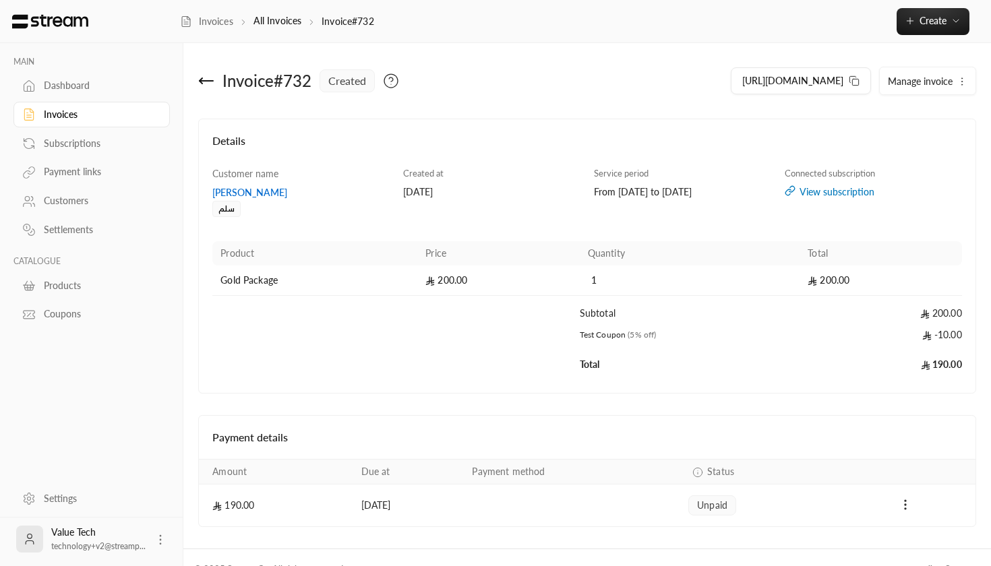
click at [911, 84] on span "Manage invoice" at bounding box center [920, 80] width 65 height 11
click at [911, 145] on span "Cancel" at bounding box center [908, 144] width 26 height 11
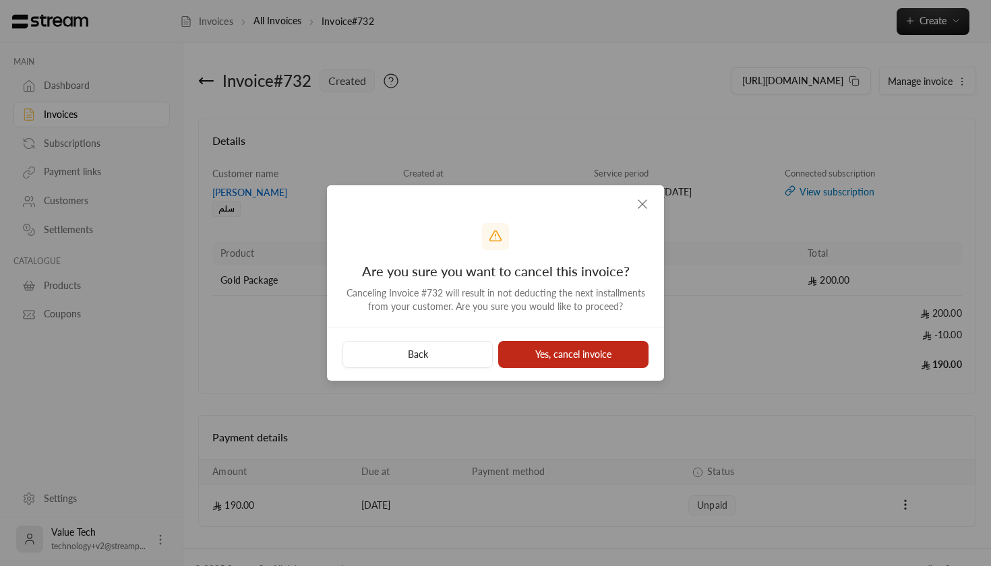
click at [559, 345] on button "Yes, cancel invoice" at bounding box center [573, 354] width 150 height 27
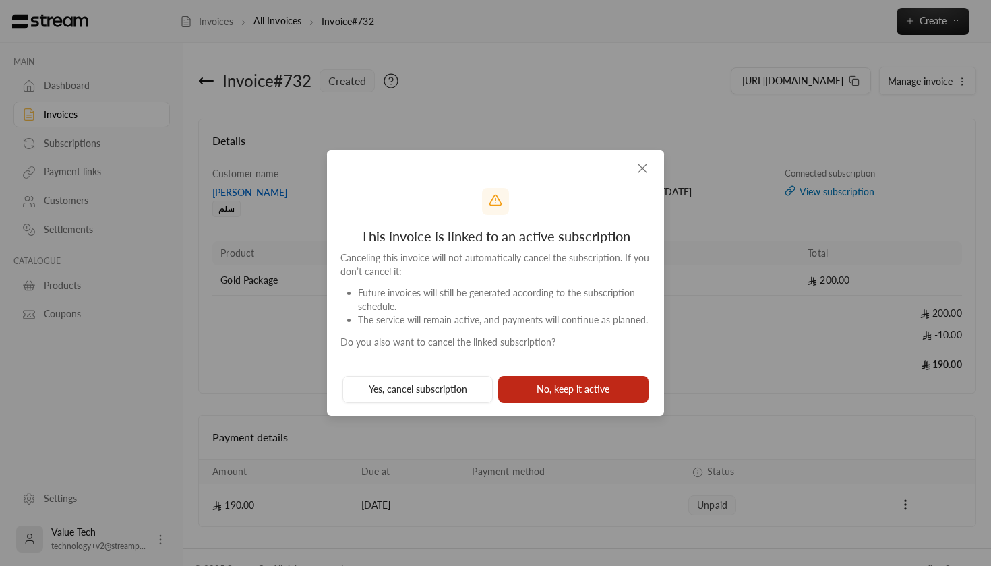
click at [557, 395] on button "No, keep it active" at bounding box center [573, 389] width 150 height 27
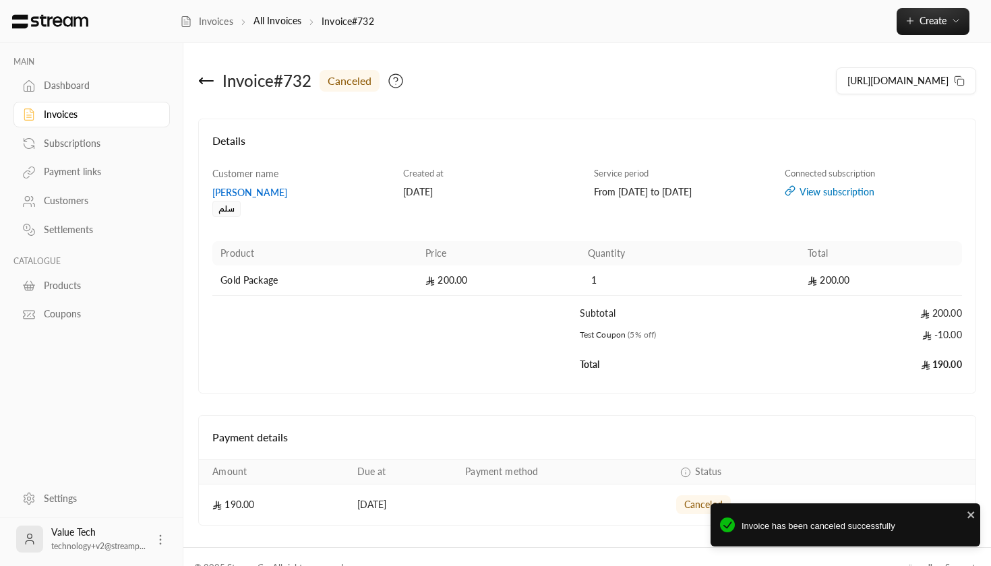
click at [67, 119] on div "Invoices" at bounding box center [98, 114] width 109 height 13
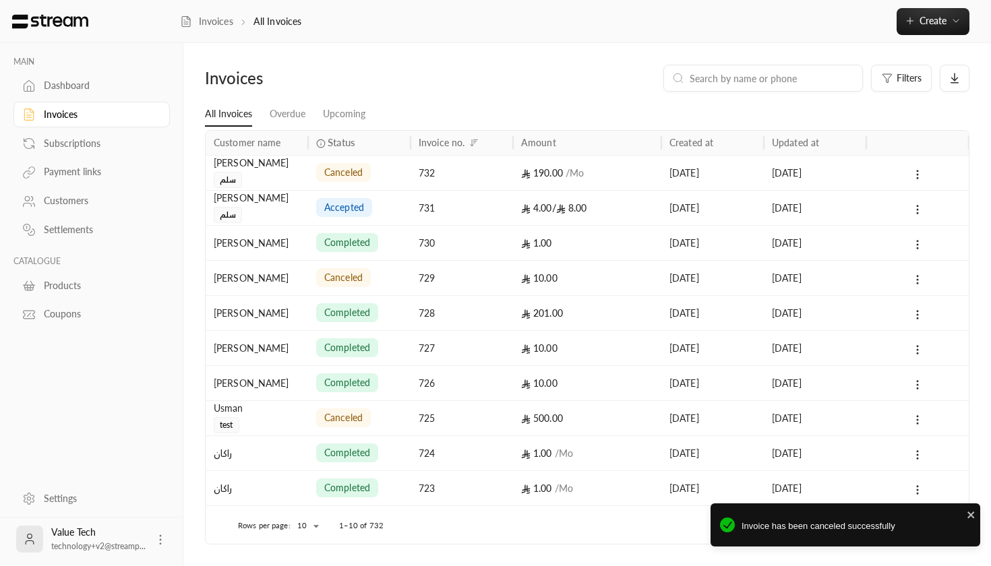
click at [814, 208] on div "[DATE]" at bounding box center [815, 208] width 86 height 34
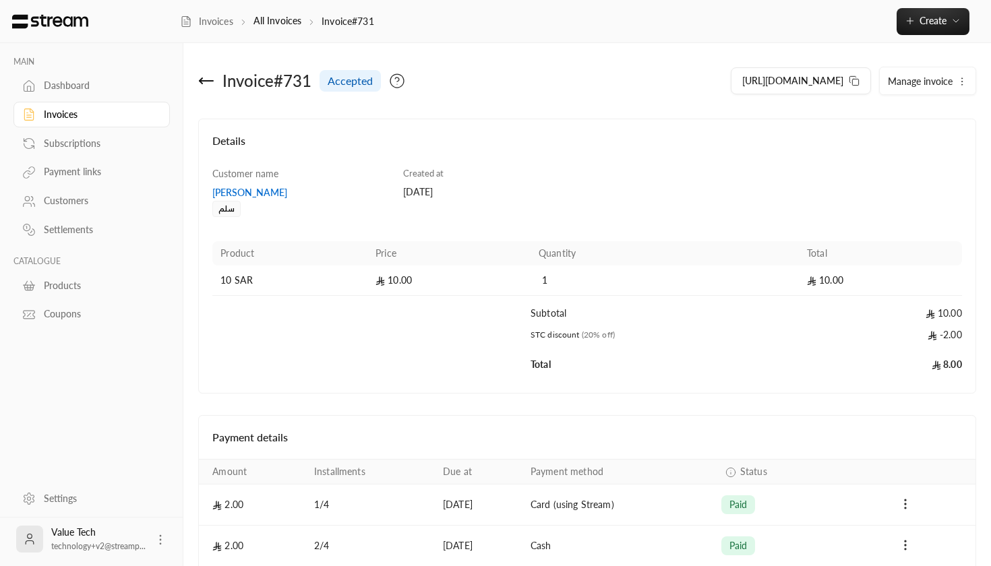
click at [963, 85] on icon "button" at bounding box center [961, 81] width 11 height 11
click at [931, 125] on link "Cancel" at bounding box center [930, 121] width 84 height 24
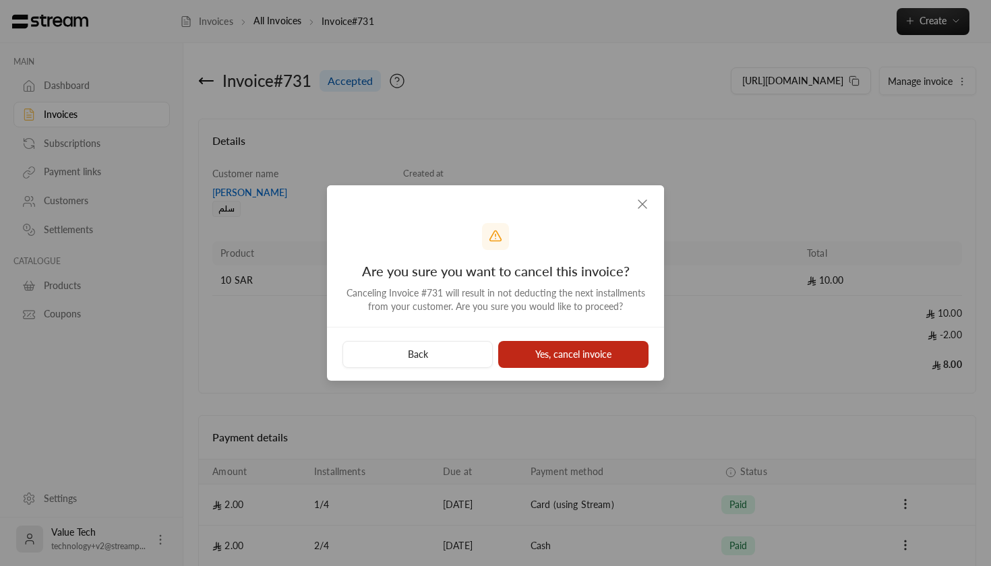
click at [630, 343] on button "Yes, cancel invoice" at bounding box center [573, 354] width 150 height 27
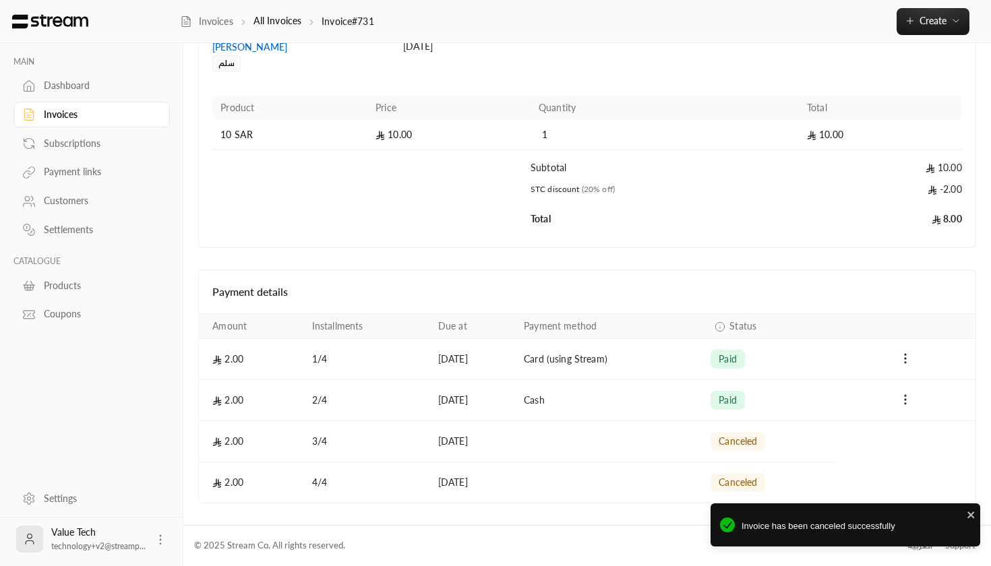
scroll to position [145, 0]
click at [910, 394] on icon "Payments" at bounding box center [904, 400] width 13 height 13
click at [915, 459] on li "Refund" at bounding box center [931, 460] width 82 height 24
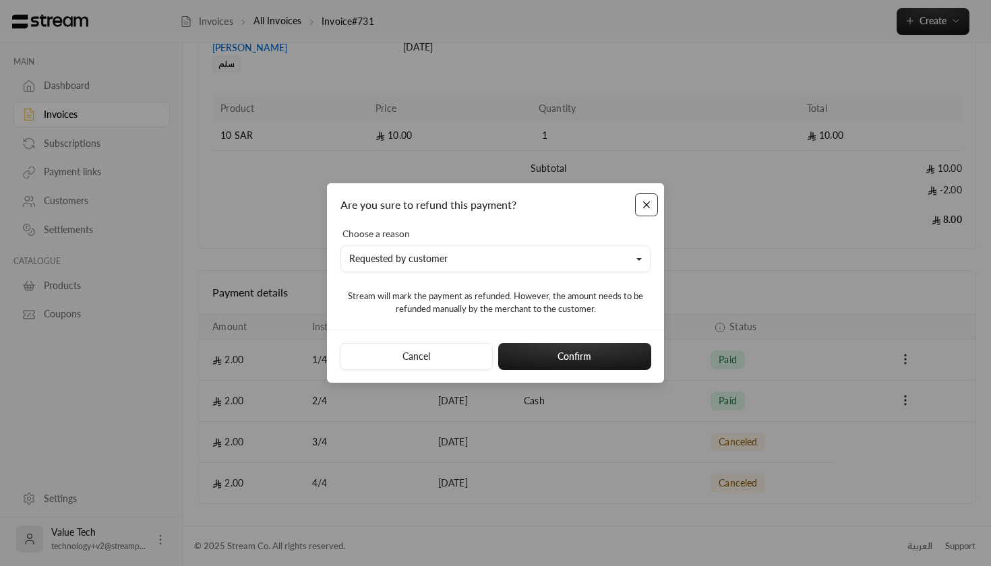
click at [653, 204] on button "Close" at bounding box center [647, 205] width 24 height 24
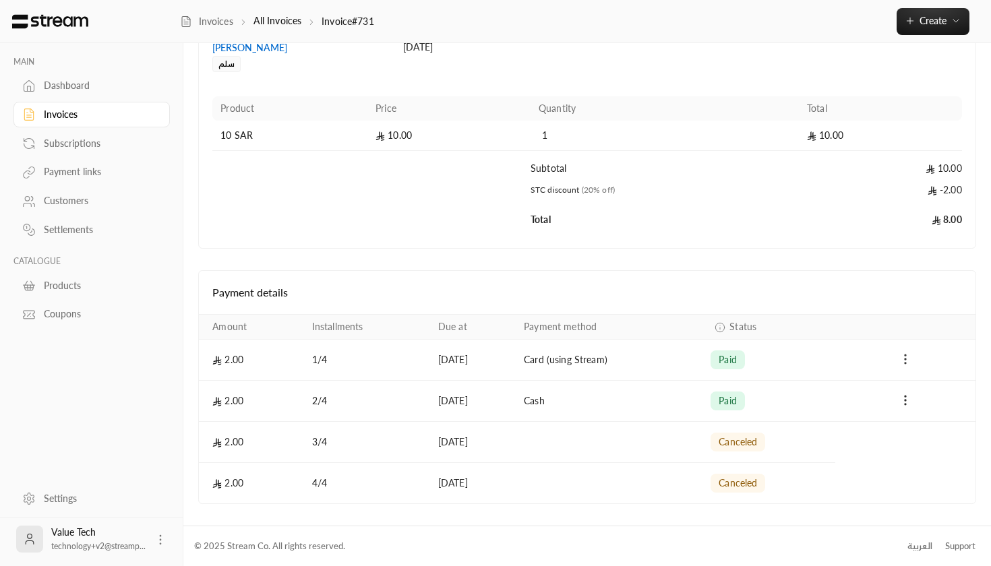
click at [905, 359] on circle "Payments" at bounding box center [905, 359] width 1 height 1
click at [917, 419] on li "Refund" at bounding box center [931, 418] width 82 height 24
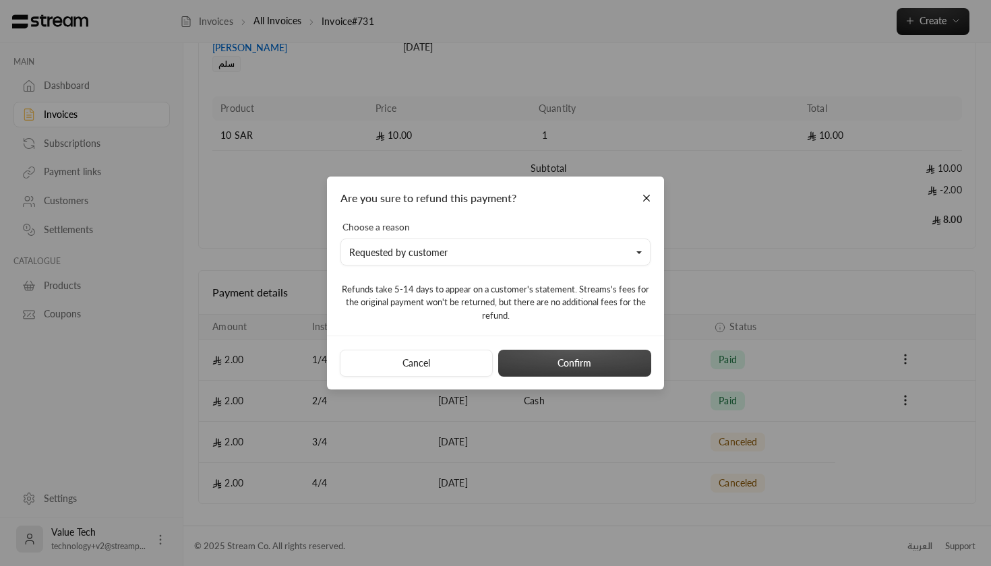
click at [582, 371] on button "Confirm" at bounding box center [574, 363] width 153 height 27
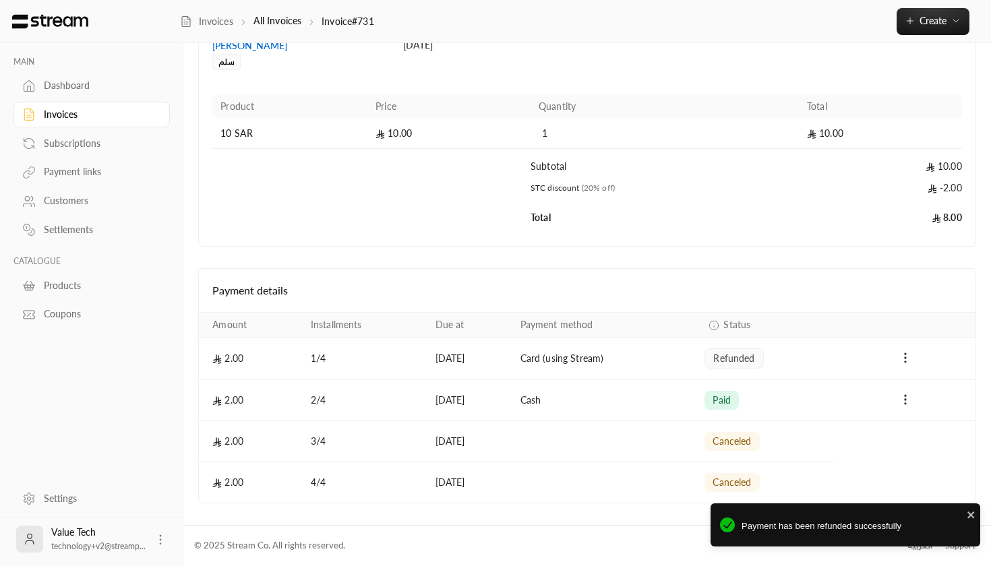
scroll to position [146, 0]
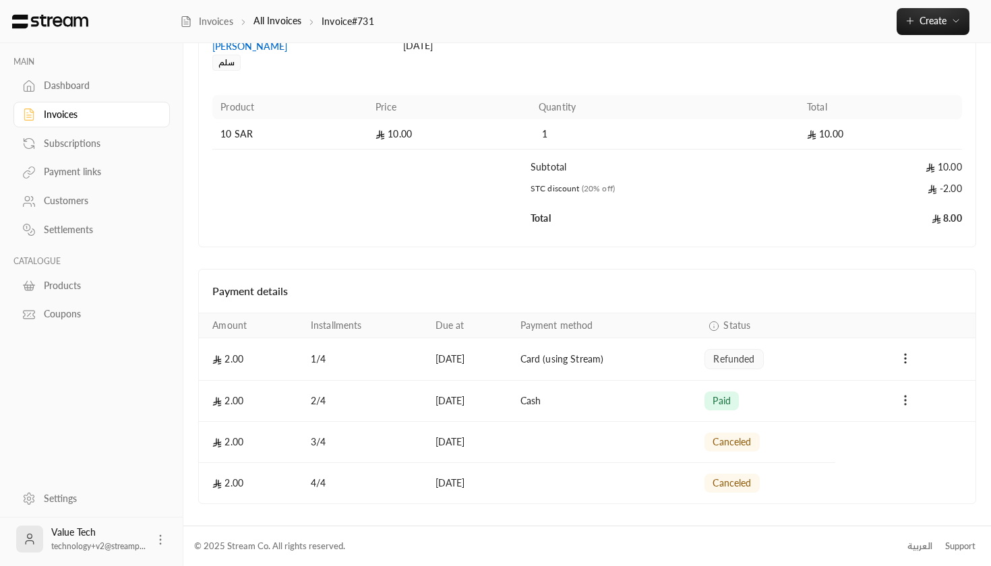
click at [86, 84] on div "Dashboard" at bounding box center [98, 85] width 109 height 13
